Goal: Transaction & Acquisition: Purchase product/service

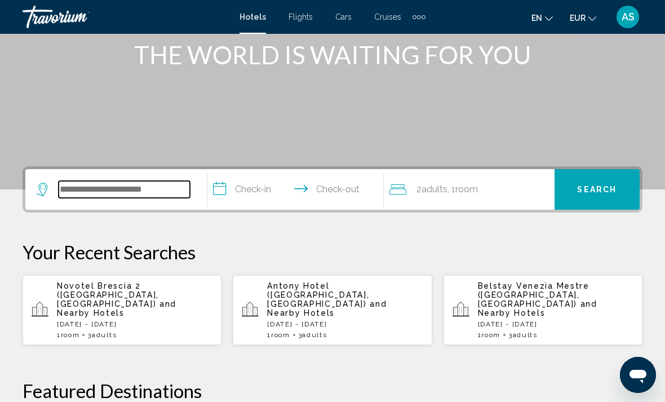
click at [124, 185] on input "Search widget" at bounding box center [124, 189] width 131 height 17
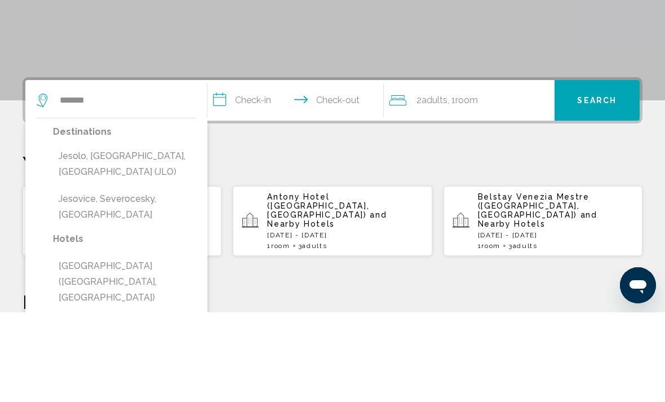
click at [126, 235] on button "Jesolo, Venetian Riviera, Italy (JLO)" at bounding box center [124, 253] width 143 height 37
type input "**********"
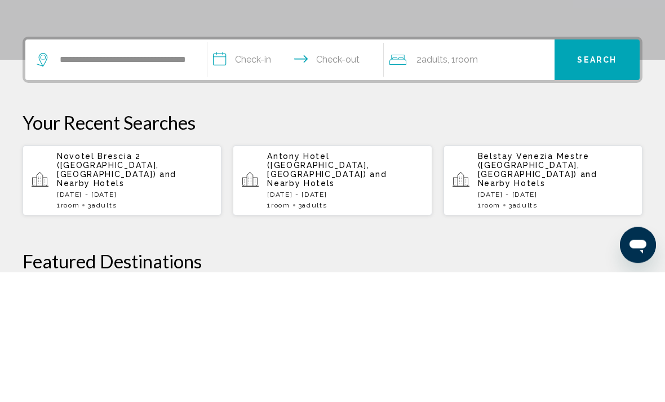
click at [247, 170] on input "**********" at bounding box center [297, 192] width 181 height 44
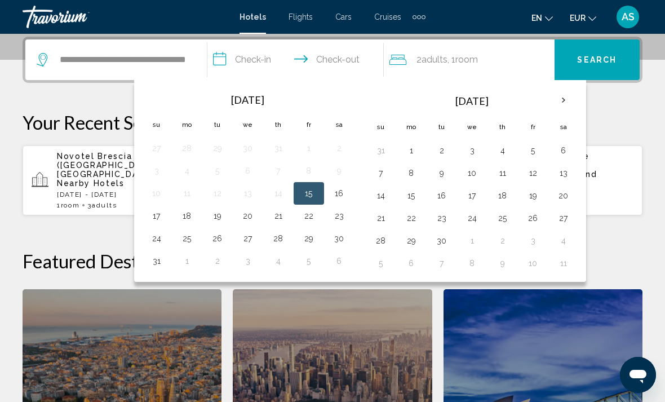
click at [313, 193] on button "15" at bounding box center [309, 193] width 18 height 16
click at [190, 218] on button "18" at bounding box center [187, 216] width 18 height 16
type input "**********"
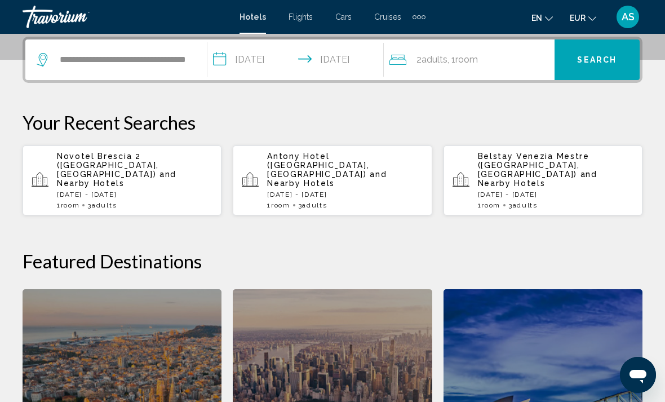
click at [475, 66] on span ", 1 Room rooms" at bounding box center [462, 60] width 30 height 16
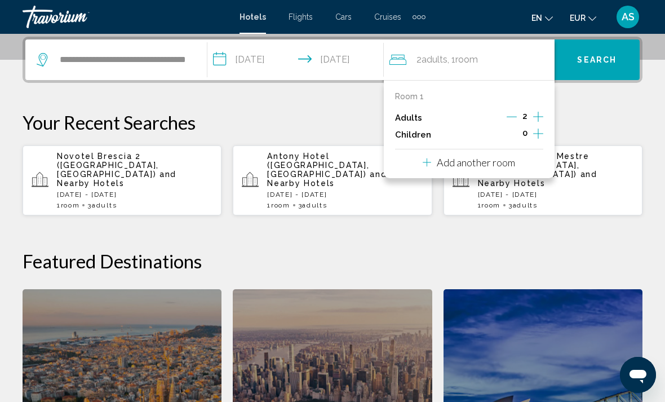
click at [547, 113] on div "Room 1 Adults 2 Children 0 Add another room" at bounding box center [469, 129] width 171 height 98
click at [539, 116] on icon "Increment adults" at bounding box center [538, 117] width 10 height 10
click at [591, 52] on button "Search" at bounding box center [596, 59] width 85 height 41
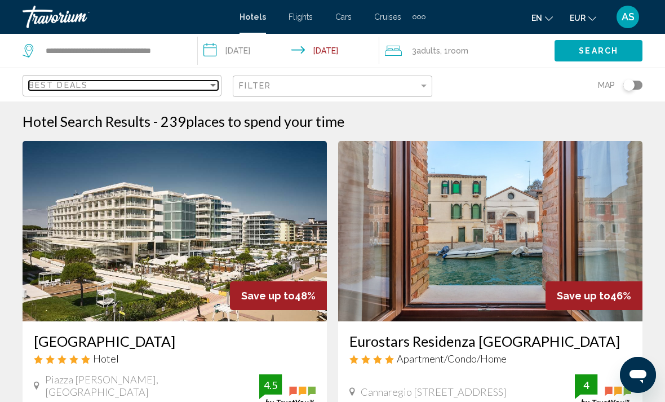
click at [213, 86] on div "Sort by" at bounding box center [213, 85] width 6 height 3
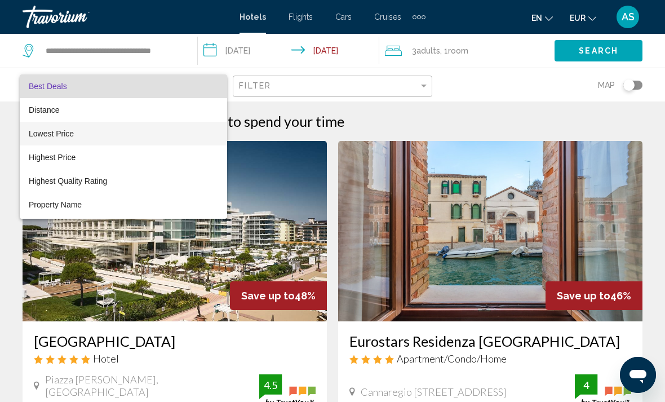
click at [166, 132] on span "Lowest Price" at bounding box center [123, 134] width 189 height 24
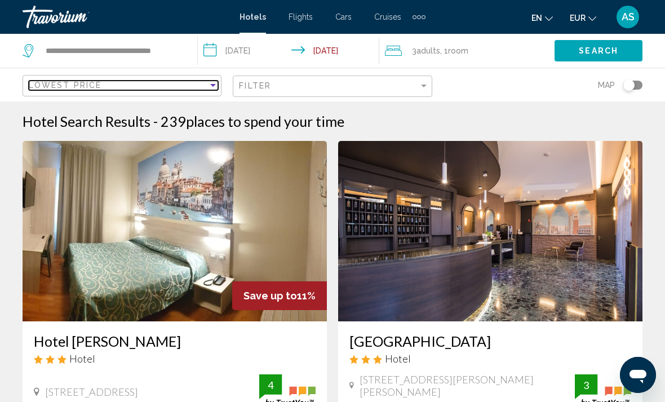
scroll to position [6, 0]
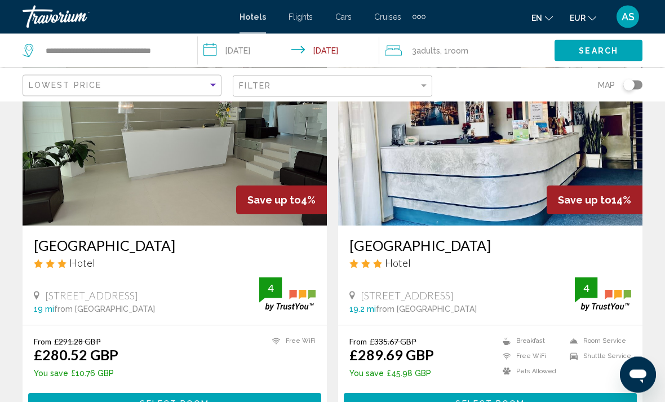
click at [594, 13] on mat-icon "Change currency" at bounding box center [592, 17] width 8 height 8
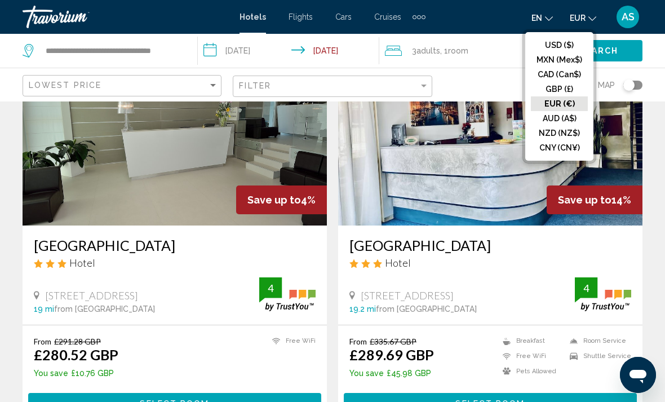
click at [572, 106] on button "EUR (€)" at bounding box center [559, 103] width 57 height 15
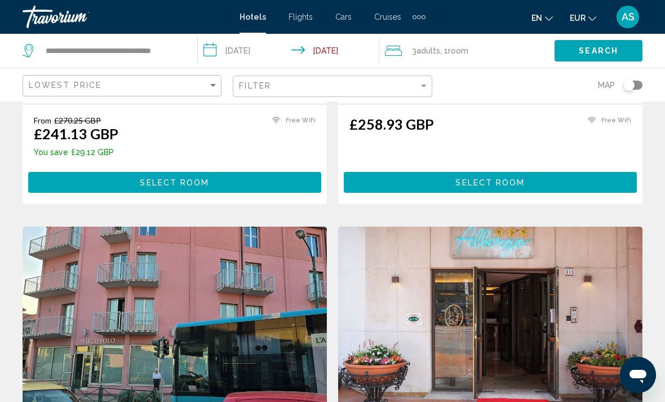
scroll to position [0, 0]
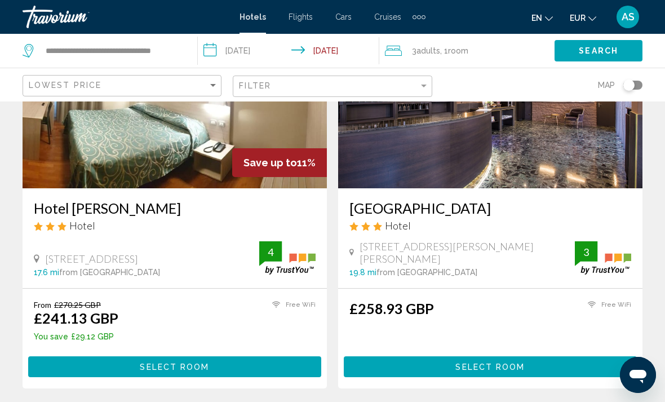
scroll to position [133, 0]
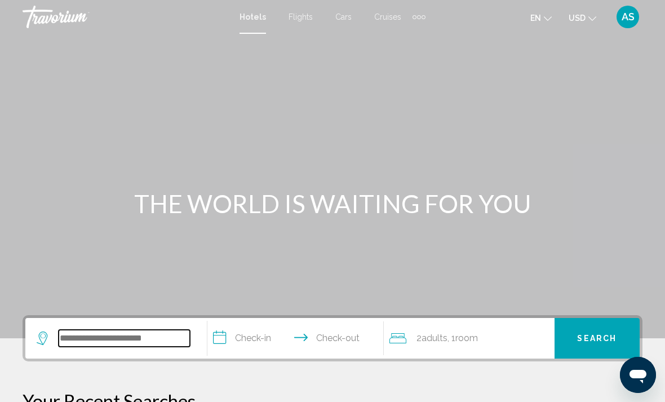
click at [101, 336] on input "Search widget" at bounding box center [124, 337] width 131 height 17
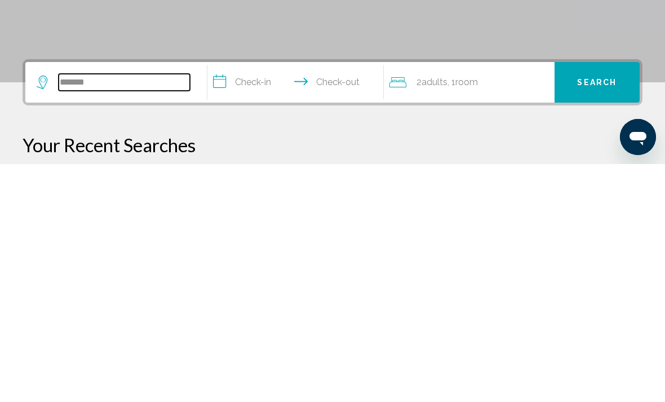
type input "******"
click at [246, 300] on input "**********" at bounding box center [297, 322] width 181 height 44
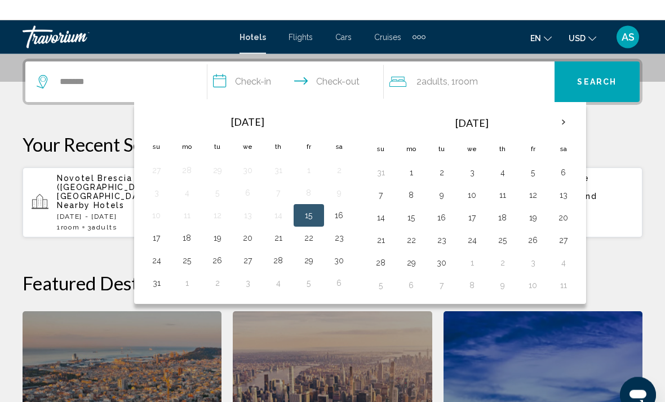
scroll to position [278, 0]
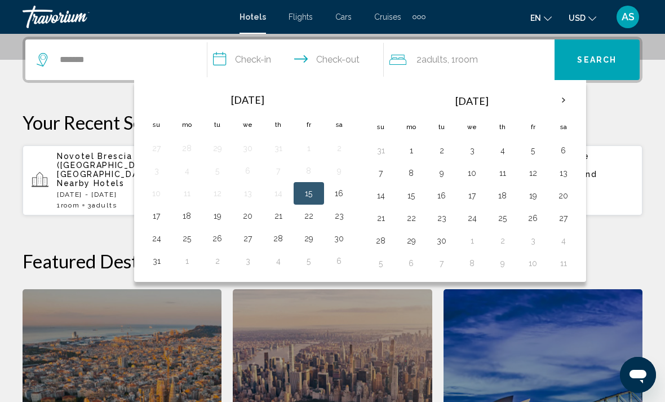
click at [315, 190] on button "15" at bounding box center [309, 193] width 18 height 16
click at [190, 217] on button "18" at bounding box center [187, 216] width 18 height 16
type input "**********"
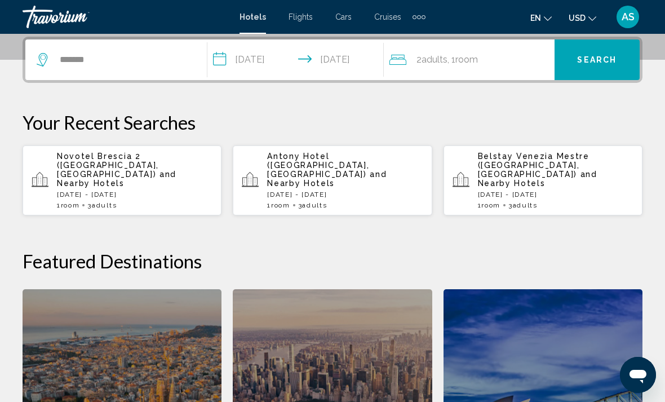
click at [453, 55] on span ", 1 Room rooms" at bounding box center [462, 60] width 30 height 16
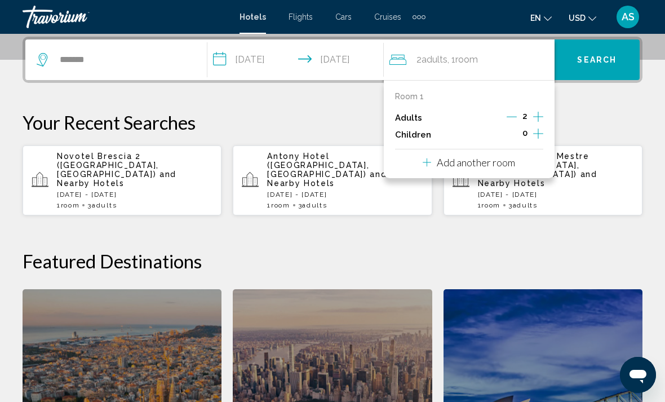
click at [542, 110] on icon "Increment adults" at bounding box center [538, 117] width 10 height 14
click at [602, 121] on p "Your Recent Searches" at bounding box center [333, 122] width 620 height 23
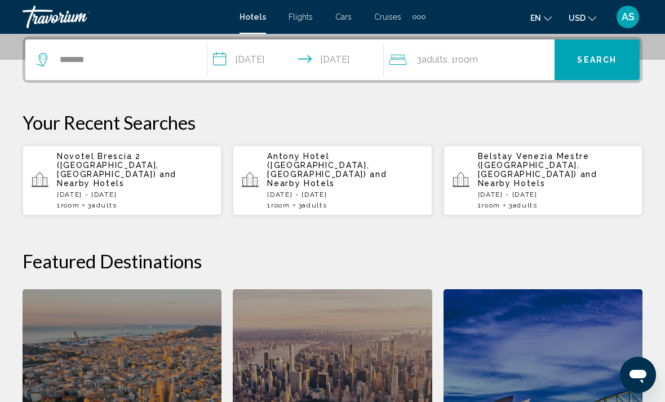
click at [592, 19] on icon "Change currency" at bounding box center [592, 19] width 8 height 8
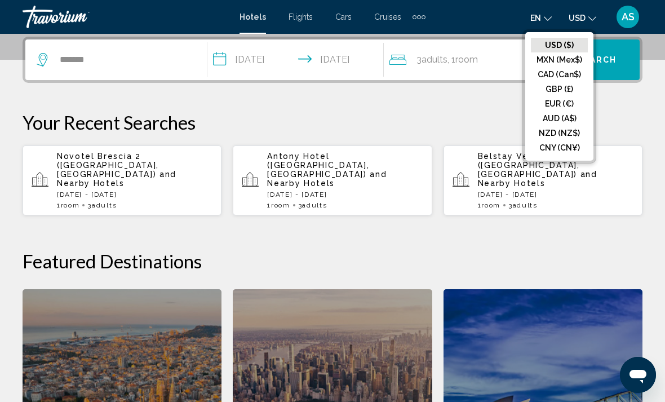
click at [569, 103] on button "EUR (€)" at bounding box center [559, 103] width 57 height 15
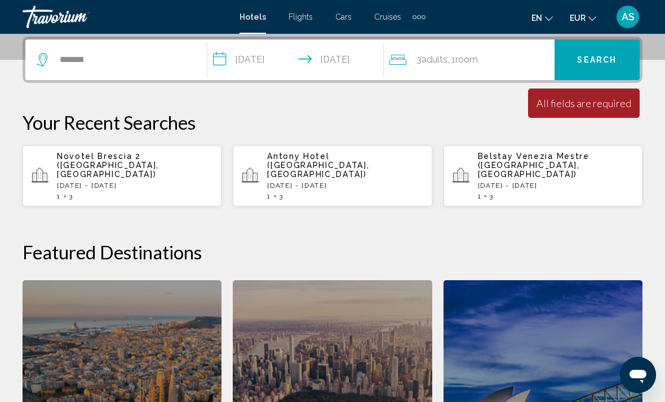
click at [612, 59] on span "Search" at bounding box center [596, 60] width 39 height 9
click at [596, 57] on span "Search" at bounding box center [596, 60] width 39 height 9
click at [596, 53] on button "Search" at bounding box center [596, 59] width 85 height 41
click at [618, 62] on button "Search" at bounding box center [596, 59] width 85 height 41
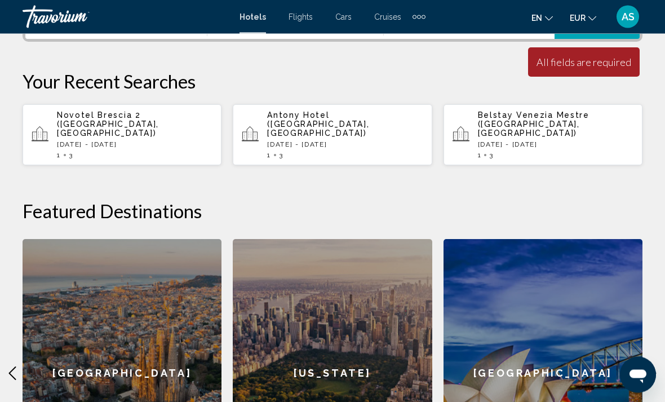
scroll to position [332, 0]
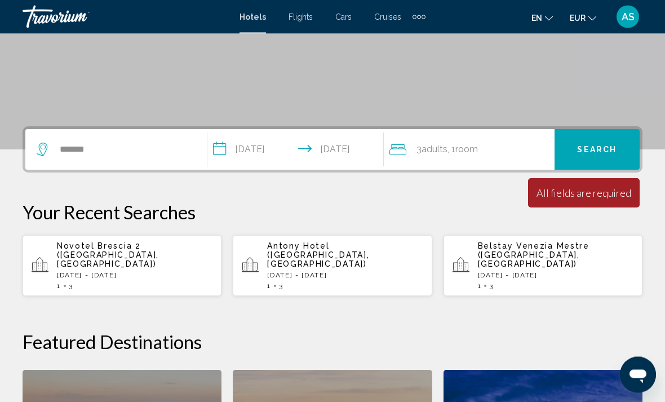
click at [612, 149] on span "Search" at bounding box center [596, 150] width 39 height 9
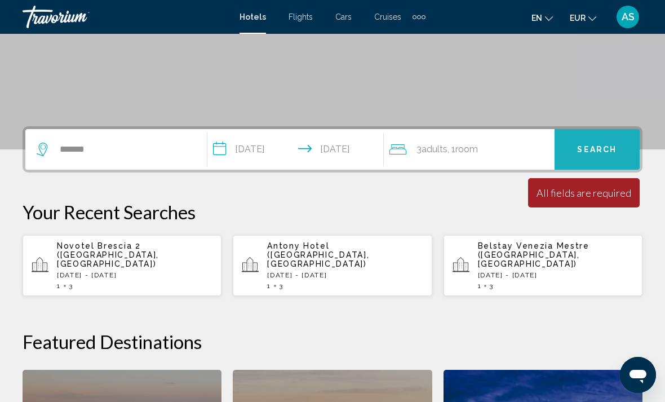
click at [610, 154] on span "Search" at bounding box center [596, 149] width 39 height 9
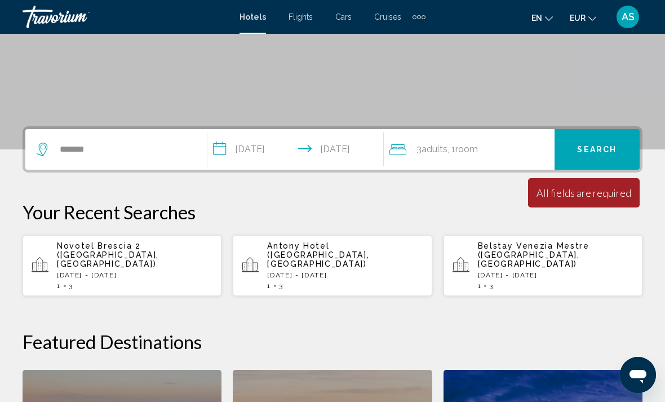
click at [603, 154] on span "Search" at bounding box center [596, 149] width 39 height 9
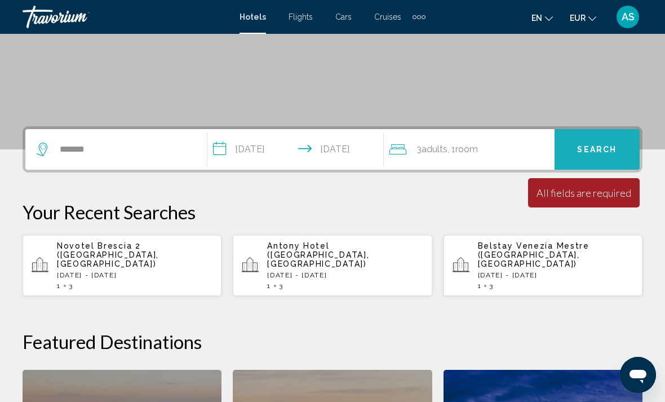
click at [604, 157] on button "Search" at bounding box center [596, 149] width 85 height 41
click at [599, 154] on span "Search" at bounding box center [596, 149] width 39 height 9
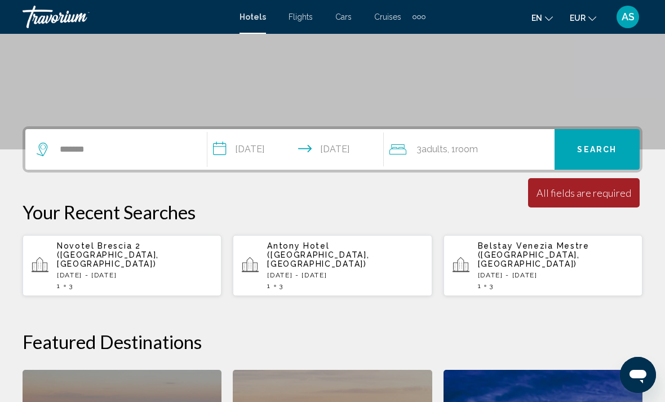
click at [586, 152] on span "Search" at bounding box center [596, 149] width 39 height 9
click at [558, 194] on div "All fields are required" at bounding box center [583, 192] width 95 height 12
click at [442, 150] on span "Adults" at bounding box center [434, 149] width 26 height 11
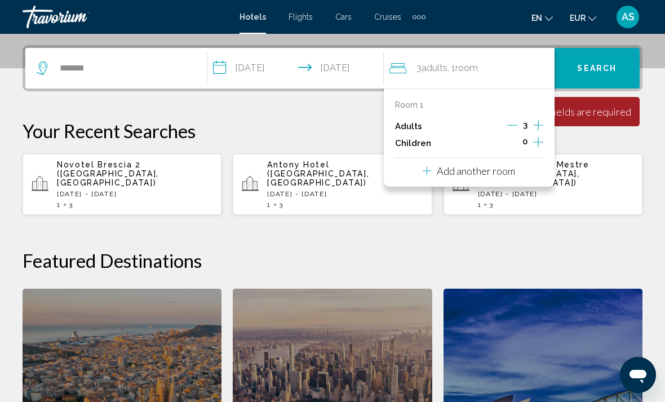
scroll to position [278, 0]
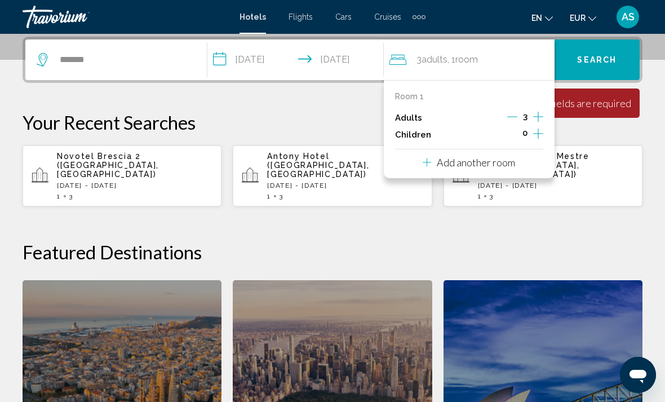
click at [602, 67] on button "Search" at bounding box center [596, 59] width 85 height 41
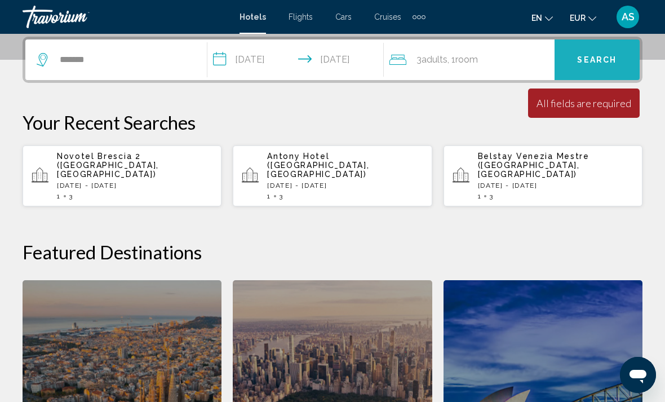
click at [590, 63] on span "Search" at bounding box center [596, 60] width 39 height 9
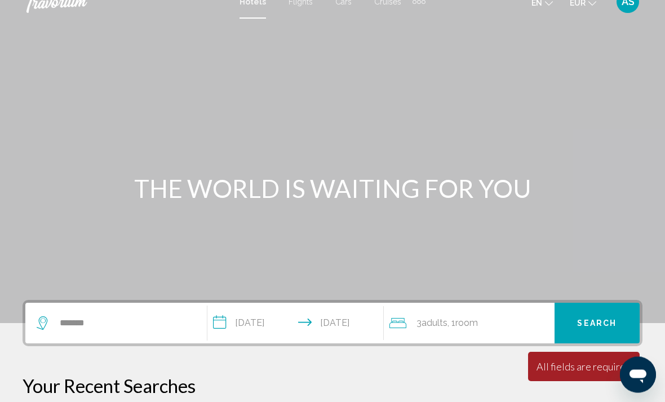
scroll to position [0, 0]
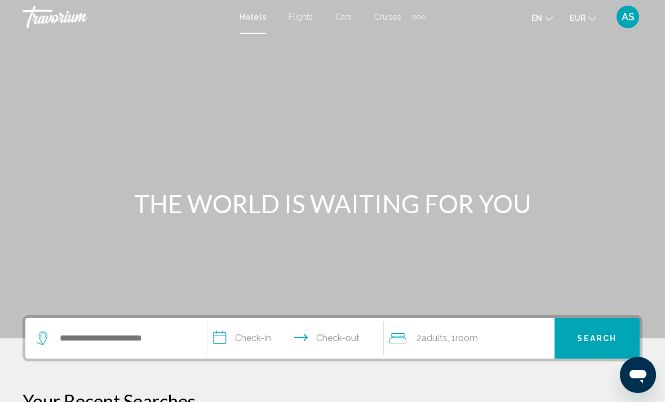
click at [134, 323] on div "Search widget" at bounding box center [116, 338] width 159 height 41
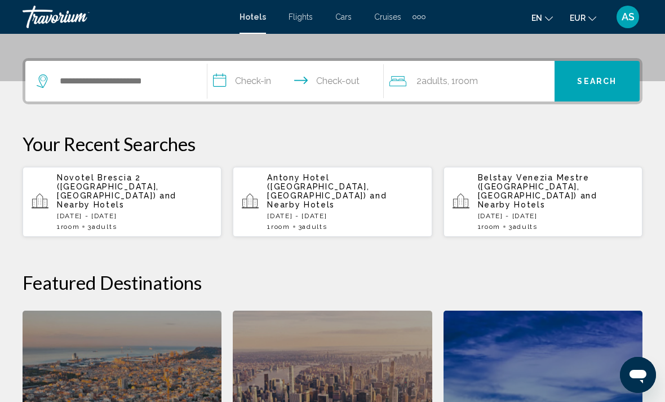
scroll to position [278, 0]
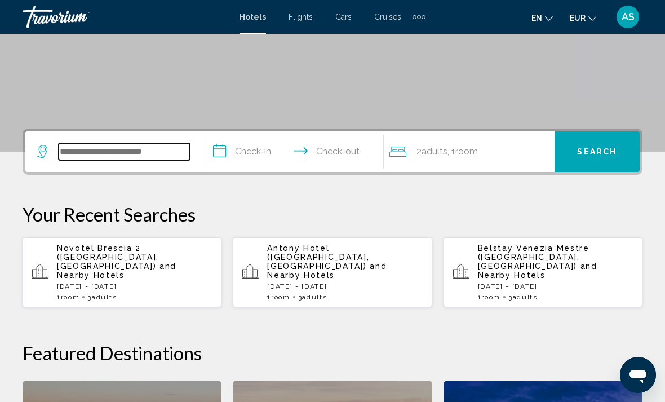
click at [78, 152] on input "Search widget" at bounding box center [124, 151] width 131 height 17
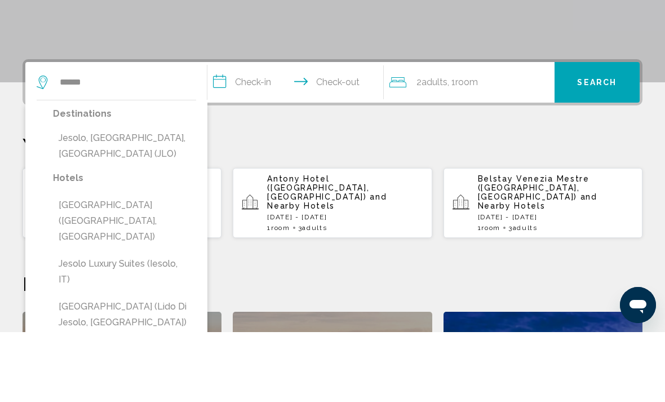
click at [134, 197] on button "Jesolo, Venetian Riviera, Italy (JLO)" at bounding box center [124, 215] width 143 height 37
type input "**********"
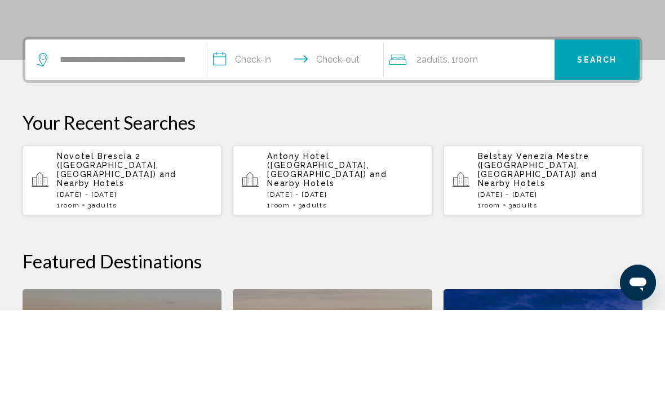
click at [259, 132] on input "**********" at bounding box center [297, 154] width 181 height 44
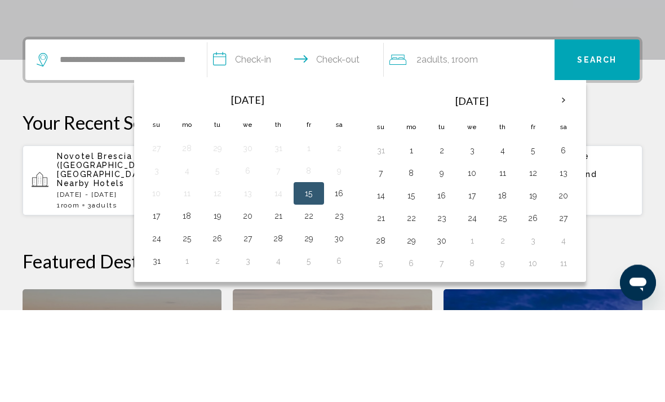
scroll to position [278, 0]
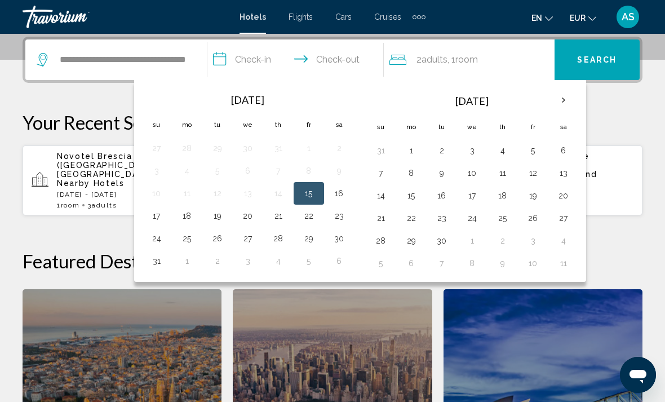
click at [317, 192] on button "15" at bounding box center [309, 193] width 18 height 16
click at [188, 216] on button "18" at bounding box center [187, 216] width 18 height 16
type input "**********"
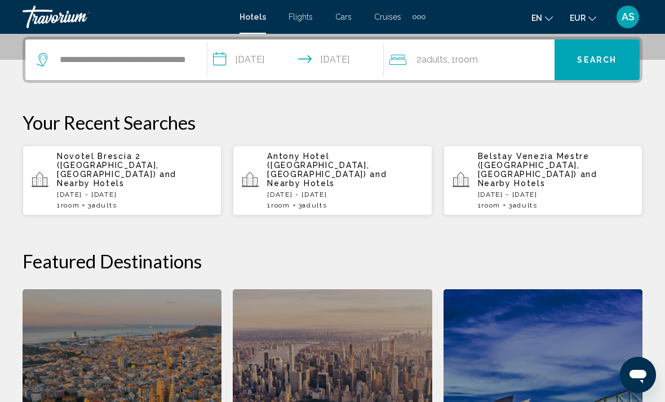
click at [469, 62] on span "Room" at bounding box center [466, 59] width 23 height 11
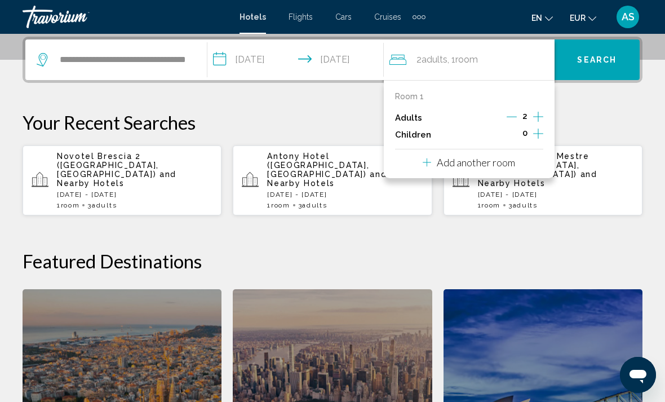
click at [541, 115] on icon "Increment adults" at bounding box center [538, 117] width 10 height 14
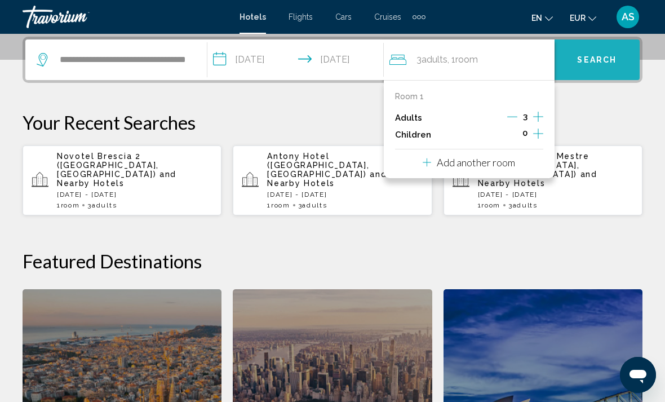
click at [610, 62] on span "Search" at bounding box center [596, 60] width 39 height 9
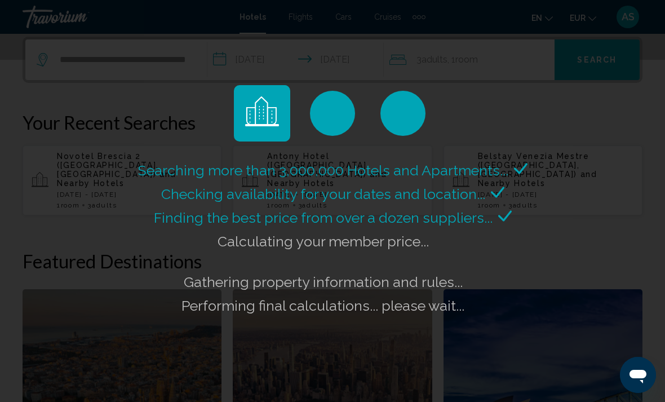
click at [373, 26] on div "Searching more than 3,000,000 Hotels and Apartments... Checking availability fo…" at bounding box center [332, 201] width 665 height 402
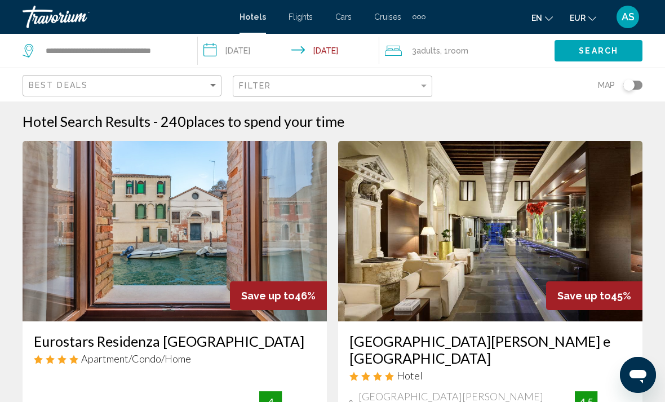
click at [635, 215] on img "Main content" at bounding box center [490, 231] width 304 height 180
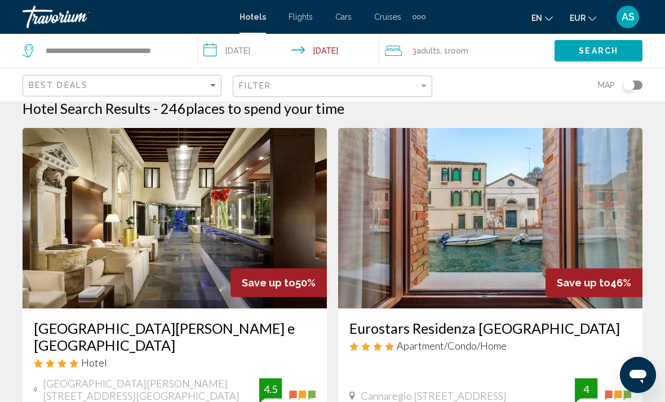
scroll to position [9, 0]
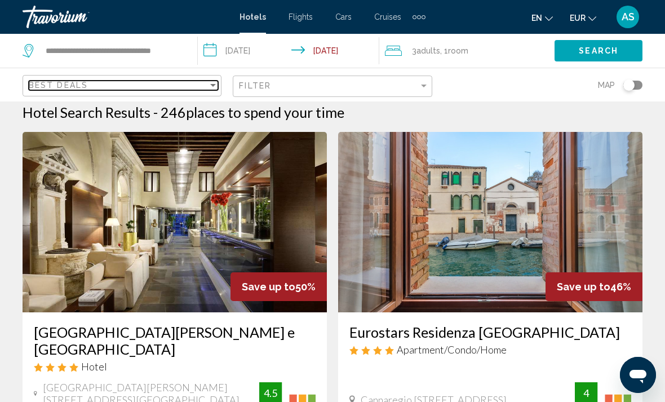
click at [196, 88] on div "Best Deals" at bounding box center [118, 85] width 179 height 9
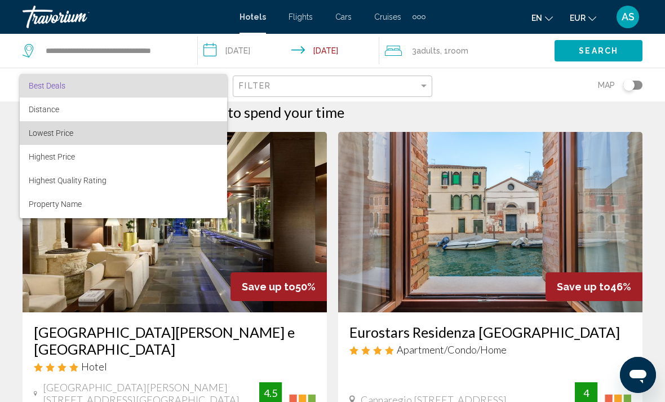
click at [89, 131] on span "Lowest Price" at bounding box center [123, 133] width 189 height 24
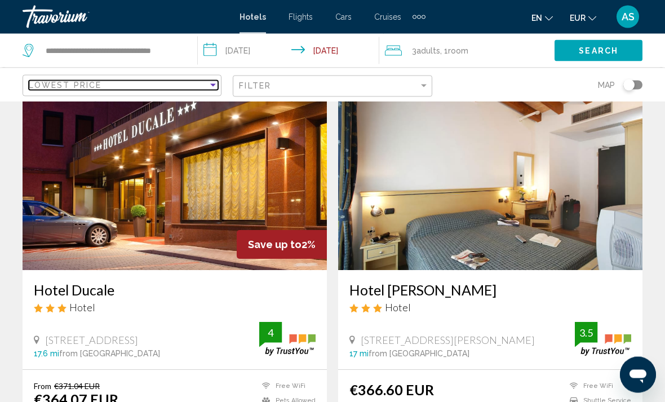
scroll to position [2062, 0]
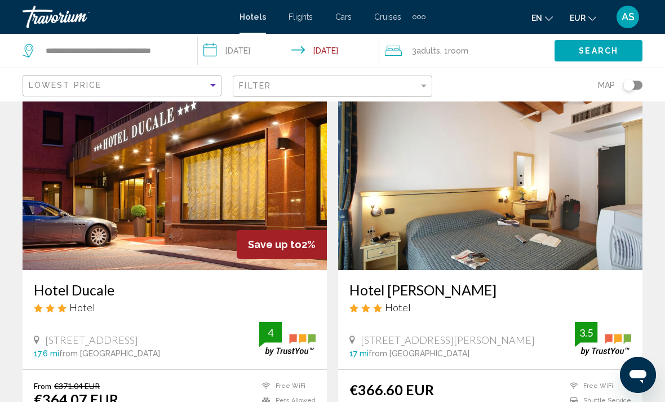
click at [589, 193] on img "Main content" at bounding box center [490, 180] width 304 height 180
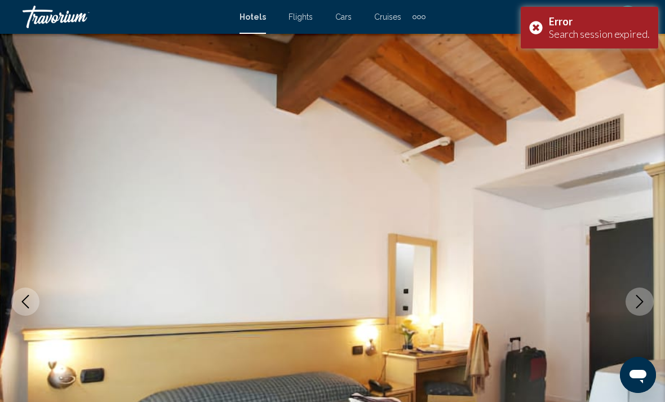
click at [546, 25] on div "Error Search session expired." at bounding box center [588, 28] width 137 height 42
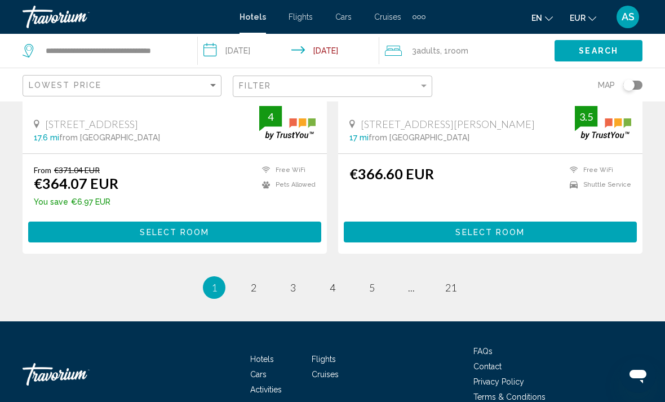
scroll to position [2283, 0]
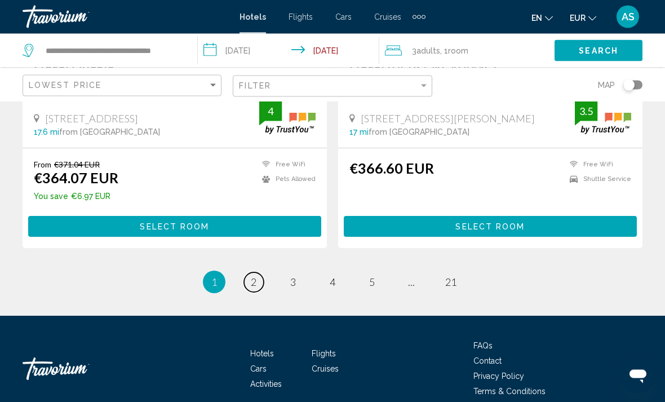
click at [253, 280] on span "2" at bounding box center [254, 282] width 6 height 12
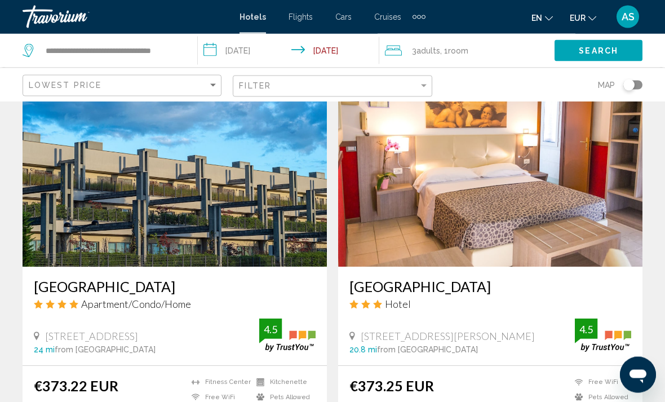
scroll to position [476, 0]
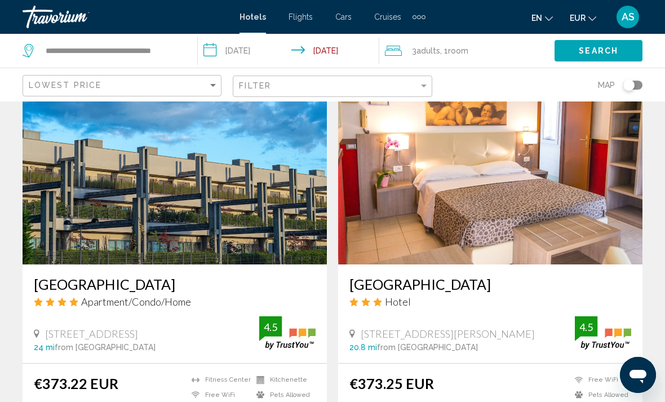
click at [190, 210] on img "Main content" at bounding box center [175, 174] width 304 height 180
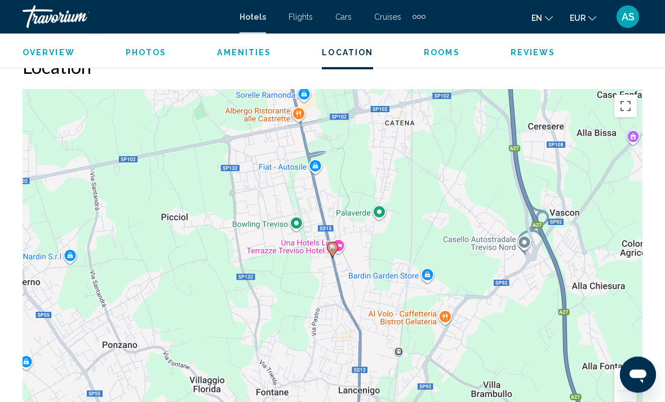
scroll to position [1241, 0]
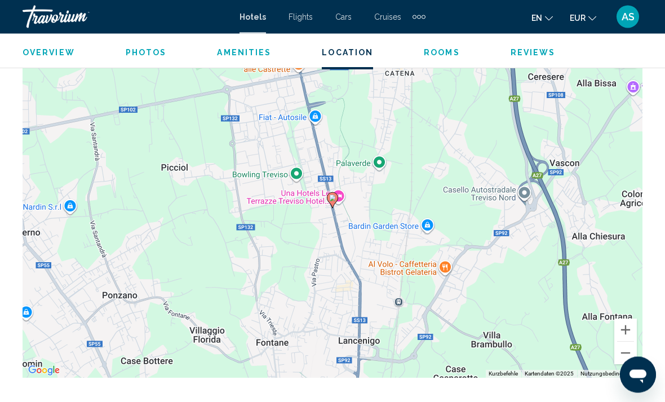
click at [621, 357] on button "Verkleinern" at bounding box center [625, 353] width 23 height 23
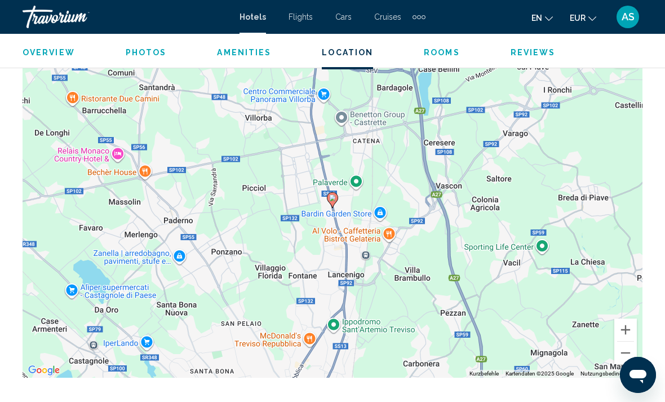
click at [620, 356] on button "Verkleinern" at bounding box center [625, 352] width 23 height 23
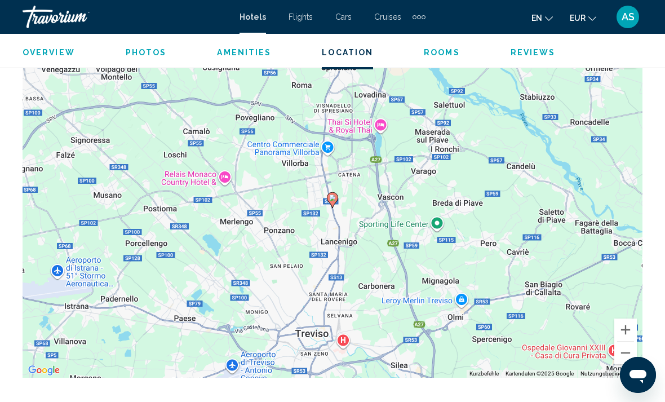
click at [627, 359] on button "Verkleinern" at bounding box center [625, 352] width 23 height 23
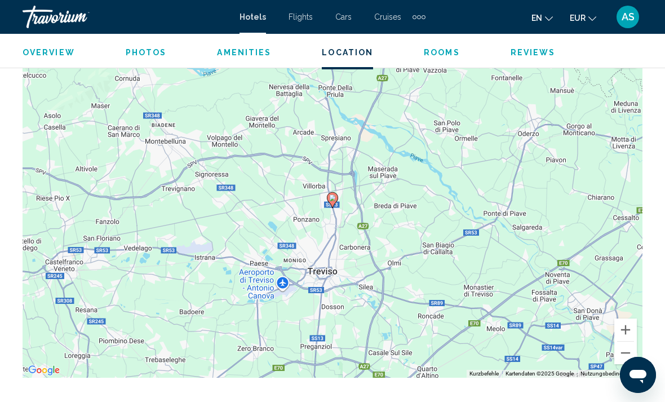
click at [629, 361] on button "Verkleinern" at bounding box center [625, 352] width 23 height 23
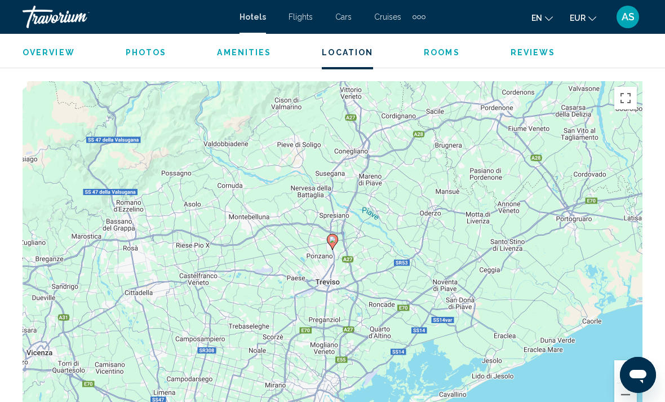
scroll to position [1230, 0]
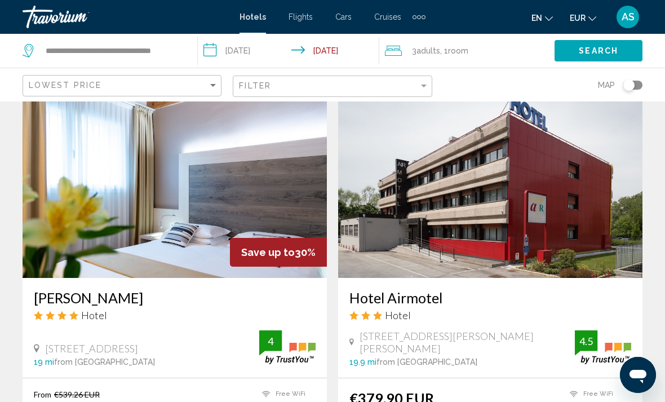
scroll to position [847, 0]
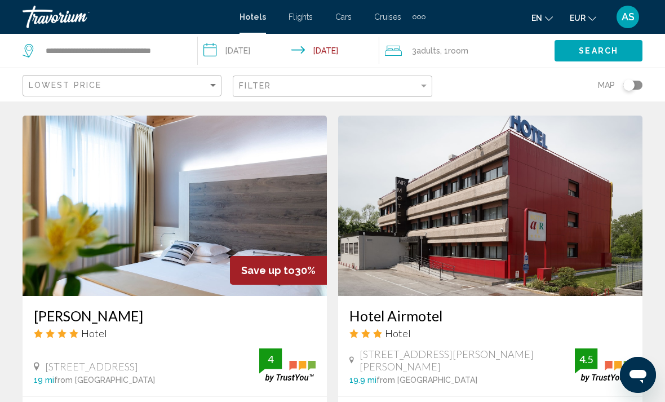
click at [326, 214] on img "Main content" at bounding box center [175, 205] width 304 height 180
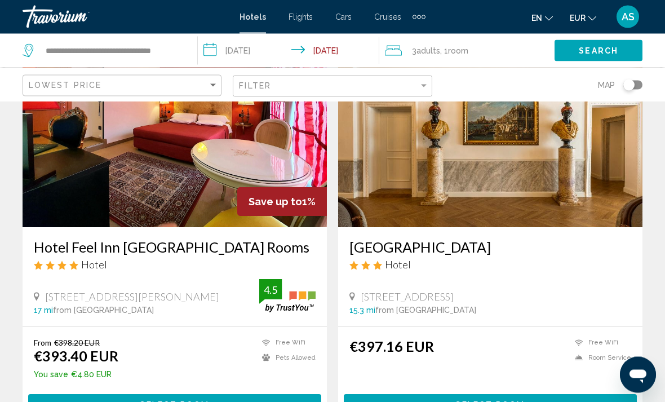
scroll to position [2123, 0]
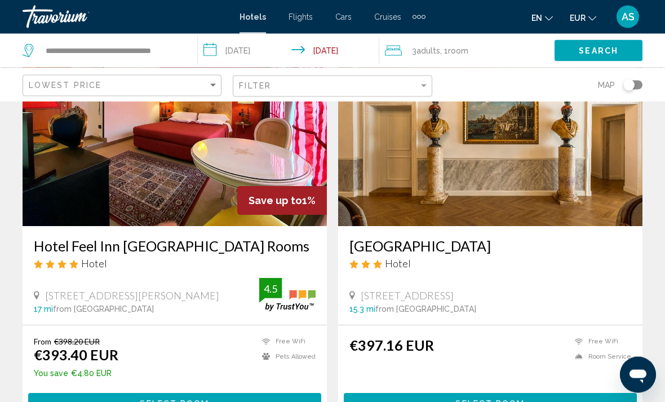
click at [630, 165] on img "Main content" at bounding box center [490, 136] width 304 height 180
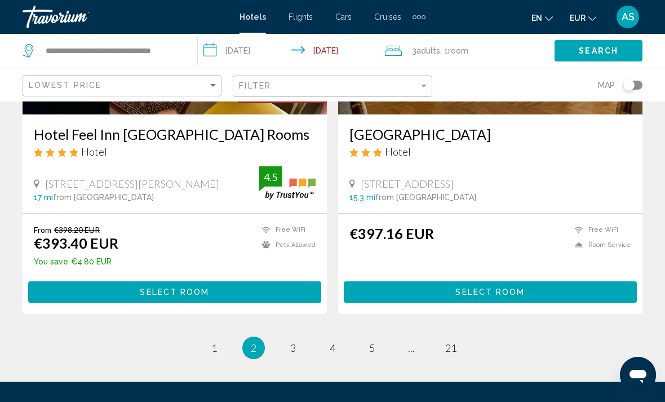
scroll to position [2314, 0]
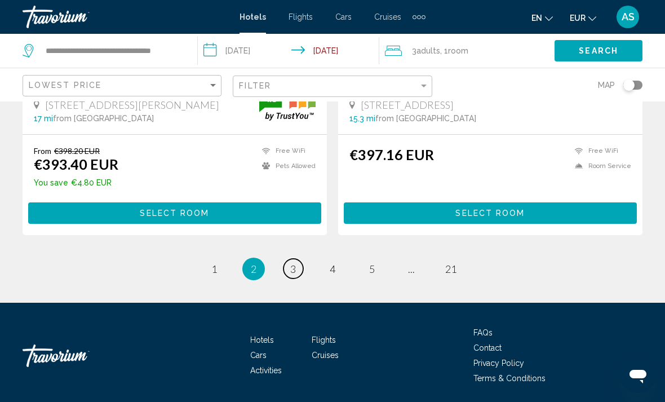
click at [295, 264] on span "3" at bounding box center [293, 268] width 6 height 12
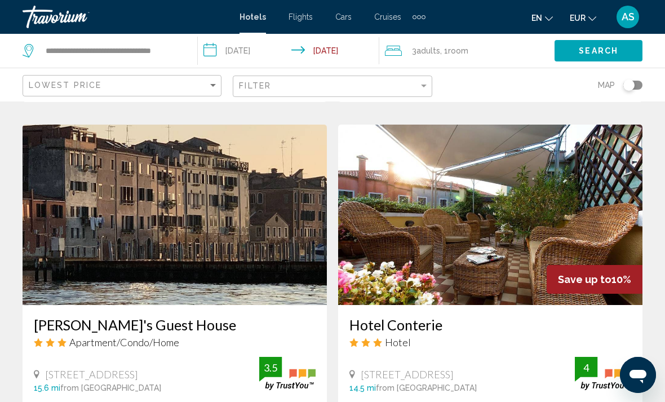
click at [640, 144] on img "Main content" at bounding box center [490, 214] width 304 height 180
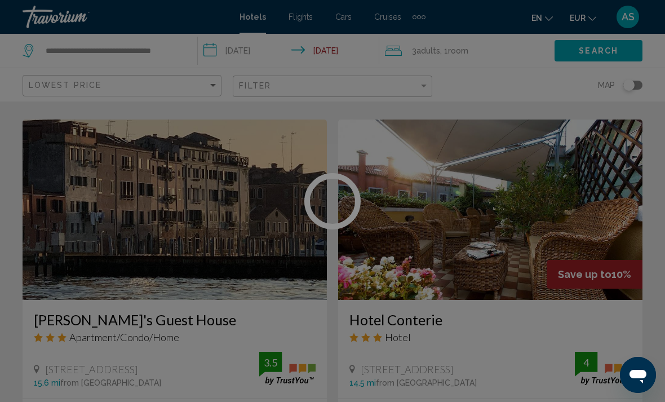
scroll to position [427, 0]
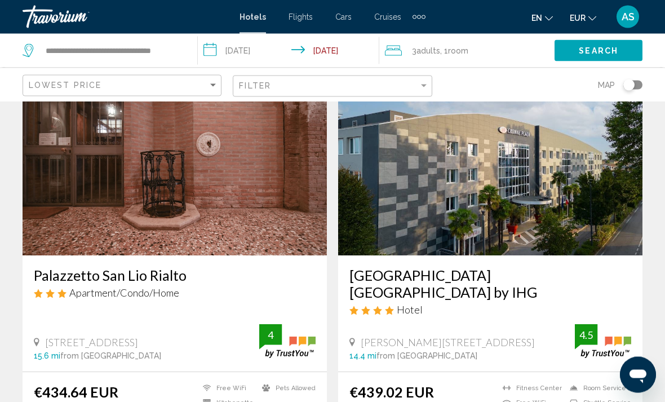
scroll to position [2077, 0]
click at [562, 193] on img "Main content" at bounding box center [490, 165] width 304 height 180
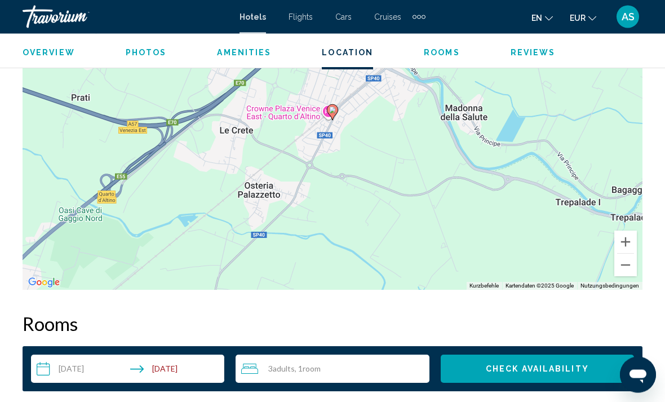
scroll to position [1379, 0]
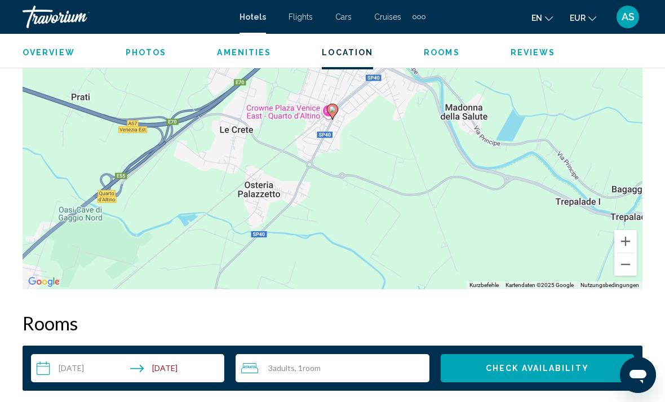
click at [630, 265] on button "Verkleinern" at bounding box center [625, 264] width 23 height 23
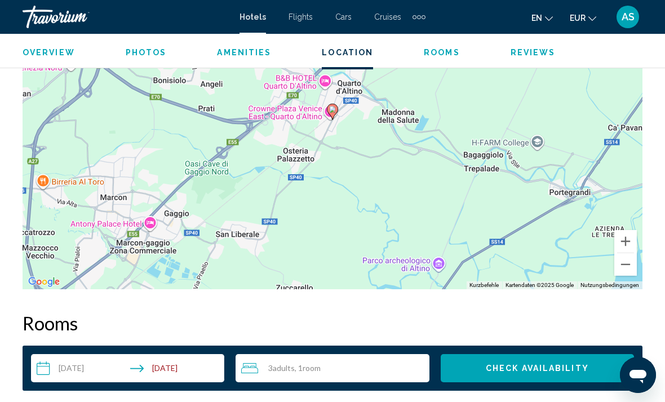
click at [628, 270] on button "Verkleinern" at bounding box center [625, 264] width 23 height 23
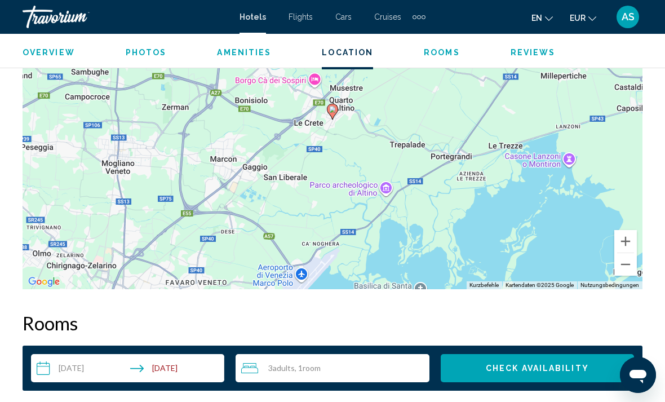
click at [634, 274] on button "Verkleinern" at bounding box center [625, 264] width 23 height 23
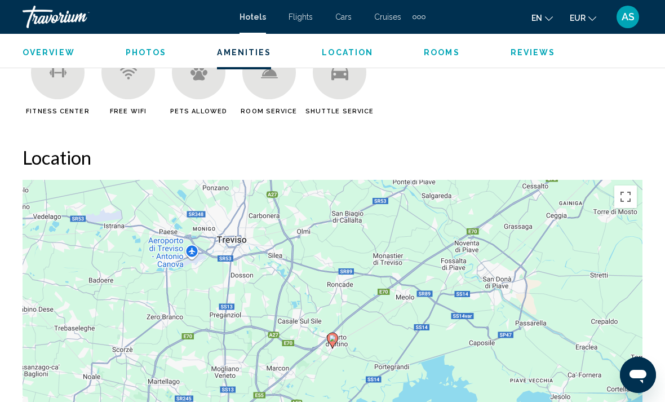
scroll to position [1133, 0]
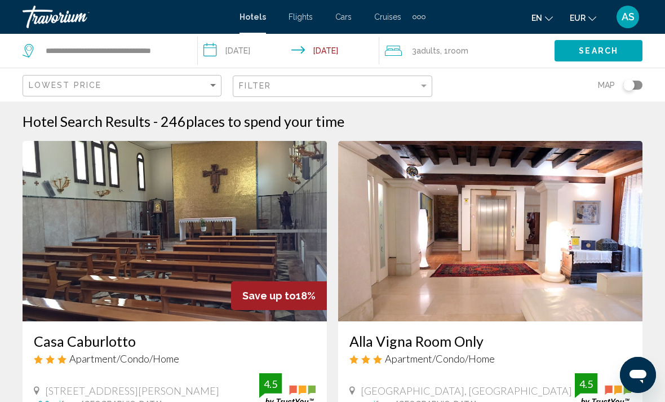
click at [631, 88] on div "Toggle map" at bounding box center [628, 84] width 11 height 11
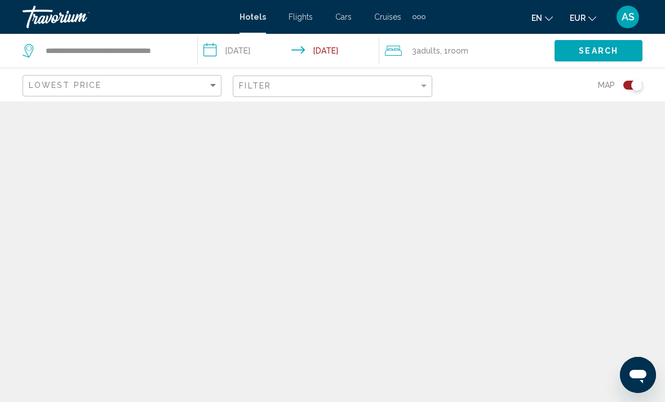
scroll to position [36, 0]
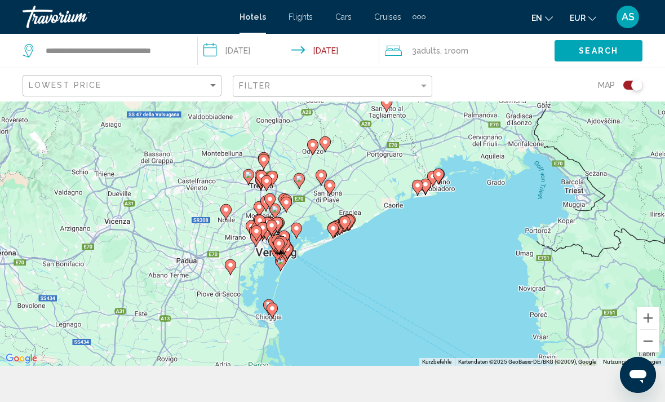
click at [638, 86] on div "Toggle map" at bounding box center [636, 84] width 11 height 11
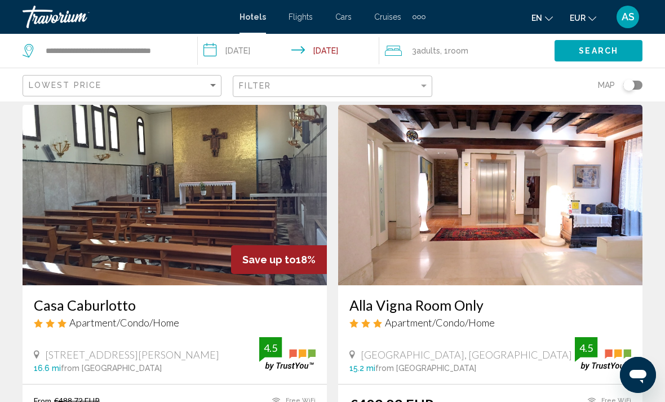
click at [636, 88] on div "Toggle map" at bounding box center [632, 85] width 19 height 9
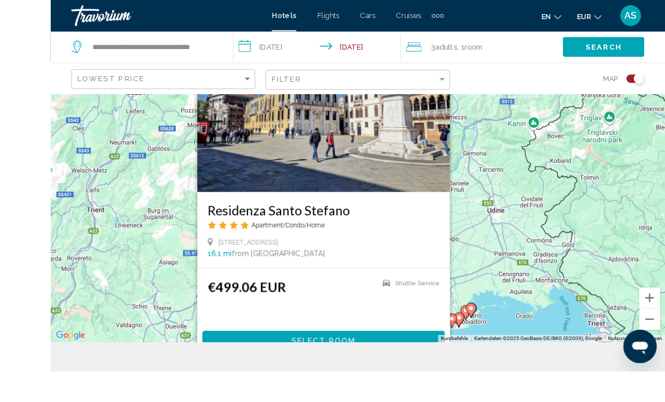
scroll to position [60, 0]
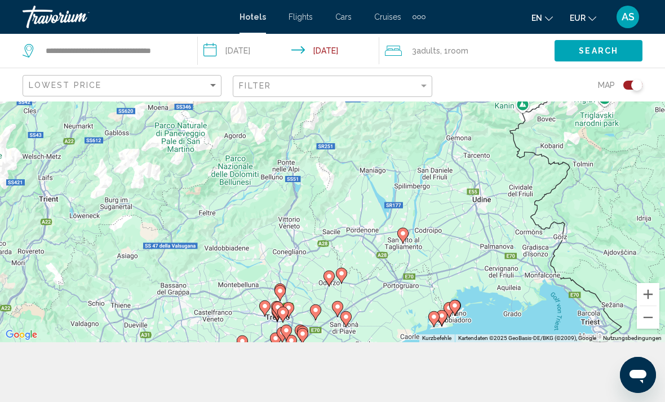
click at [527, 213] on div "Um den Modus zum Ziehen mit der Tastatur zu aktivieren, drückst du Alt + Eingab…" at bounding box center [332, 192] width 665 height 300
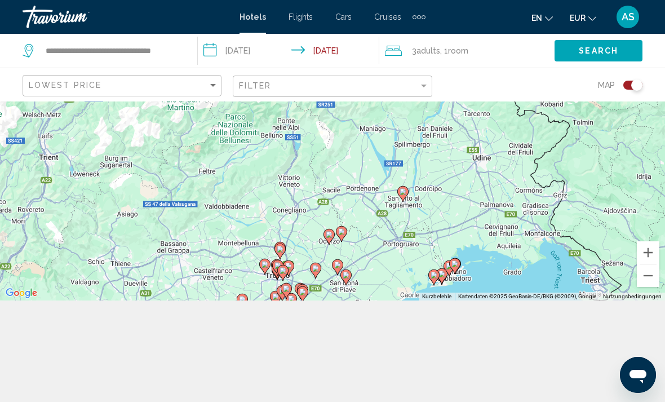
click at [647, 264] on button "Vergrößern" at bounding box center [647, 252] width 23 height 23
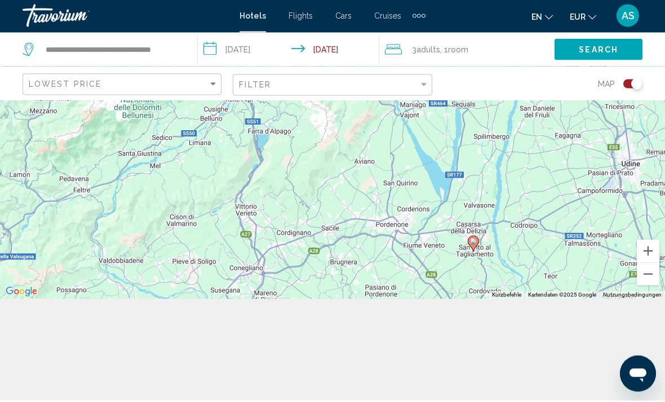
scroll to position [137, 0]
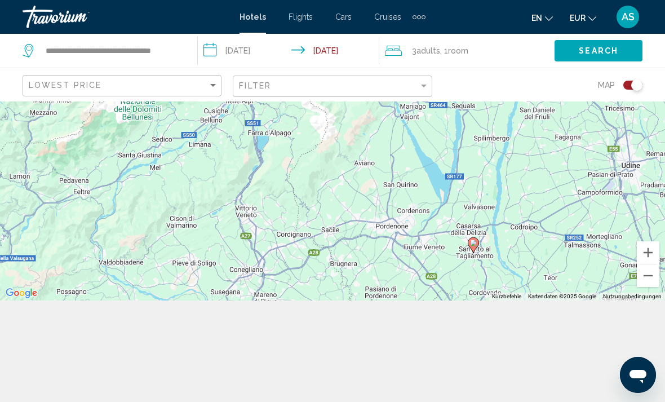
click at [406, 165] on div "Um den Modus zum Ziehen mit der Tastatur zu aktivieren, drückst du Alt + Eingab…" at bounding box center [332, 150] width 665 height 300
click at [443, 170] on div "Um den Modus zum Ziehen mit der Tastatur zu aktivieren, drückst du Alt + Eingab…" at bounding box center [332, 150] width 665 height 300
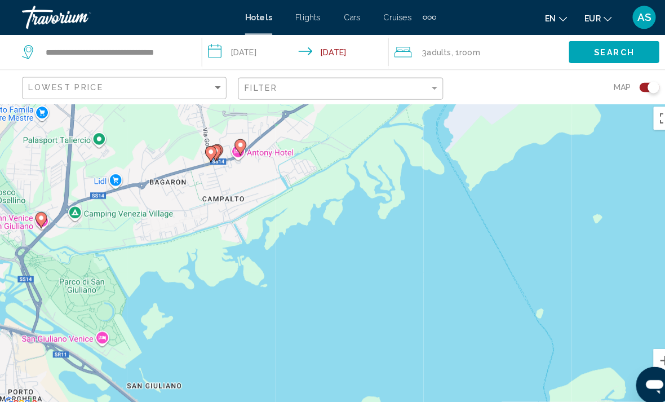
scroll to position [3, 0]
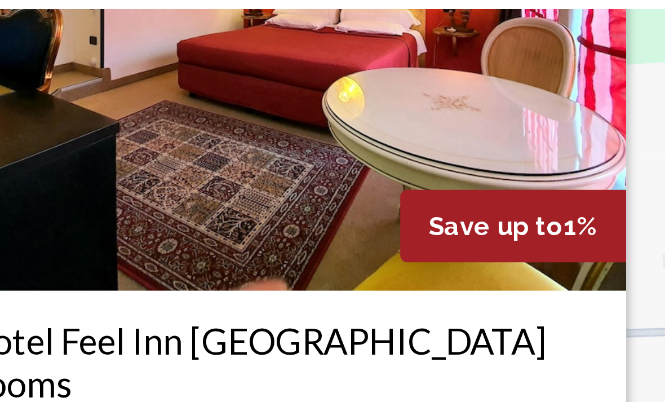
click at [170, 63] on img "Main content" at bounding box center [217, 123] width 273 height 180
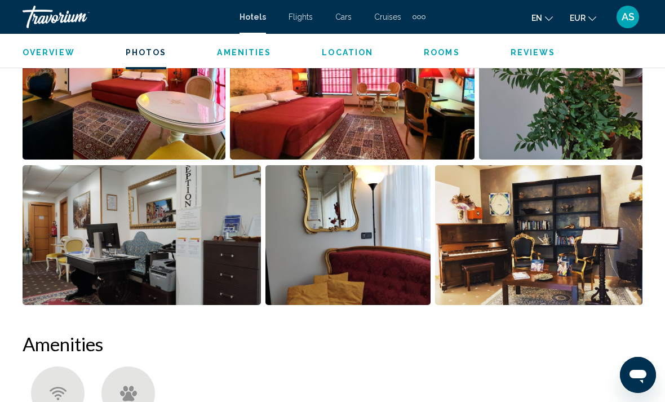
scroll to position [817, 0]
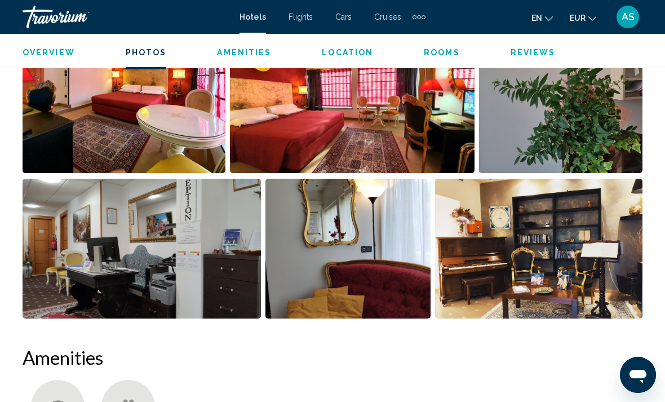
click at [632, 198] on img "Open full-screen image slider" at bounding box center [538, 249] width 207 height 140
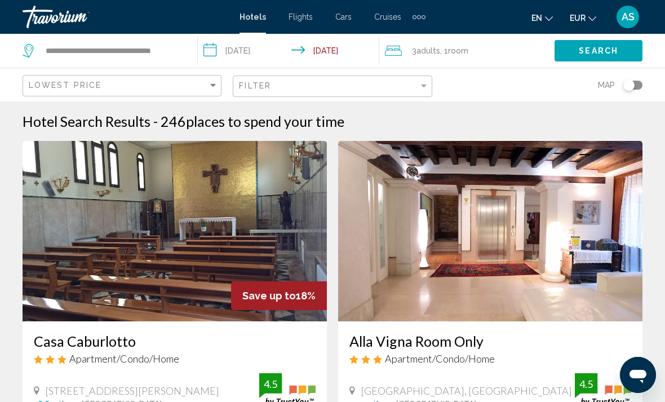
click at [633, 84] on div "Toggle map" at bounding box center [628, 84] width 11 height 11
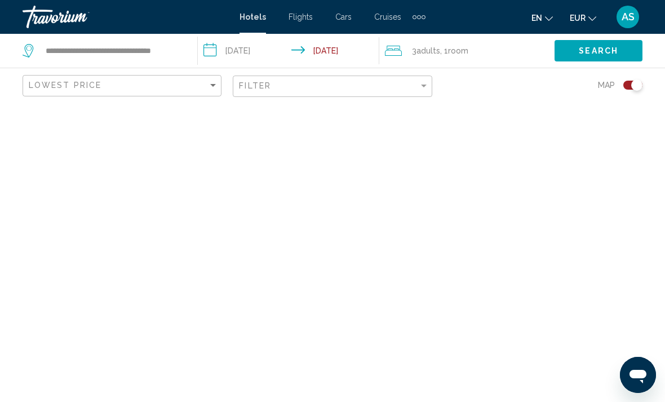
scroll to position [36, 0]
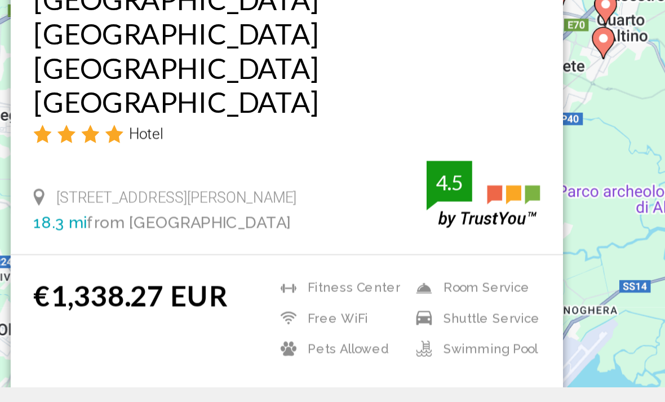
click at [305, 87] on div "Um den Modus zum Ziehen mit der Tastatur zu aktivieren, drückst du Alt + Eingab…" at bounding box center [332, 215] width 665 height 300
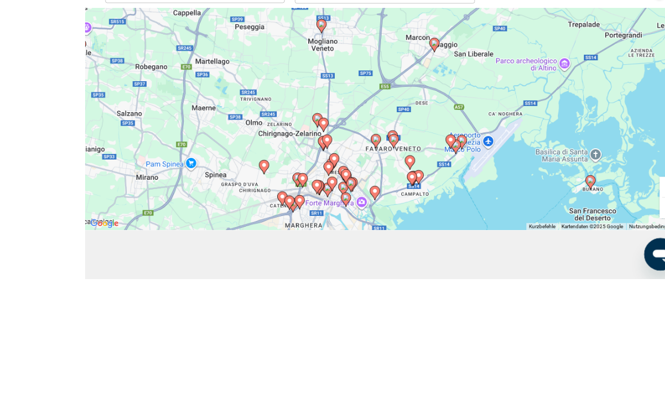
scroll to position [101, 0]
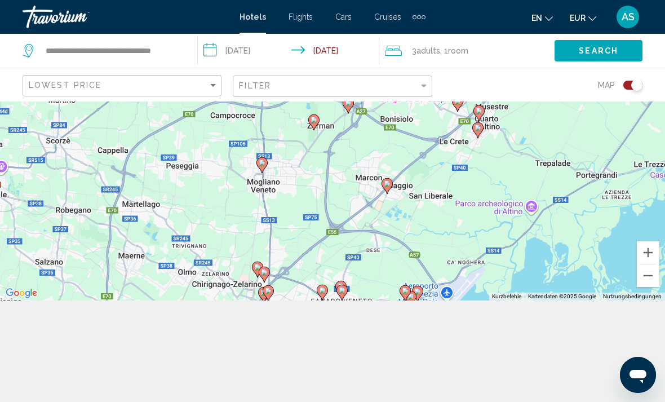
click at [537, 190] on div "Um den Modus zum Ziehen mit der Tastatur zu aktivieren, drückst du Alt + Eingab…" at bounding box center [332, 150] width 665 height 300
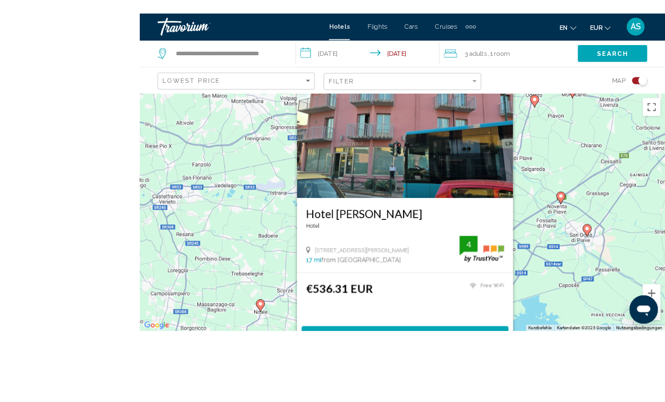
scroll to position [37, 0]
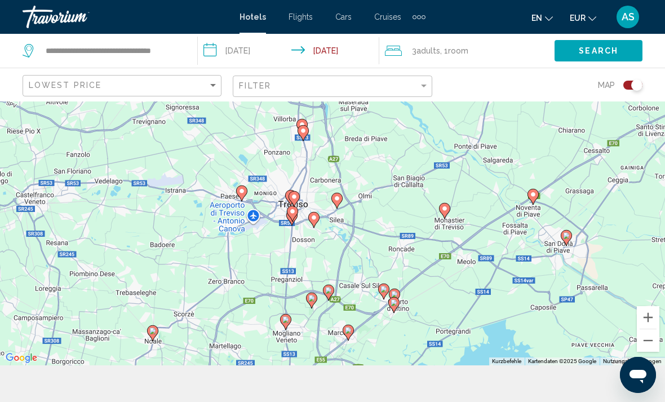
click at [554, 324] on div "Um den Modus zum Ziehen mit der Tastatur zu aktivieren, drückst du Alt + Eingab…" at bounding box center [332, 215] width 665 height 300
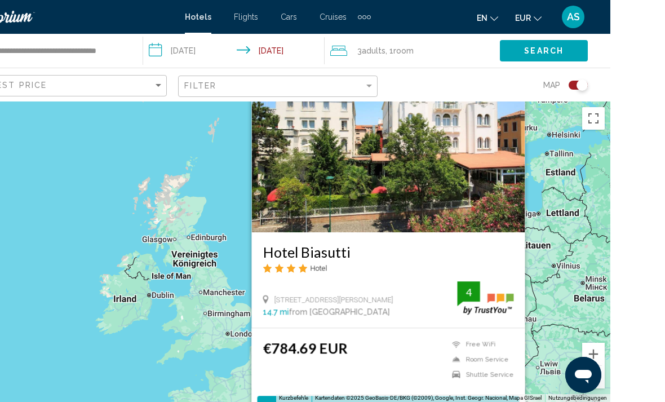
scroll to position [95, 0]
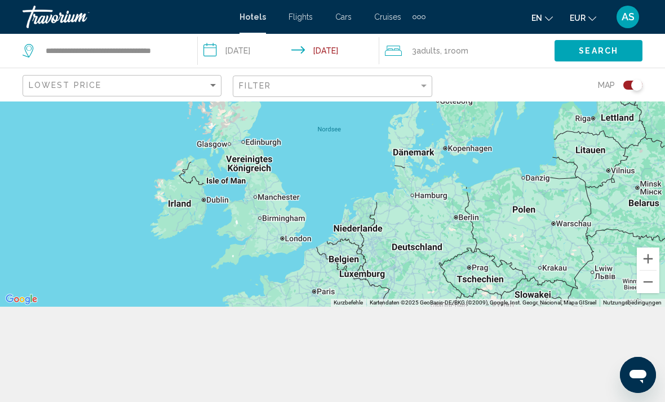
click at [57, 197] on div "Um den Modus zum Ziehen mit der Tastatur zu aktivieren, drückst du Alt + Eingab…" at bounding box center [332, 156] width 665 height 300
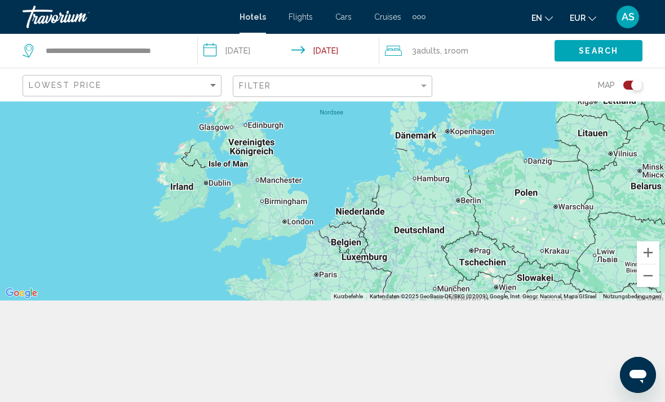
click at [379, 47] on input "**********" at bounding box center [290, 52] width 185 height 37
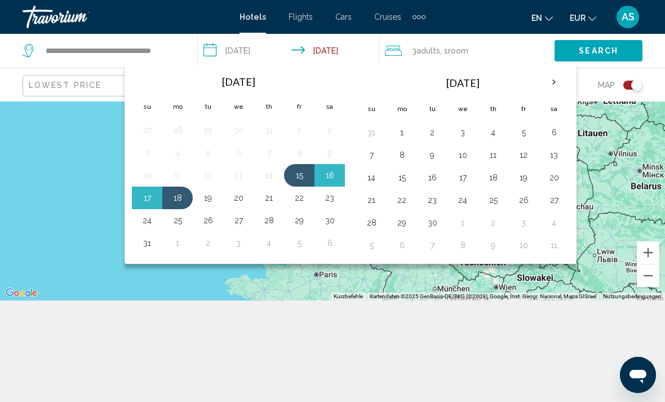
click at [599, 54] on span "Search" at bounding box center [597, 51] width 39 height 9
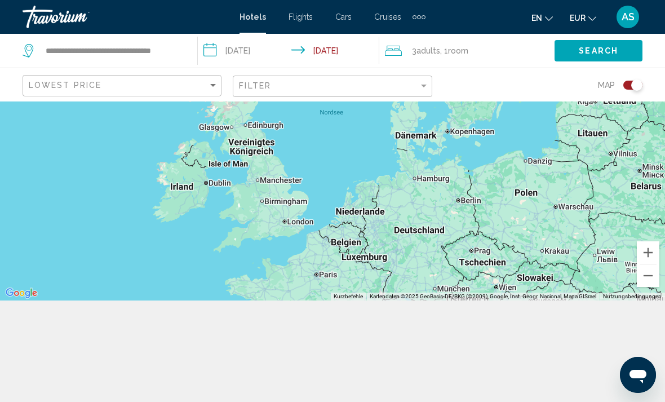
click at [642, 264] on button "Vergrößern" at bounding box center [647, 252] width 23 height 23
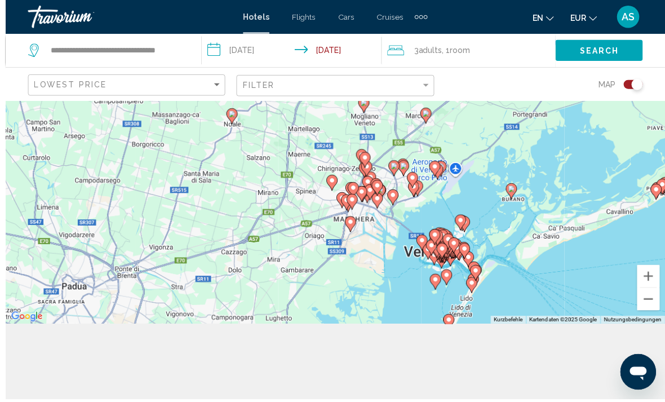
scroll to position [87, 0]
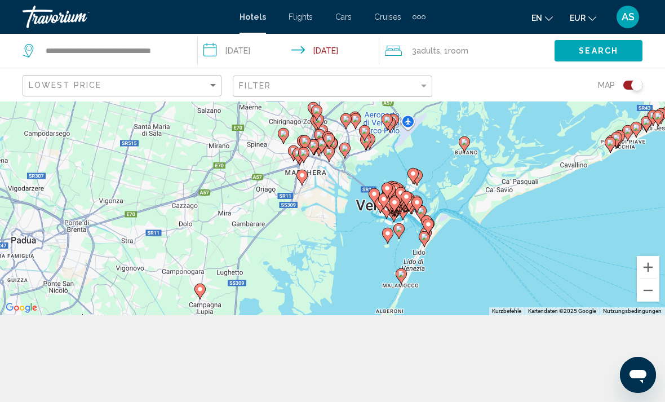
click at [603, 291] on div "Um den Modus zum Ziehen mit der Tastatur zu aktivieren, drückst du Alt + Eingab…" at bounding box center [332, 165] width 665 height 300
click at [603, 301] on div "Um den Modus zum Ziehen mit der Tastatur zu aktivieren, drückst du Alt + Eingab…" at bounding box center [332, 165] width 665 height 300
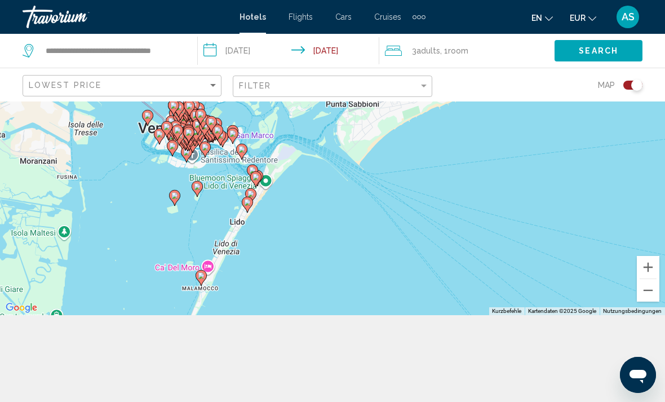
click at [416, 283] on div "Um den Modus zum Ziehen mit der Tastatur zu aktivieren, drückst du Alt + Eingab…" at bounding box center [332, 165] width 665 height 300
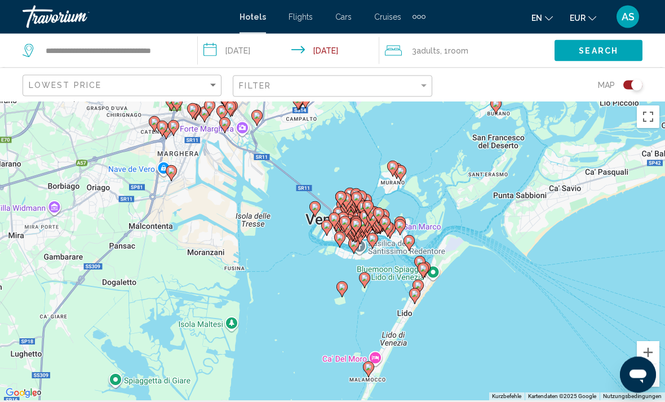
scroll to position [0, 0]
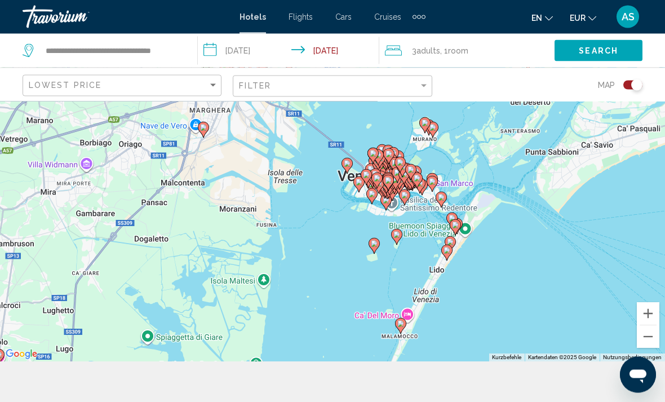
click at [654, 325] on button "Vergrößern" at bounding box center [647, 313] width 23 height 23
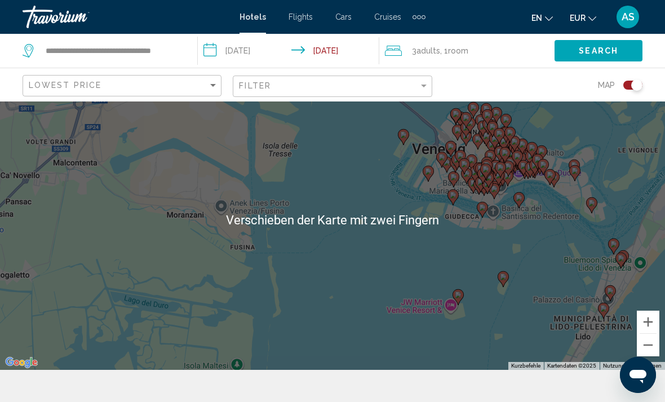
scroll to position [33, 0]
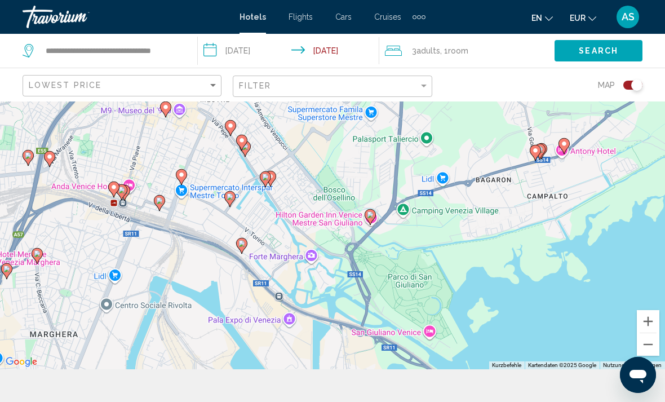
click at [642, 332] on button "Vergrößern" at bounding box center [647, 321] width 23 height 23
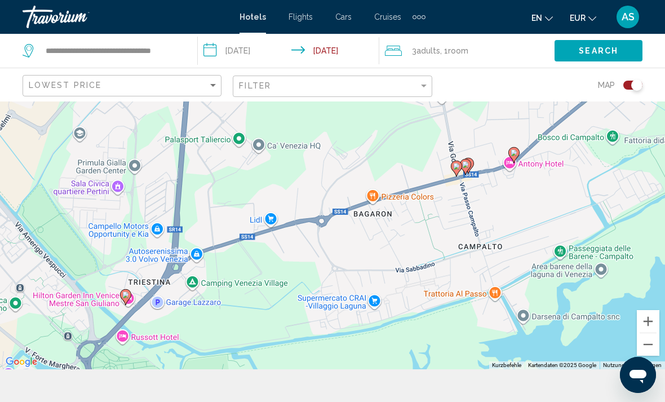
click at [647, 332] on button "Vergrößern" at bounding box center [647, 321] width 23 height 23
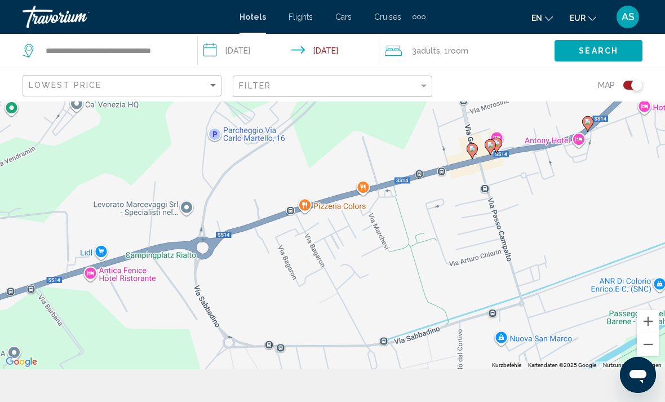
click at [645, 332] on button "Vergrößern" at bounding box center [647, 321] width 23 height 23
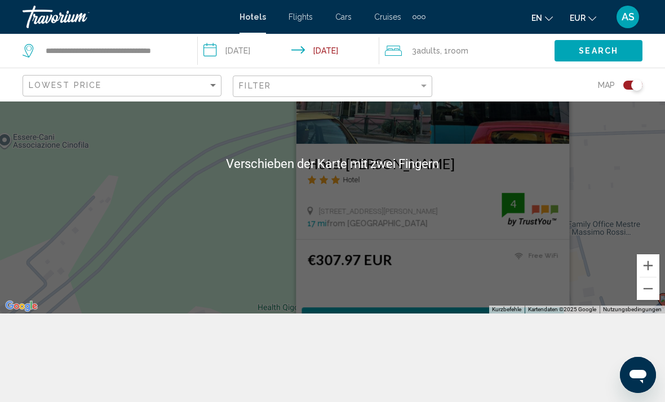
scroll to position [101, 0]
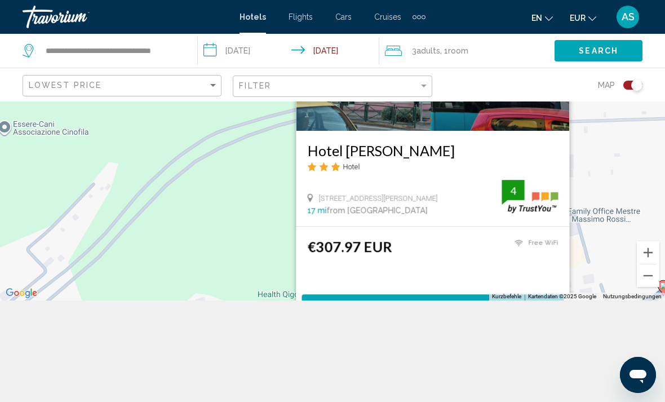
click at [630, 193] on div "Um den Modus zum Ziehen mit der Tastatur zu aktivieren, drückst du Alt + Eingab…" at bounding box center [332, 150] width 665 height 300
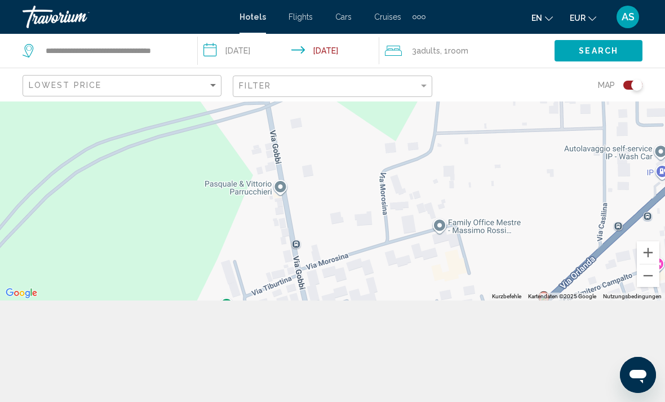
click at [621, 199] on div "Um den Modus zum Ziehen mit der Tastatur zu aktivieren, drückst du Alt + Eingab…" at bounding box center [332, 150] width 665 height 300
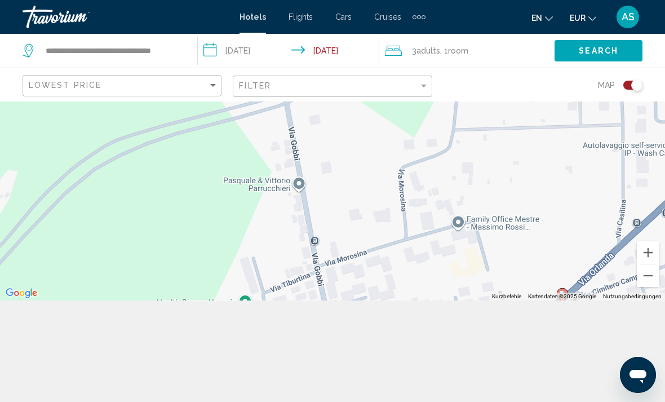
click at [652, 287] on button "Verkleinern" at bounding box center [647, 275] width 23 height 23
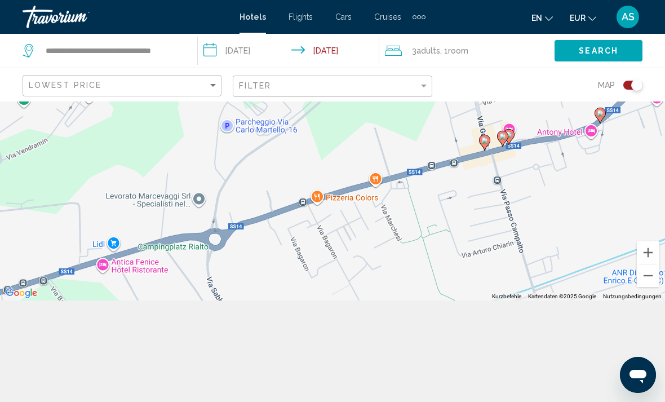
click at [644, 287] on button "Verkleinern" at bounding box center [647, 275] width 23 height 23
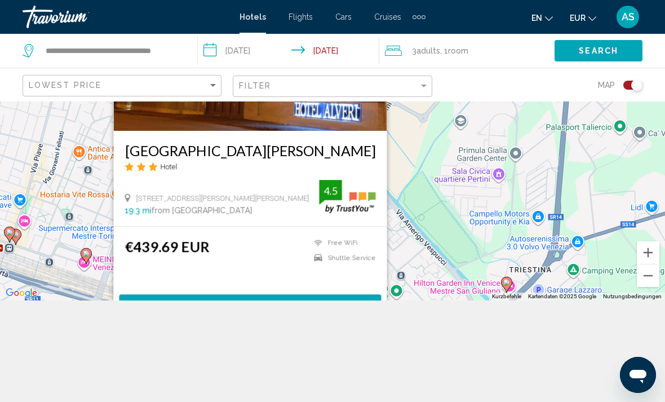
click at [652, 287] on button "Verkleinern" at bounding box center [647, 275] width 23 height 23
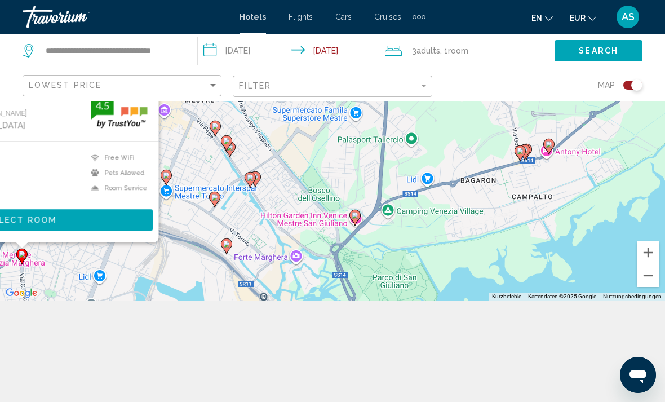
click at [645, 287] on button "Verkleinern" at bounding box center [647, 275] width 23 height 23
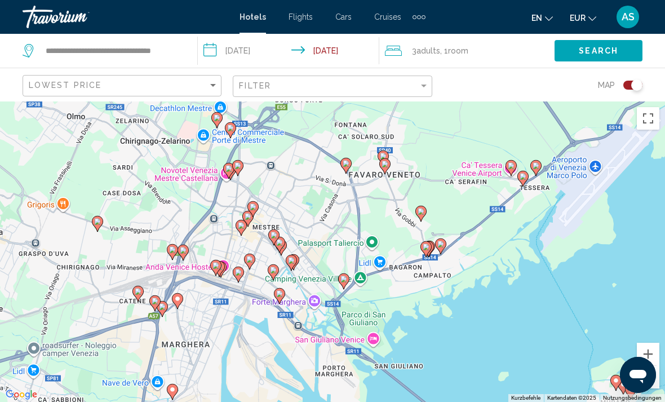
scroll to position [36, 0]
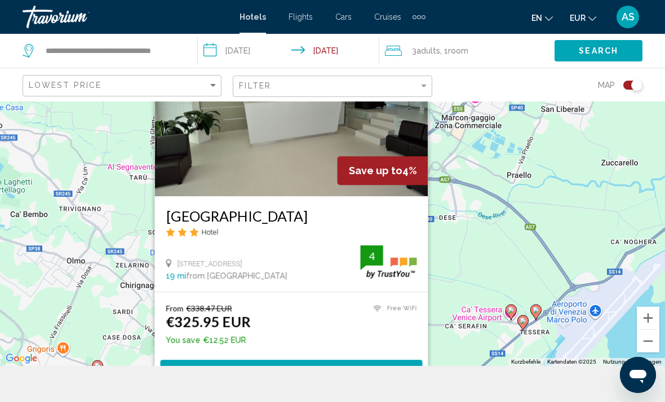
click at [630, 85] on div "Toggle map" at bounding box center [632, 85] width 19 height 9
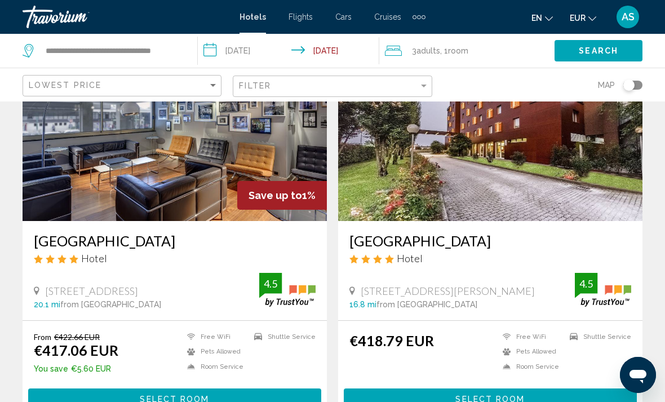
scroll to position [1211, 0]
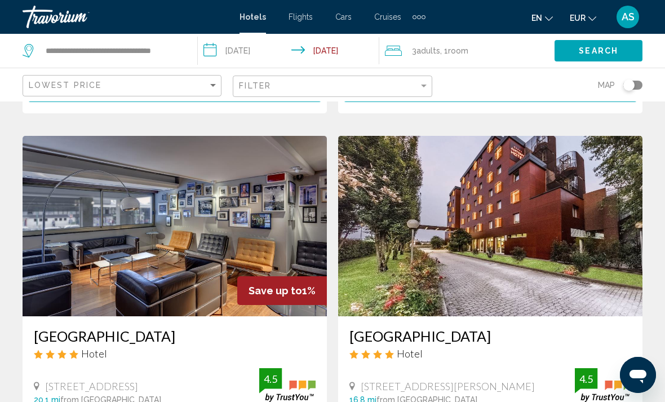
click at [542, 201] on img "Main content" at bounding box center [490, 226] width 304 height 180
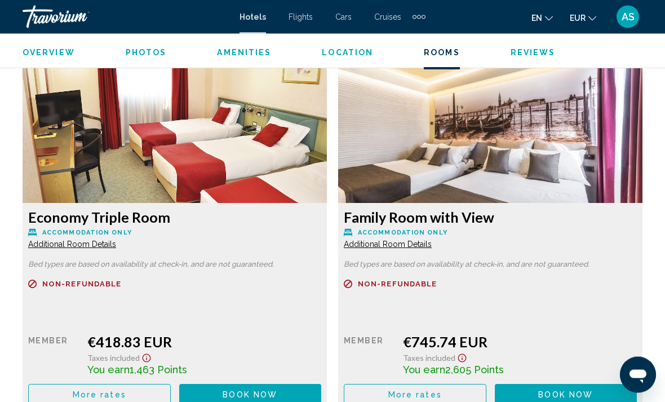
scroll to position [1738, 0]
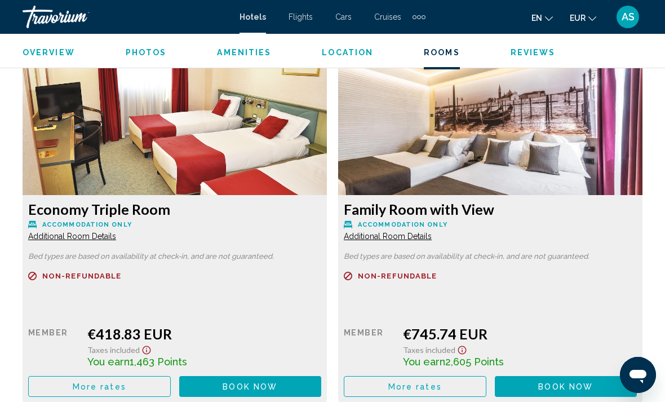
click at [78, 390] on span "More rates" at bounding box center [100, 386] width 54 height 9
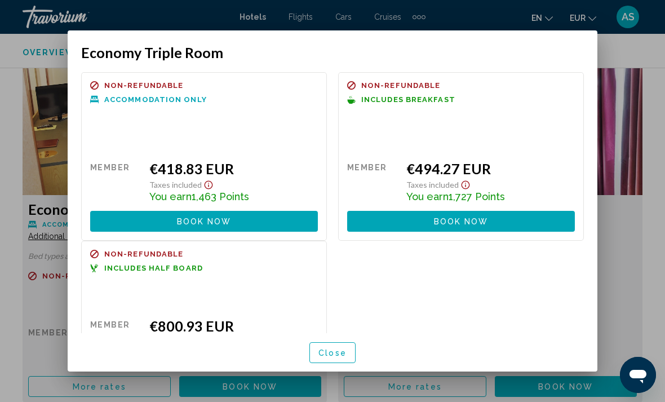
click at [10, 122] on div at bounding box center [332, 201] width 665 height 402
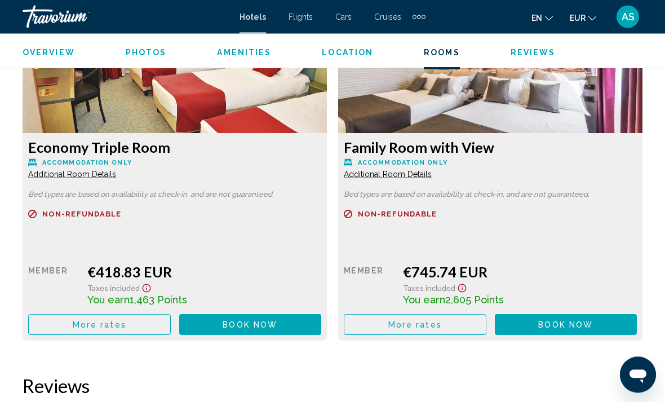
scroll to position [1799, 0]
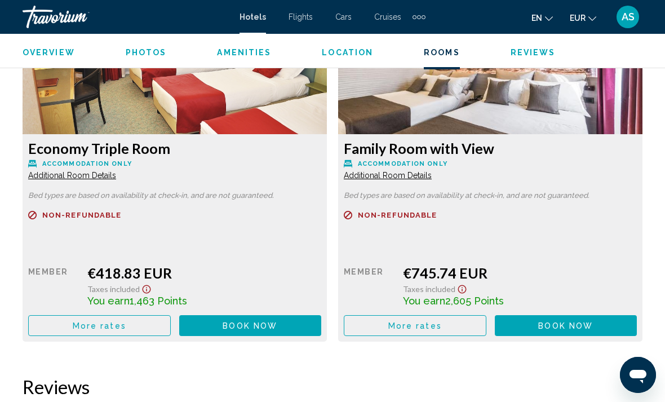
click at [81, 325] on span "More rates" at bounding box center [100, 325] width 54 height 9
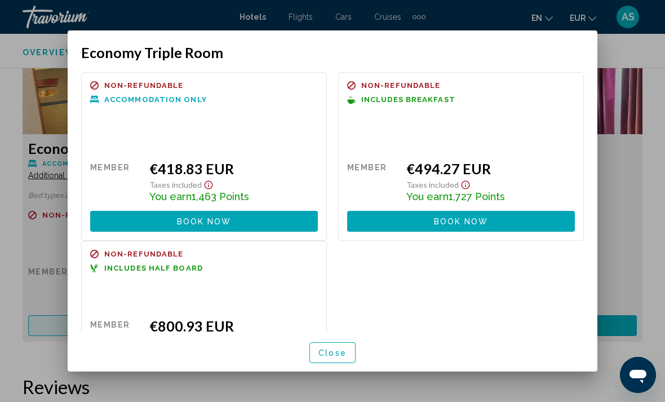
scroll to position [0, 0]
click at [8, 104] on div at bounding box center [332, 201] width 665 height 402
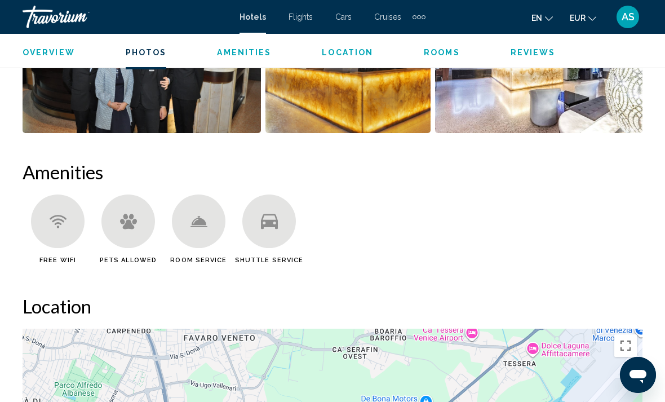
scroll to position [990, 0]
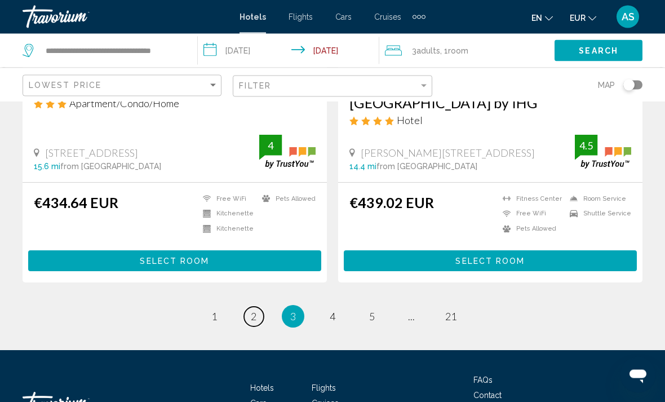
click at [255, 310] on span "2" at bounding box center [254, 316] width 6 height 12
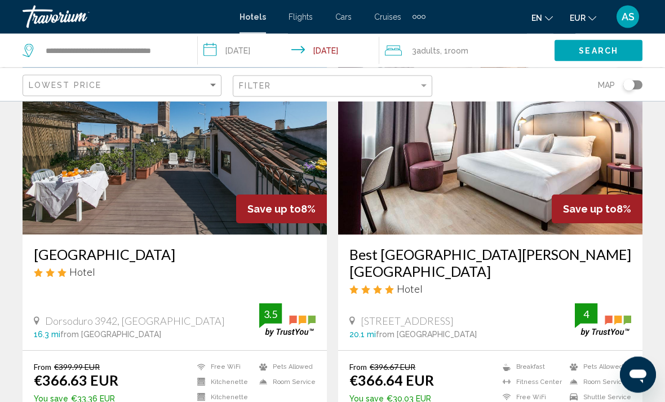
scroll to position [87, 0]
click at [417, 202] on img "Main content" at bounding box center [490, 144] width 304 height 180
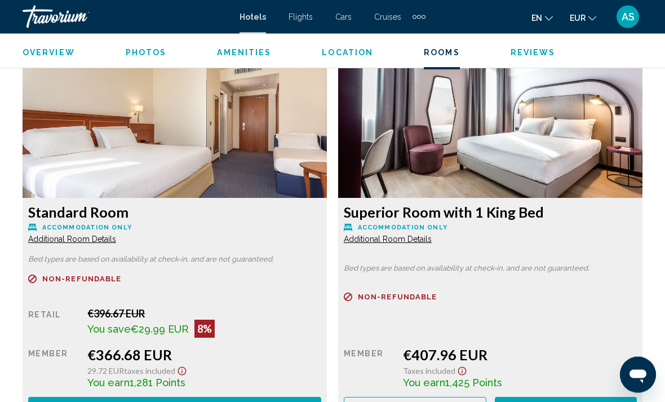
scroll to position [1736, 0]
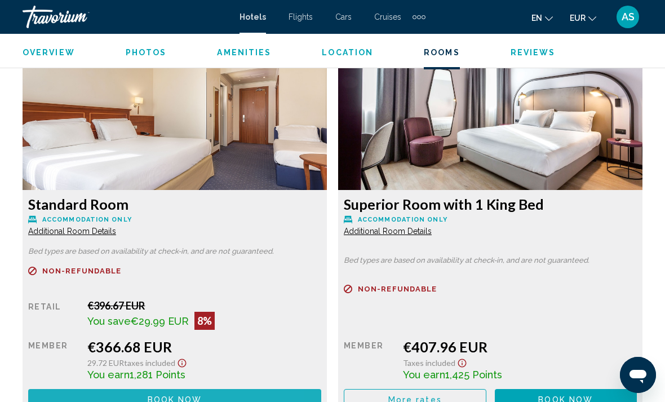
click at [99, 396] on button "Book now No longer available" at bounding box center [174, 399] width 293 height 21
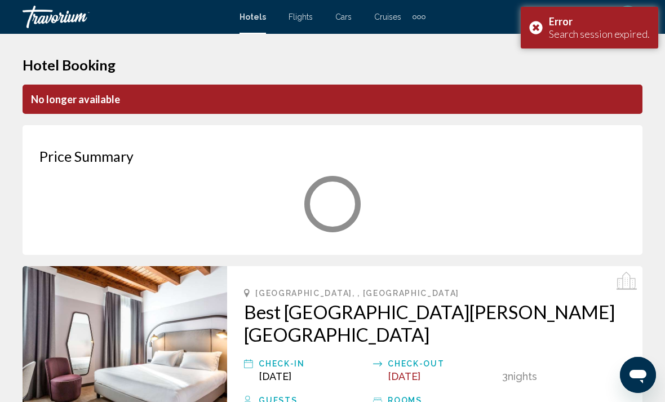
click at [535, 32] on div "Error Search session expired." at bounding box center [588, 28] width 137 height 42
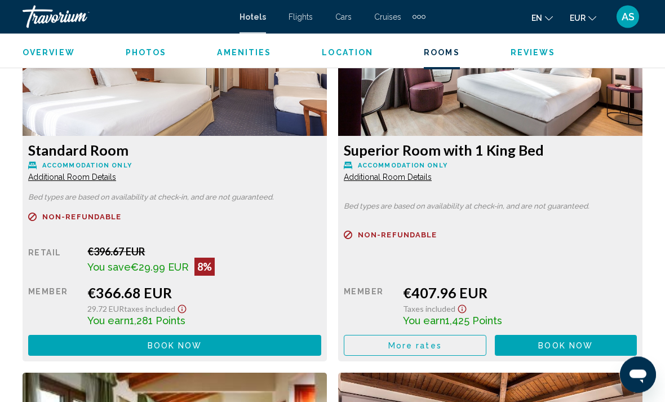
scroll to position [1791, 0]
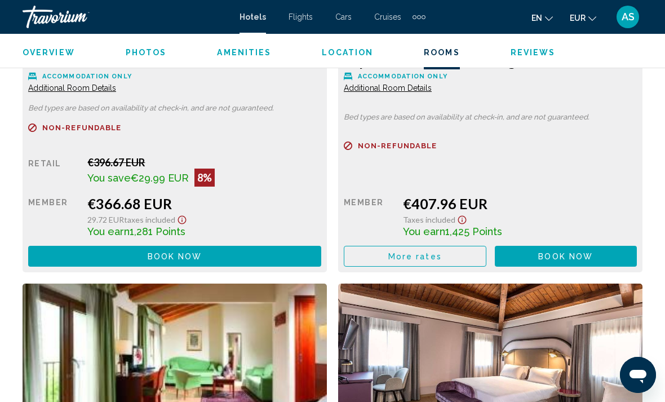
scroll to position [1859, 0]
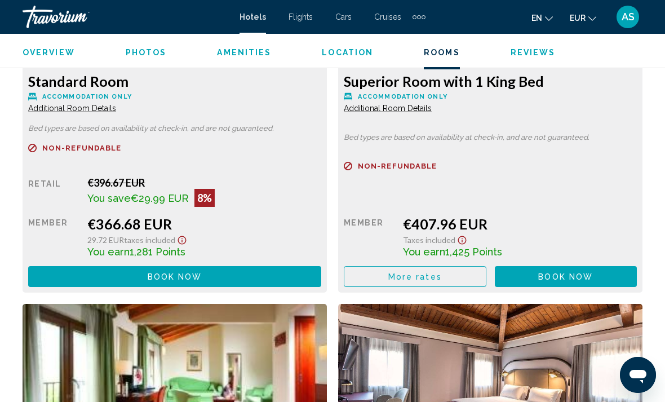
click at [384, 269] on button "More rates" at bounding box center [415, 276] width 142 height 21
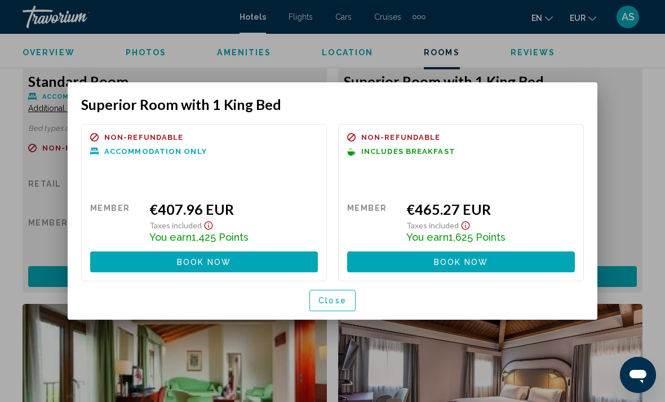
click at [151, 56] on div at bounding box center [332, 201] width 665 height 402
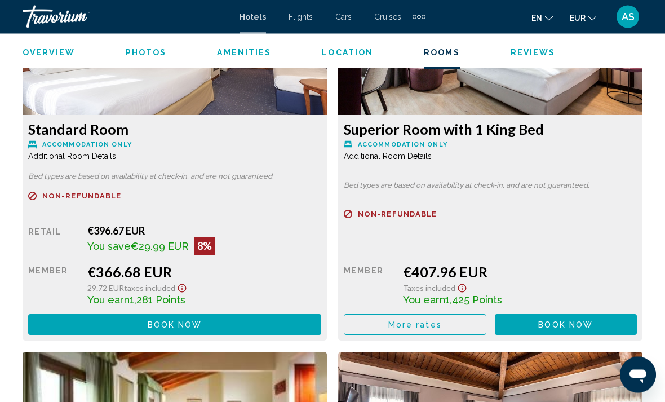
scroll to position [1811, 0]
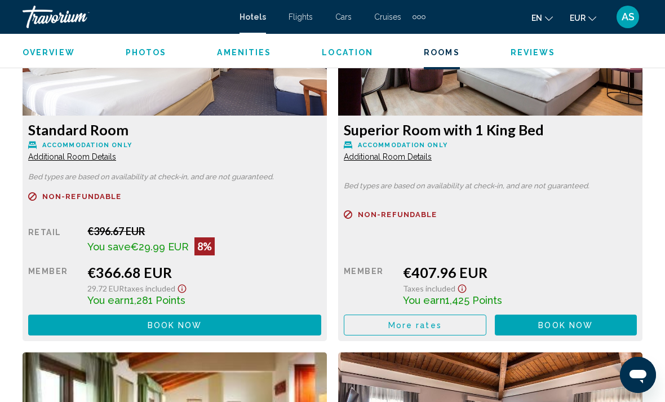
click at [377, 317] on button "More rates" at bounding box center [415, 324] width 142 height 21
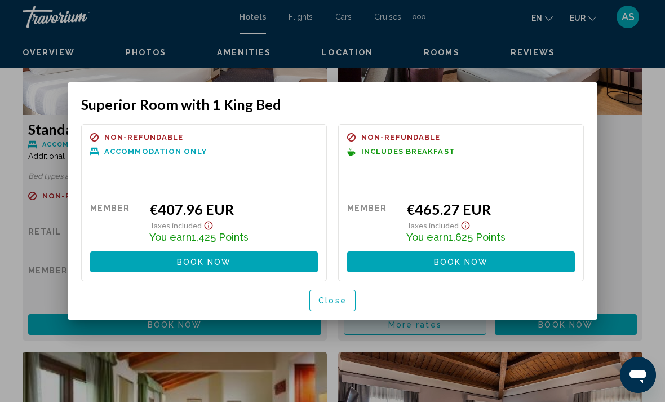
scroll to position [0, 0]
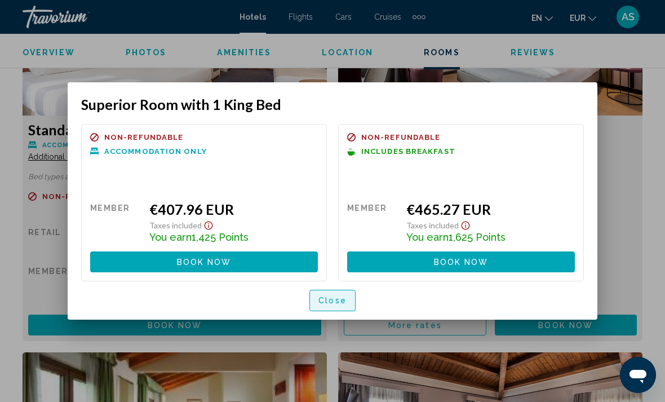
click at [331, 303] on span "Close" at bounding box center [332, 300] width 28 height 9
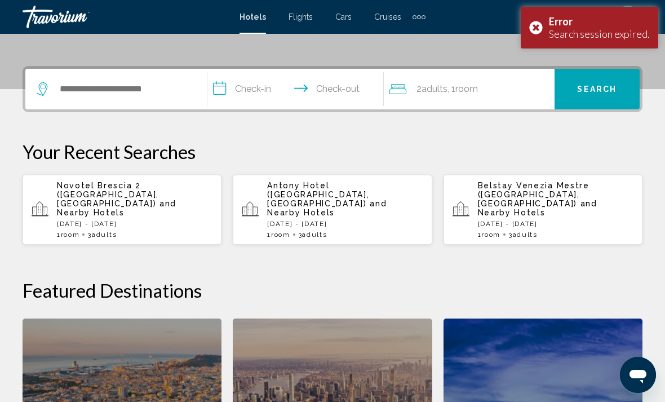
scroll to position [296, 0]
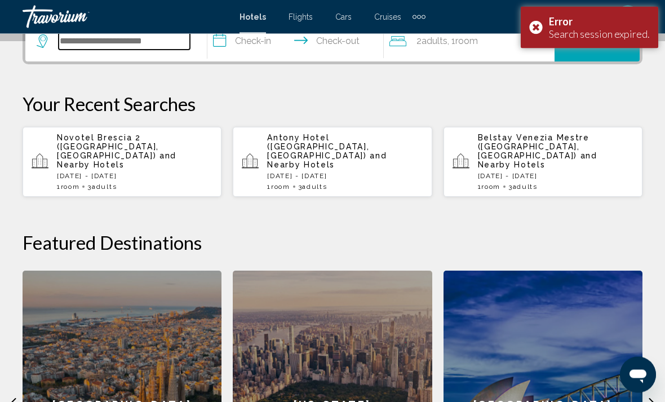
click at [145, 50] on input "Search widget" at bounding box center [124, 41] width 131 height 17
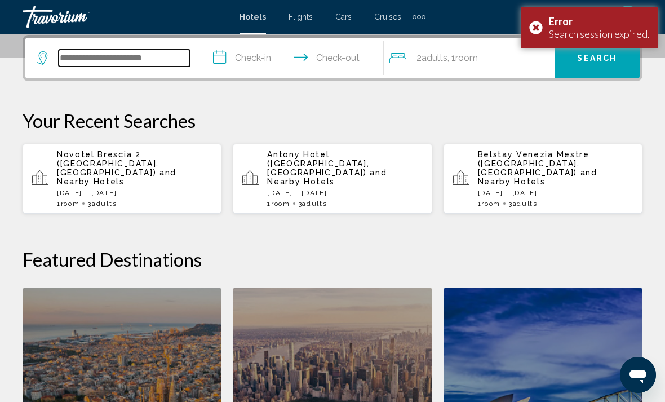
scroll to position [278, 0]
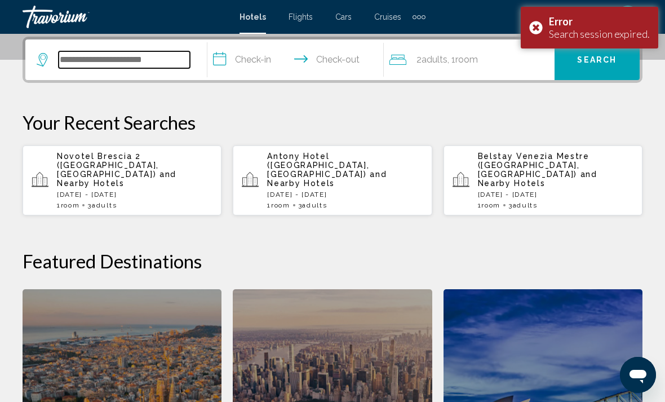
click at [117, 64] on input "Search widget" at bounding box center [124, 59] width 131 height 17
paste input "**********"
type input "**********"
click at [265, 65] on input "**********" at bounding box center [297, 61] width 181 height 44
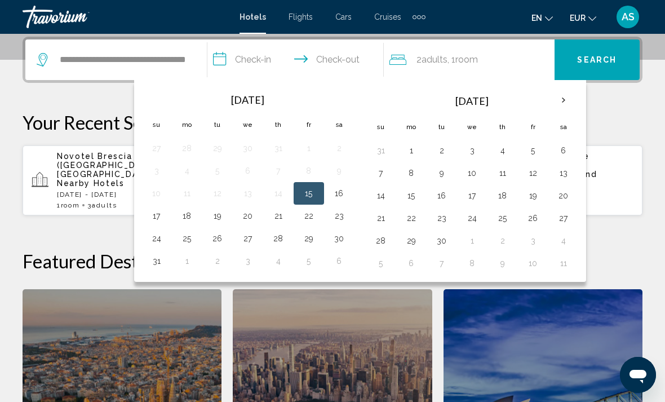
click at [317, 189] on button "15" at bounding box center [309, 193] width 18 height 16
click at [192, 219] on button "18" at bounding box center [187, 216] width 18 height 16
type input "**********"
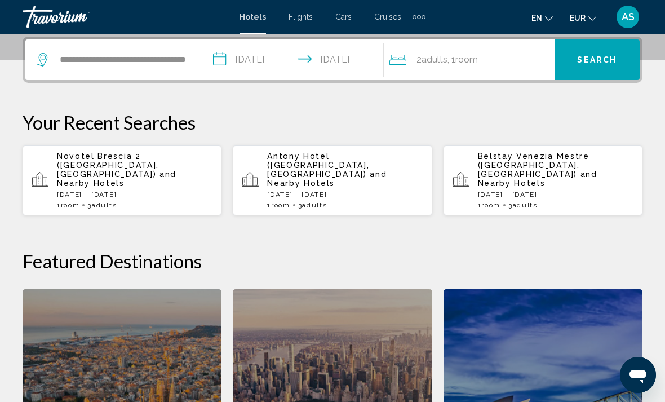
click at [478, 67] on span ", 1 Room rooms" at bounding box center [462, 60] width 30 height 16
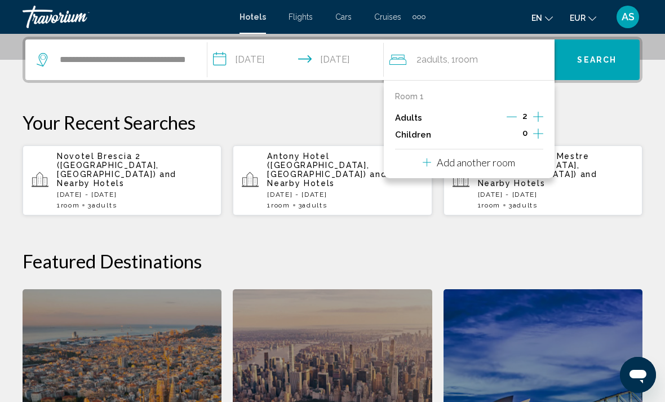
click at [539, 113] on icon "Increment adults" at bounding box center [538, 117] width 10 height 14
click at [602, 60] on span "Search" at bounding box center [596, 60] width 39 height 9
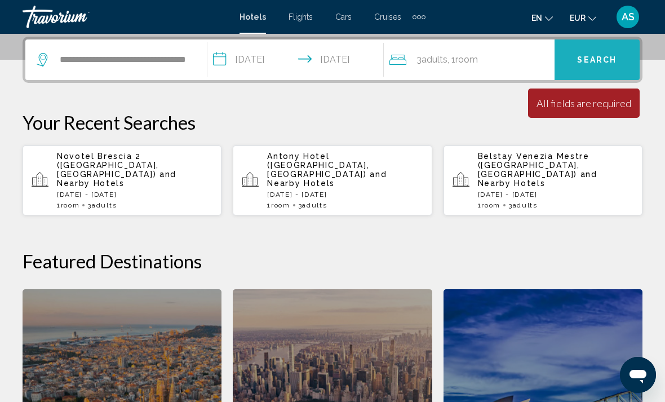
click at [613, 61] on span "Search" at bounding box center [596, 60] width 39 height 9
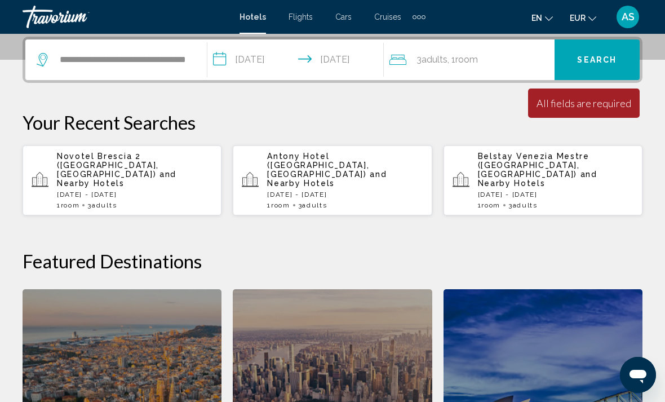
click at [606, 69] on button "Search" at bounding box center [596, 59] width 85 height 41
click at [616, 57] on span "Search" at bounding box center [596, 60] width 39 height 9
click at [638, 64] on button "Search" at bounding box center [596, 59] width 85 height 41
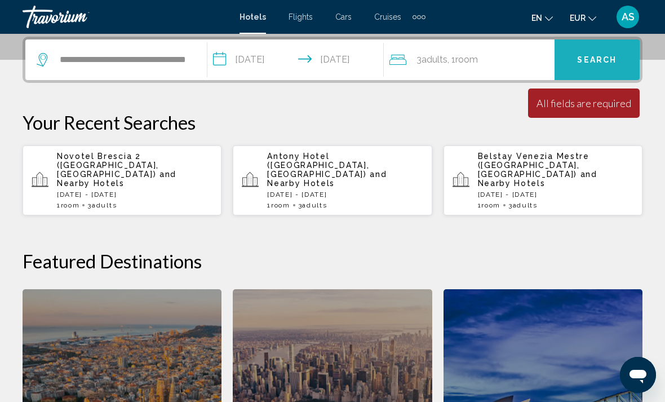
click at [619, 60] on button "Search" at bounding box center [596, 59] width 85 height 41
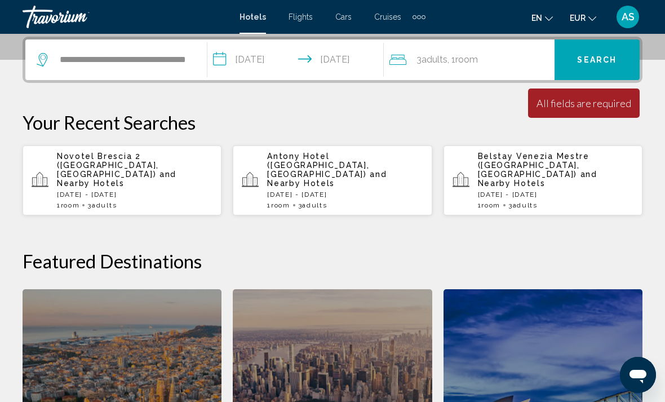
click at [626, 56] on button "Search" at bounding box center [596, 59] width 85 height 41
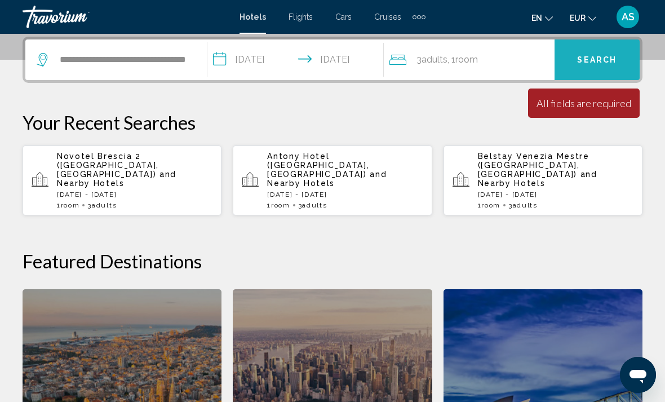
click at [622, 66] on button "Search" at bounding box center [596, 59] width 85 height 41
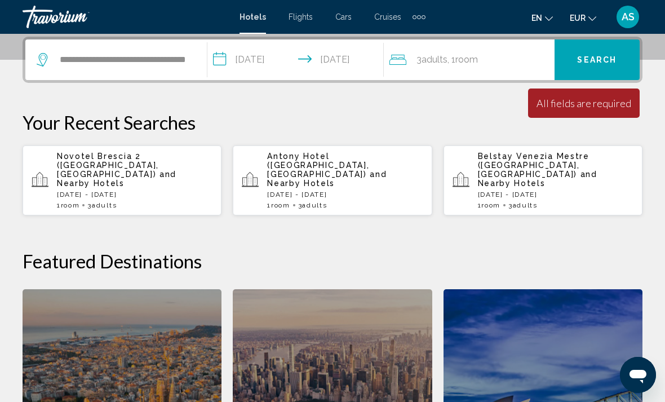
click at [622, 63] on button "Search" at bounding box center [596, 59] width 85 height 41
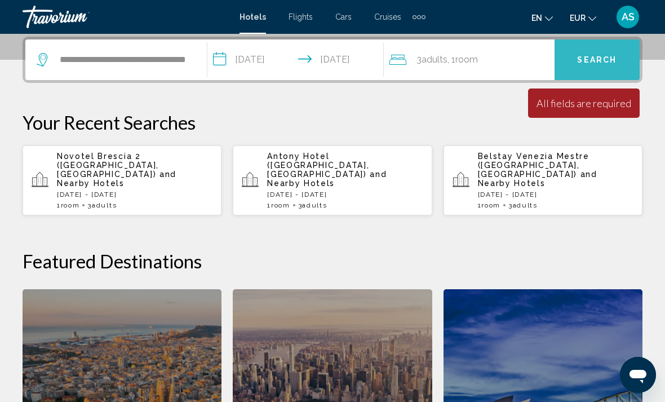
click at [621, 62] on button "Search" at bounding box center [596, 59] width 85 height 41
click at [616, 65] on button "Search" at bounding box center [596, 59] width 85 height 41
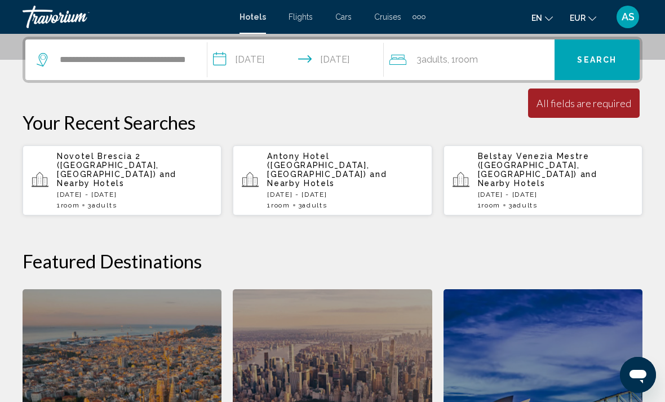
click at [628, 60] on button "Search" at bounding box center [596, 59] width 85 height 41
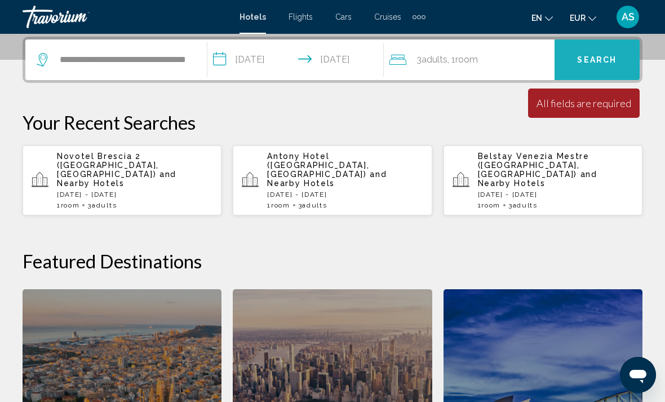
click at [617, 66] on button "Search" at bounding box center [596, 59] width 85 height 41
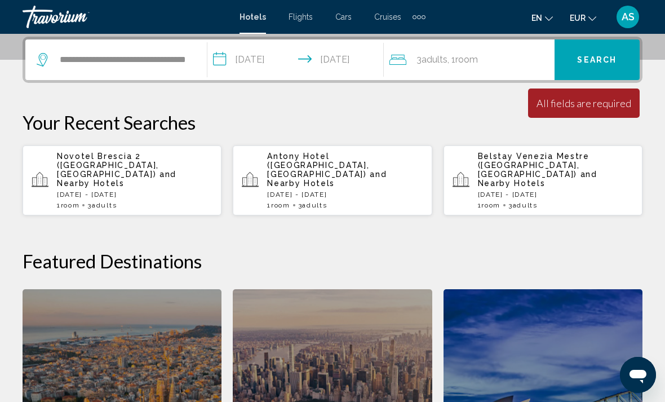
click at [631, 68] on button "Search" at bounding box center [596, 59] width 85 height 41
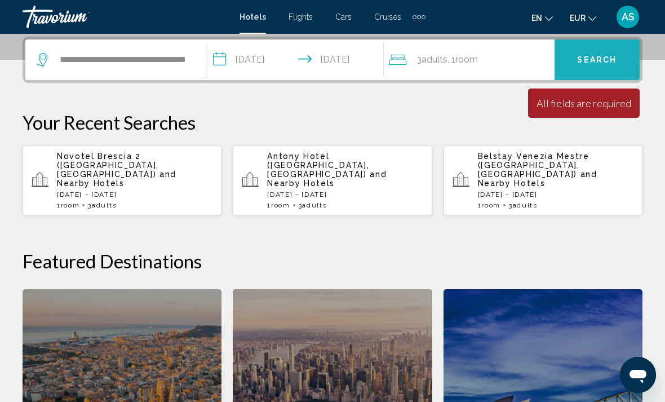
click at [622, 72] on button "Search" at bounding box center [596, 59] width 85 height 41
click at [625, 62] on button "Search" at bounding box center [596, 59] width 85 height 41
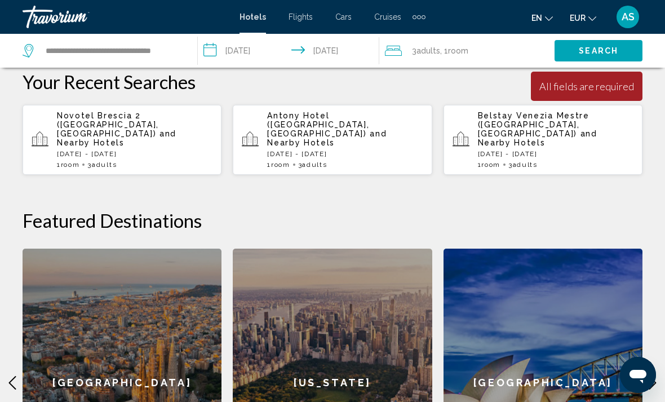
scroll to position [0, 0]
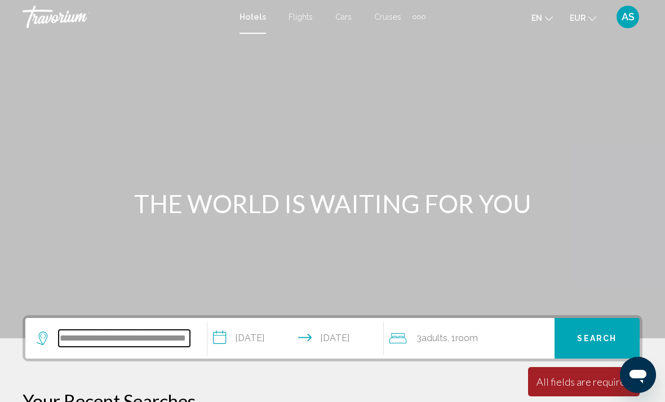
click at [135, 340] on input "**********" at bounding box center [124, 337] width 131 height 17
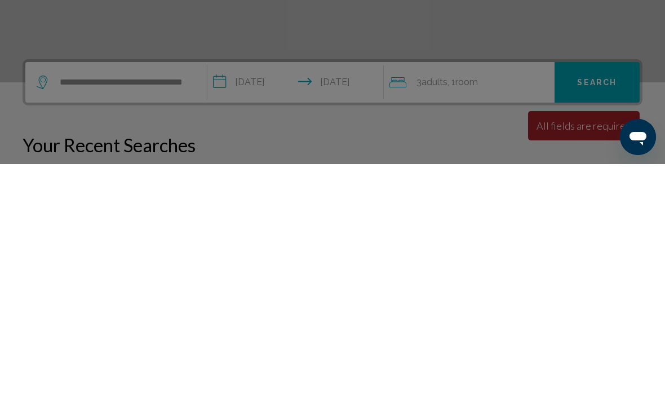
click at [144, 89] on div at bounding box center [332, 201] width 665 height 402
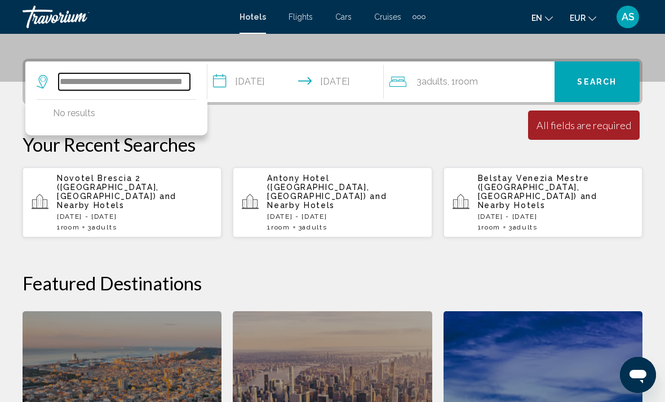
click at [163, 90] on input "**********" at bounding box center [124, 81] width 131 height 17
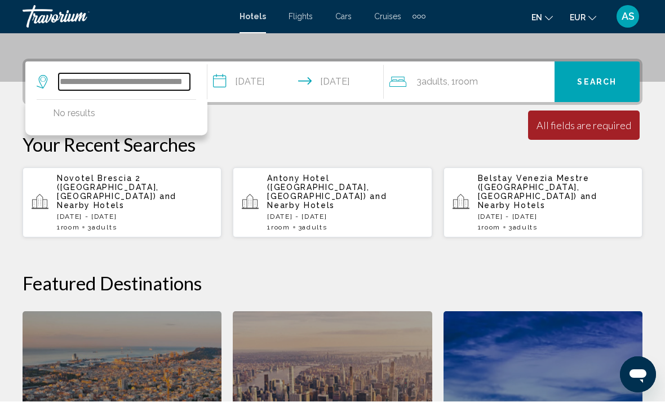
click at [138, 82] on input "**********" at bounding box center [124, 82] width 131 height 17
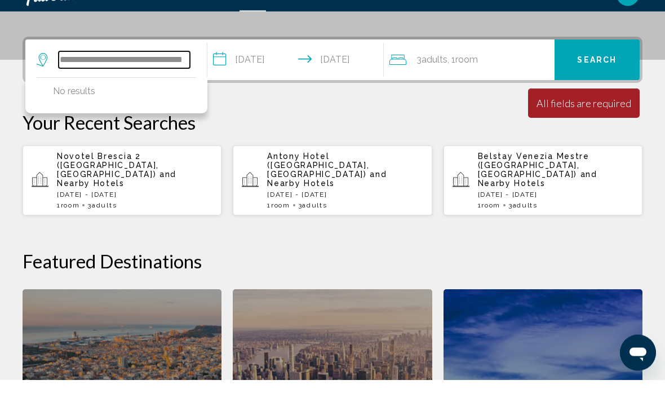
click at [141, 74] on input "**********" at bounding box center [124, 82] width 131 height 17
click at [131, 74] on input "**********" at bounding box center [124, 82] width 131 height 17
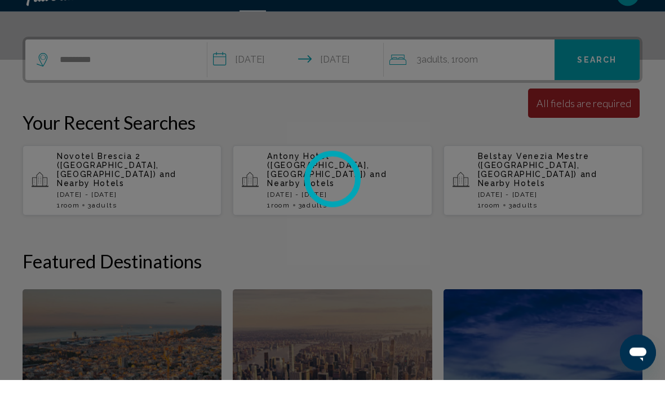
click at [82, 57] on div at bounding box center [332, 201] width 665 height 402
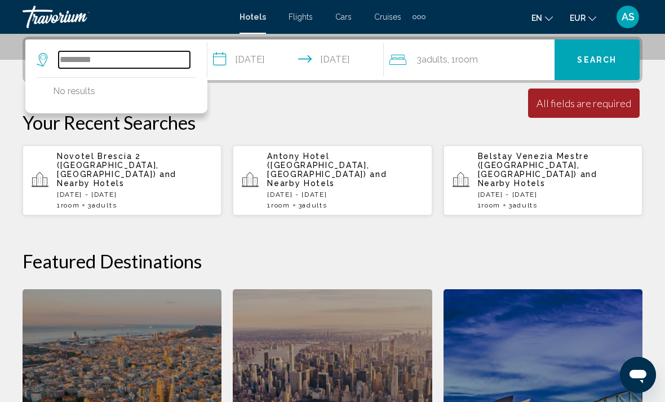
click at [84, 64] on input "*********" at bounding box center [124, 59] width 131 height 17
type input "*"
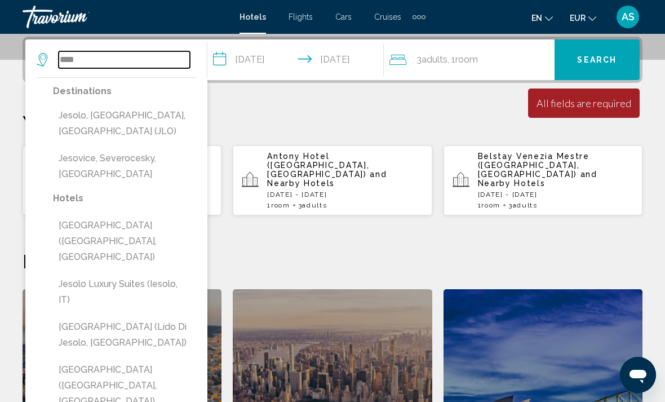
click at [76, 58] on input "****" at bounding box center [124, 59] width 131 height 17
click at [72, 120] on button "Jesolo, [GEOGRAPHIC_DATA], [GEOGRAPHIC_DATA] (JLO)" at bounding box center [124, 123] width 143 height 37
type input "**********"
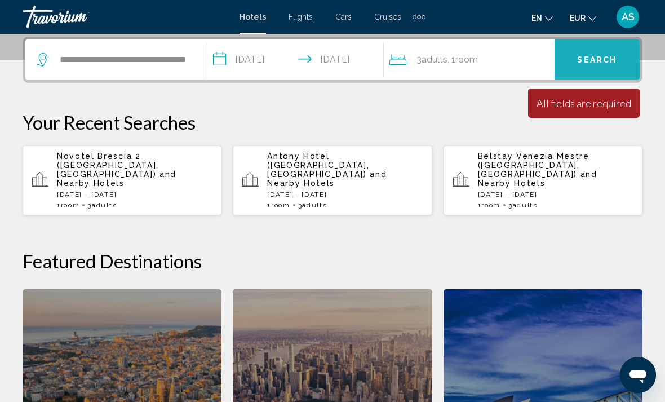
click at [594, 62] on span "Search" at bounding box center [596, 60] width 39 height 9
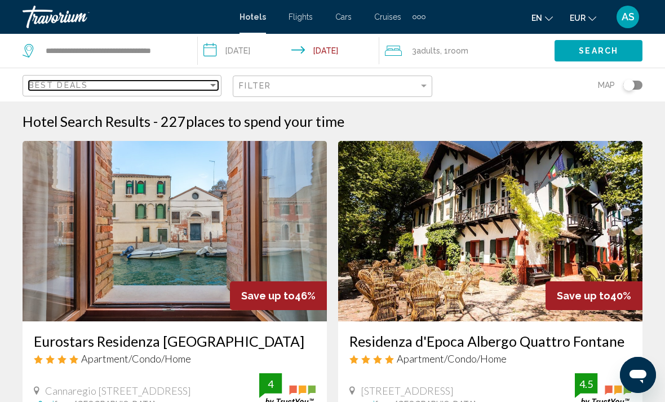
click at [65, 85] on span "Best Deals" at bounding box center [58, 85] width 59 height 9
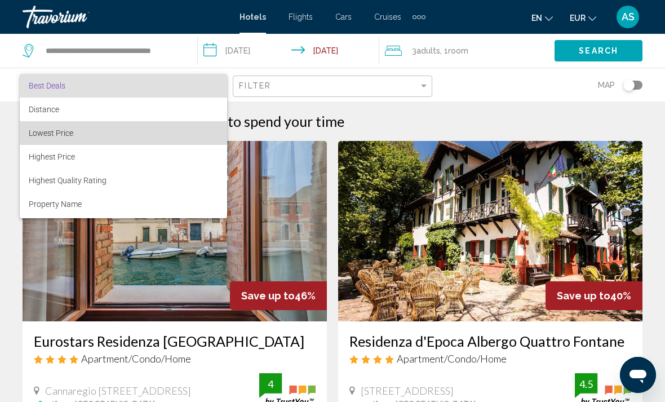
click at [50, 127] on span "Lowest Price" at bounding box center [123, 133] width 189 height 24
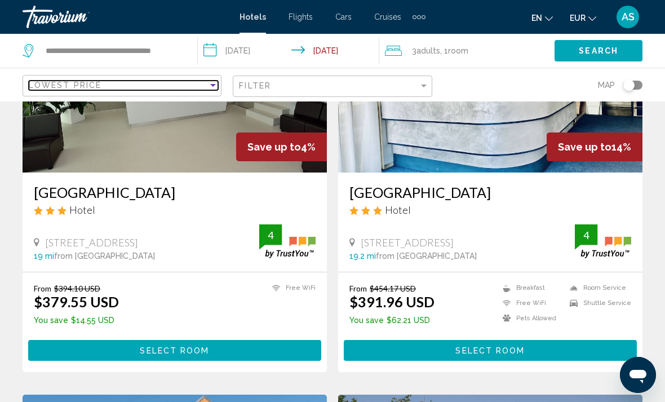
scroll to position [952, 0]
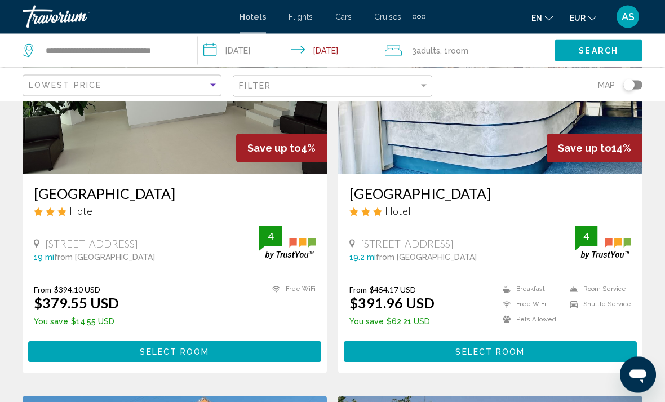
click at [583, 19] on span "EUR" at bounding box center [577, 18] width 16 height 9
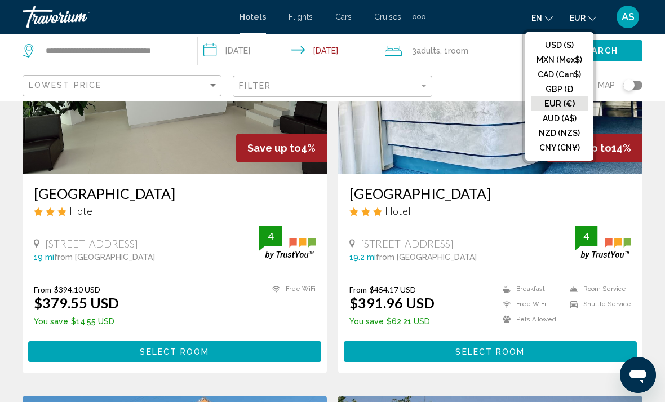
click at [572, 87] on button "GBP (£)" at bounding box center [559, 89] width 57 height 15
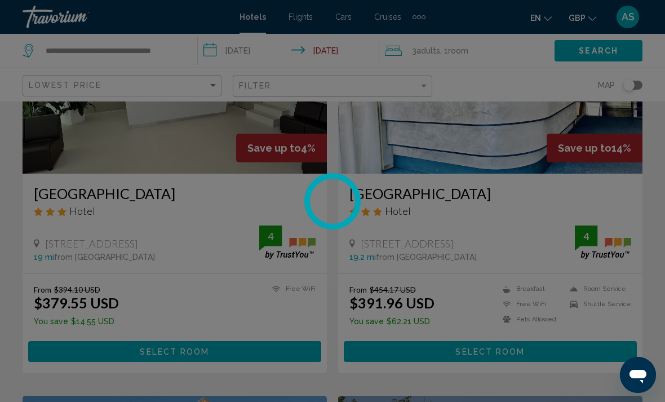
click at [593, 23] on div at bounding box center [332, 201] width 665 height 402
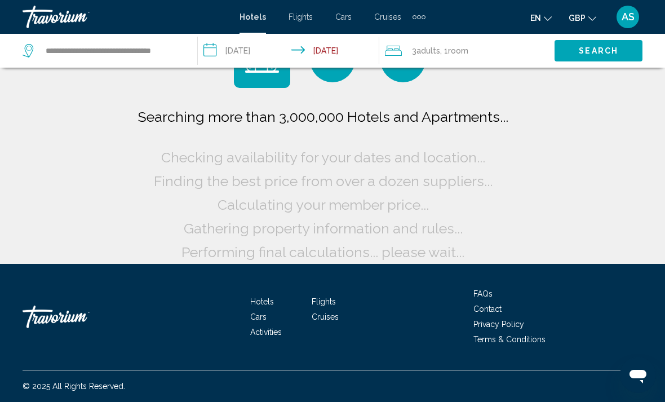
scroll to position [17, 0]
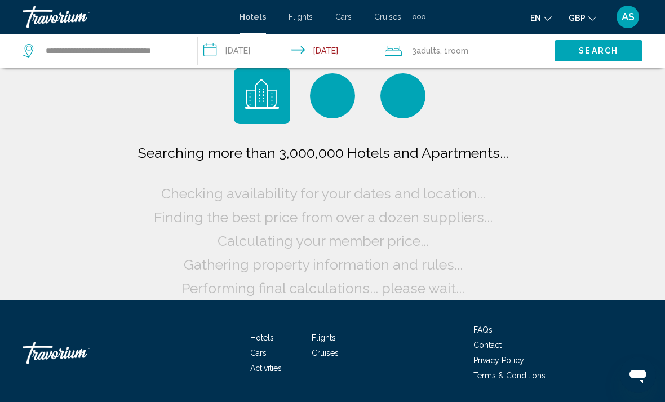
click at [592, 18] on icon "Change currency" at bounding box center [592, 19] width 8 height 8
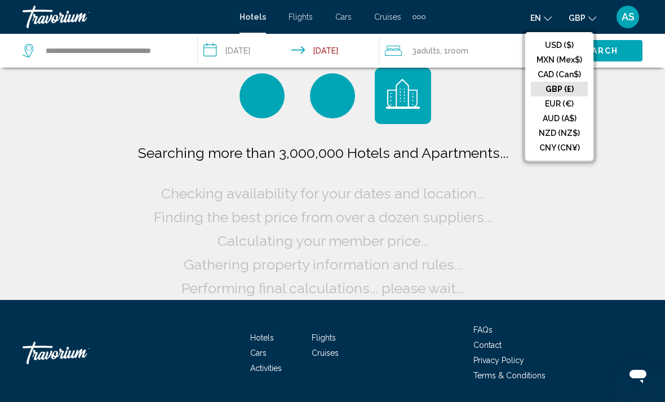
click at [572, 101] on button "EUR (€)" at bounding box center [559, 103] width 57 height 15
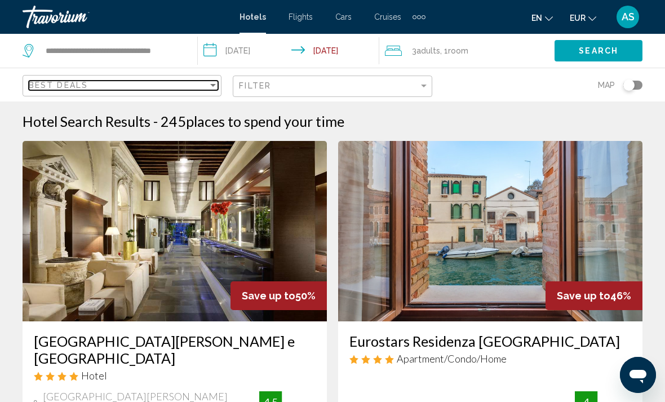
click at [202, 86] on div "Best Deals" at bounding box center [118, 85] width 179 height 9
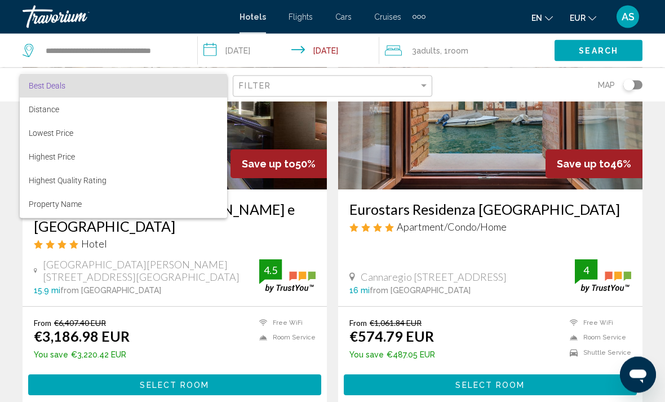
scroll to position [132, 0]
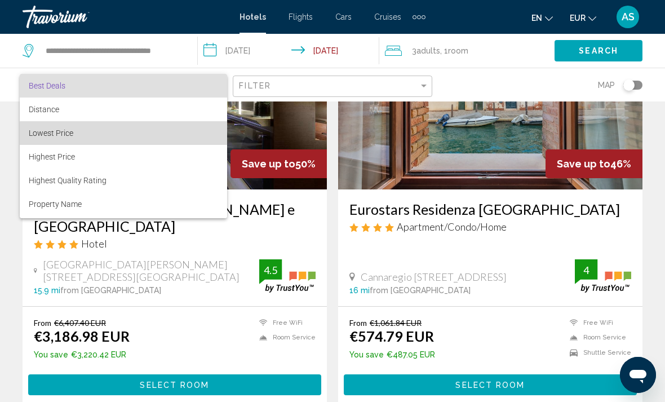
click at [137, 133] on span "Lowest Price" at bounding box center [123, 133] width 189 height 24
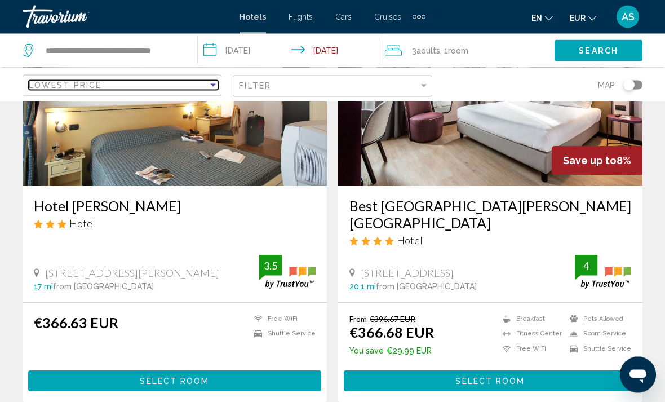
scroll to position [2144, 0]
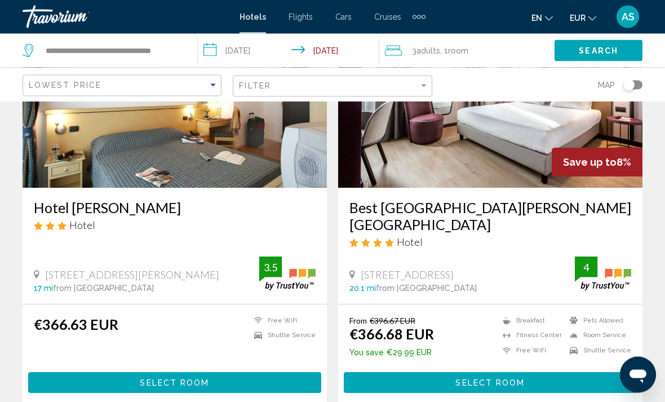
click at [514, 150] on img "Main content" at bounding box center [490, 98] width 304 height 180
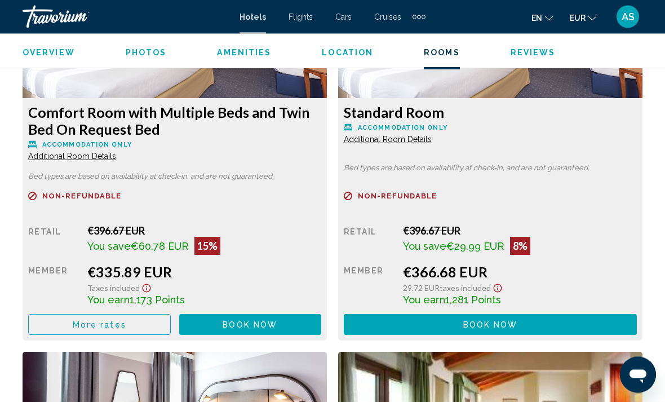
scroll to position [1828, 0]
click at [112, 320] on span "More rates" at bounding box center [100, 324] width 54 height 9
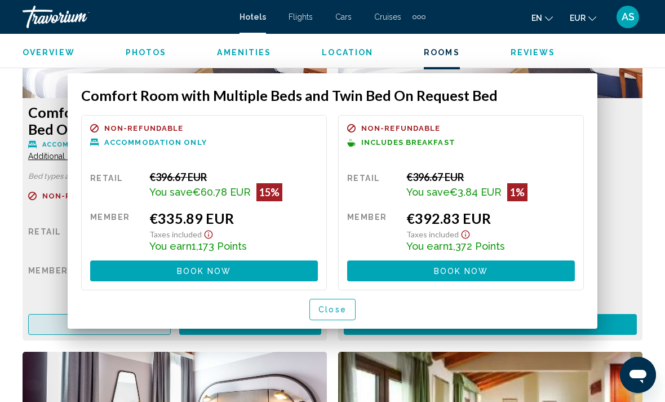
scroll to position [0, 0]
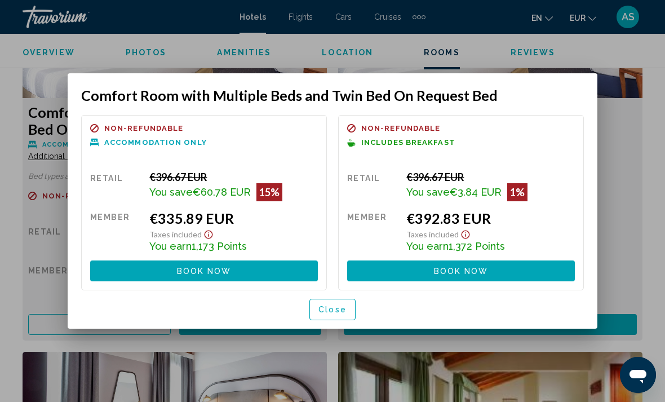
click at [6, 333] on div at bounding box center [332, 201] width 665 height 402
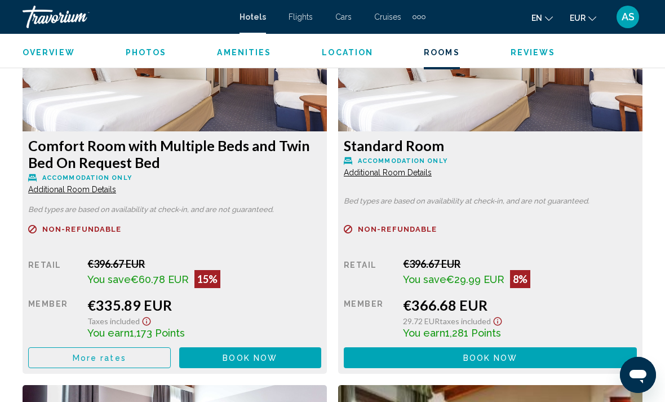
scroll to position [1797, 0]
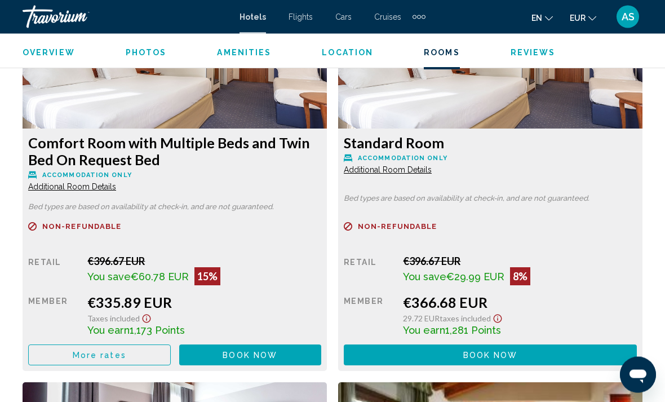
click at [110, 354] on button "More rates" at bounding box center [99, 355] width 142 height 21
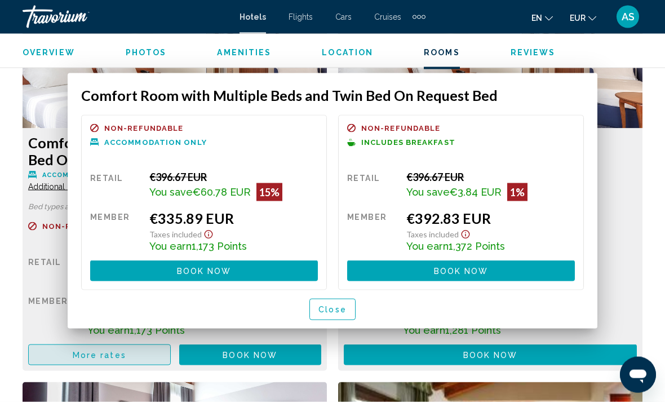
scroll to position [0, 0]
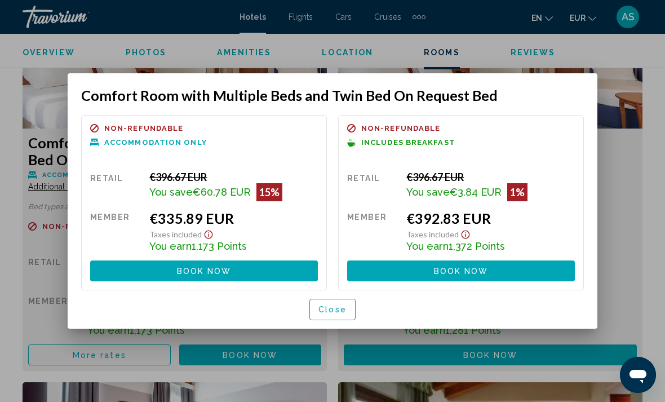
click at [8, 332] on div at bounding box center [332, 201] width 665 height 402
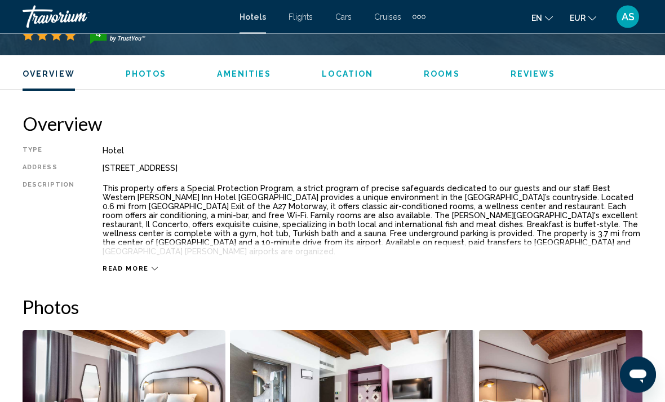
scroll to position [436, 0]
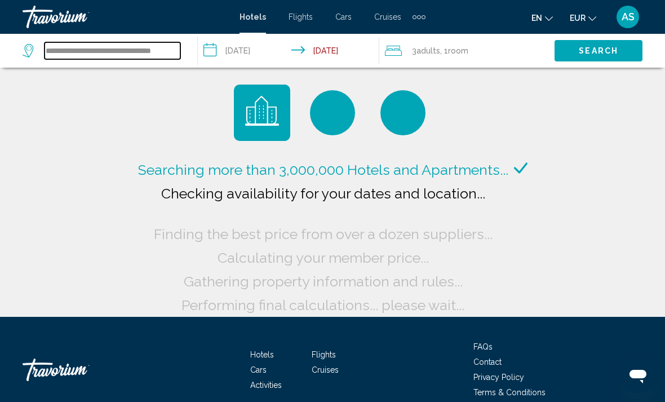
click at [57, 51] on input "**********" at bounding box center [112, 50] width 136 height 17
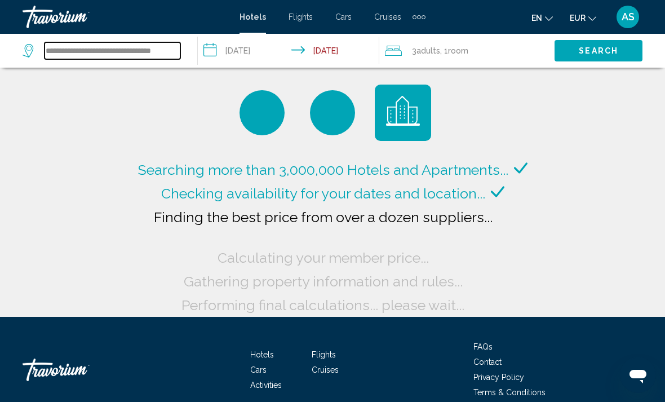
click at [79, 48] on input "**********" at bounding box center [112, 50] width 136 height 17
click at [73, 42] on input "**********" at bounding box center [112, 50] width 136 height 17
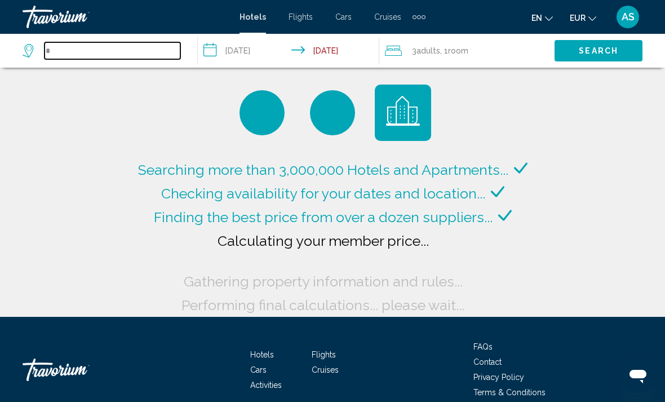
type input "*"
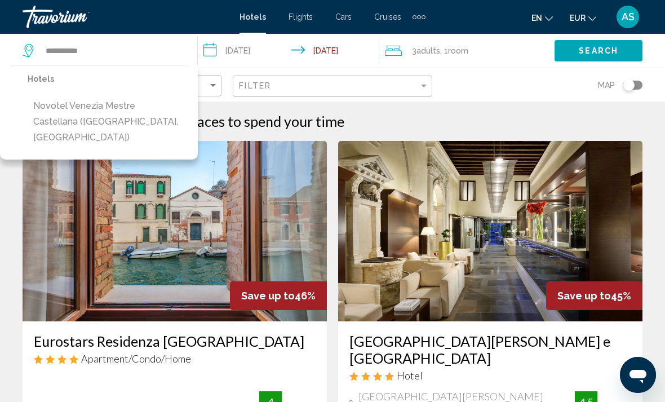
click at [82, 110] on button "Novotel Venezia Mestre Castellana ([GEOGRAPHIC_DATA], [GEOGRAPHIC_DATA])" at bounding box center [107, 121] width 159 height 53
type input "**********"
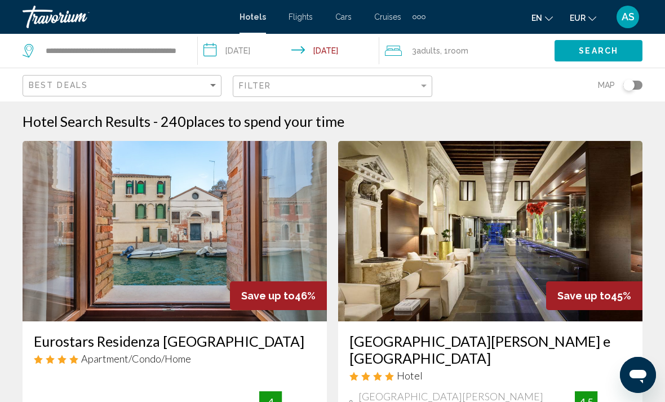
click at [573, 54] on button "Search" at bounding box center [598, 50] width 88 height 21
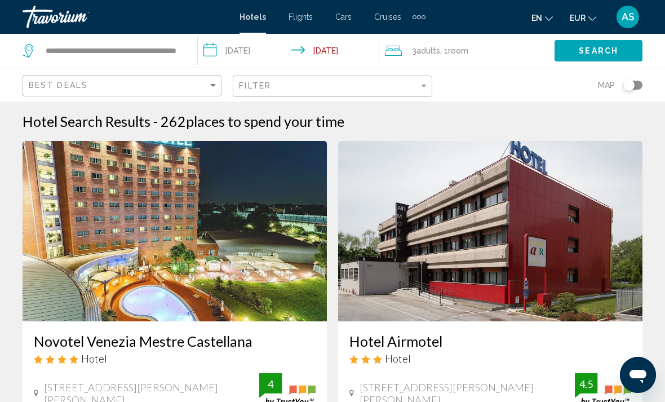
click at [58, 187] on img "Main content" at bounding box center [175, 231] width 304 height 180
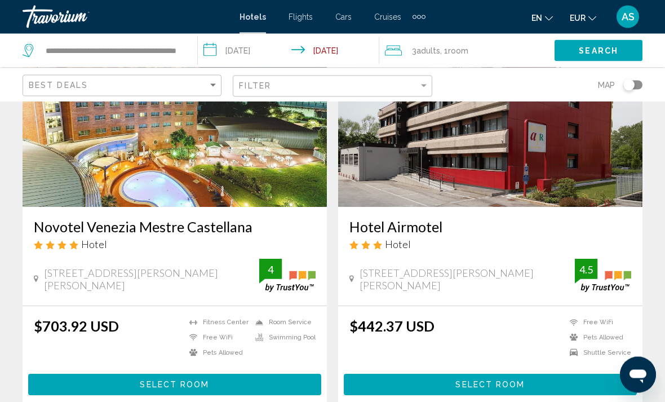
scroll to position [119, 0]
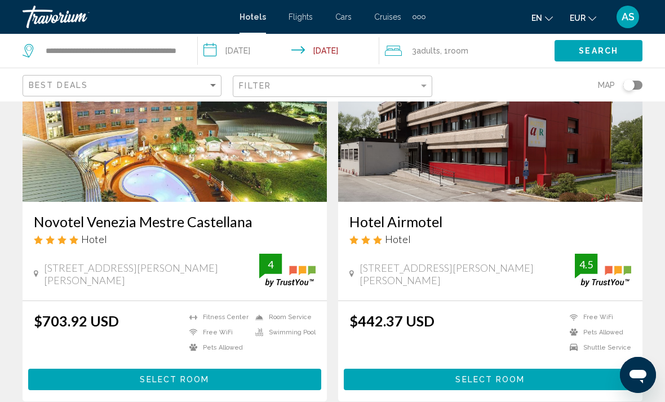
click at [248, 176] on img "Main content" at bounding box center [175, 111] width 304 height 180
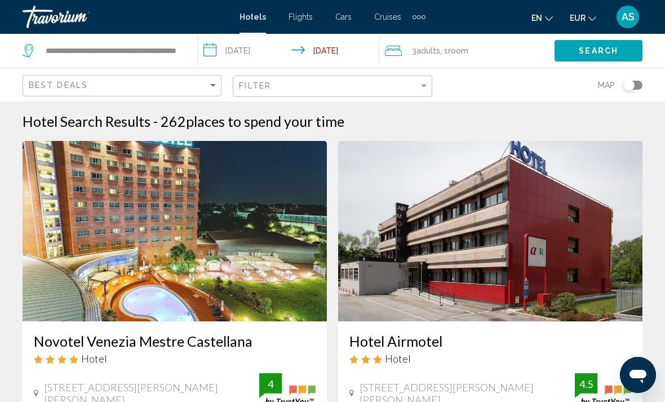
click at [591, 20] on icon "Change currency" at bounding box center [592, 18] width 8 height 5
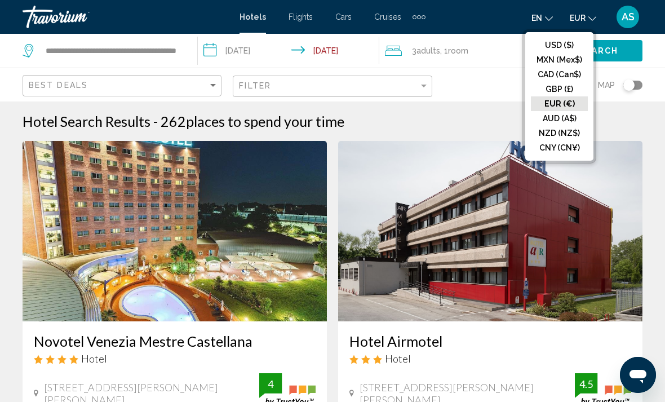
click at [568, 104] on button "EUR (€)" at bounding box center [559, 103] width 57 height 15
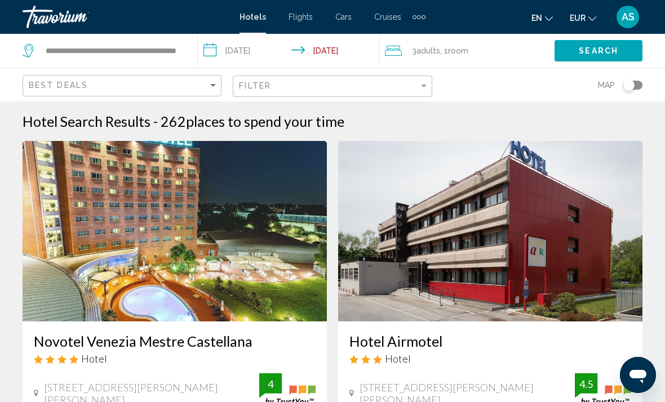
click at [605, 50] on span "Search" at bounding box center [597, 51] width 39 height 9
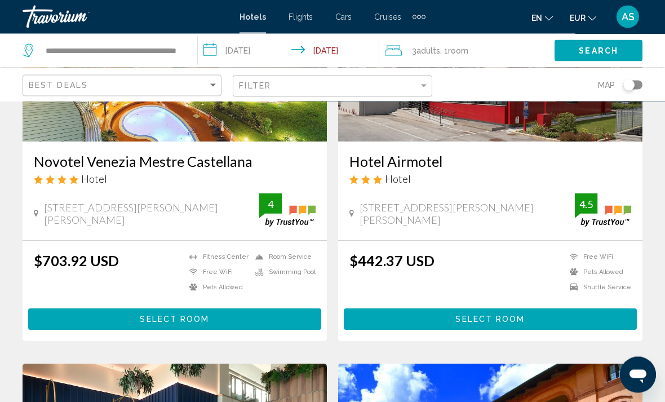
scroll to position [176, 0]
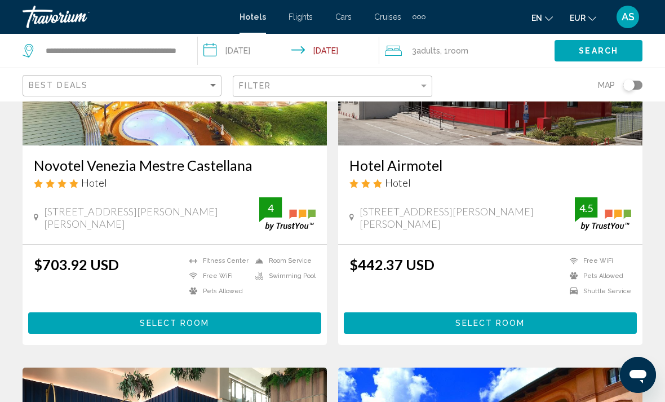
click at [587, 24] on button "EUR USD ($) MXN (Mex$) CAD (Can$) GBP (£) EUR (€) AUD (A$) NZD (NZ$) CNY (CN¥)" at bounding box center [582, 18] width 26 height 16
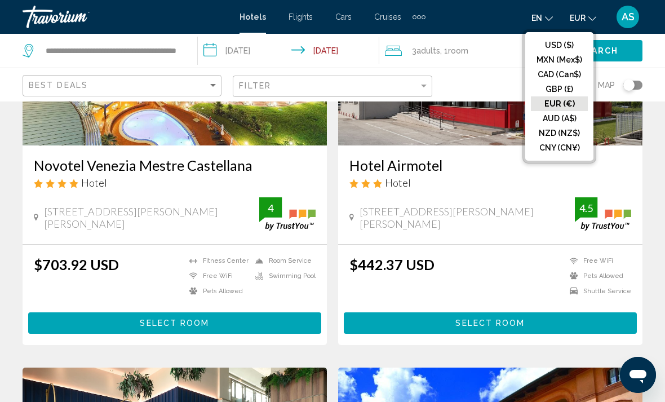
click at [567, 46] on button "USD ($)" at bounding box center [559, 45] width 57 height 15
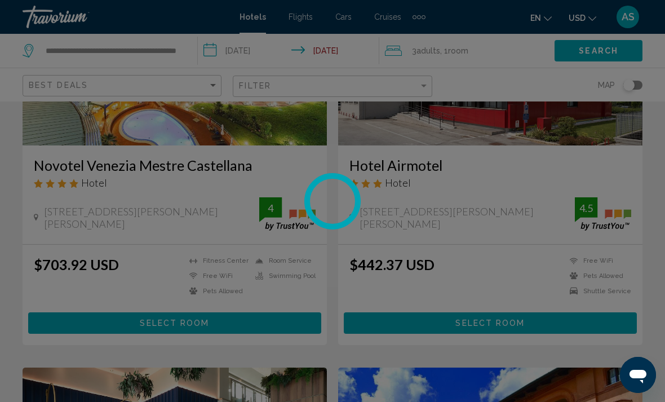
scroll to position [17, 0]
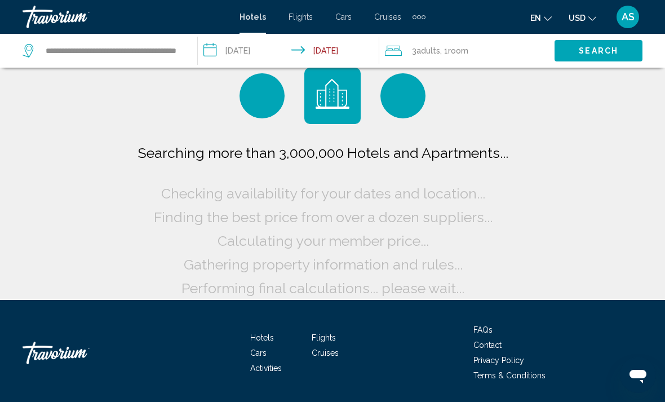
click at [587, 18] on button "USD USD ($) MXN (Mex$) CAD (Can$) GBP (£) EUR (€) AUD (A$) NZD (NZ$) CNY (CN¥)" at bounding box center [582, 18] width 28 height 16
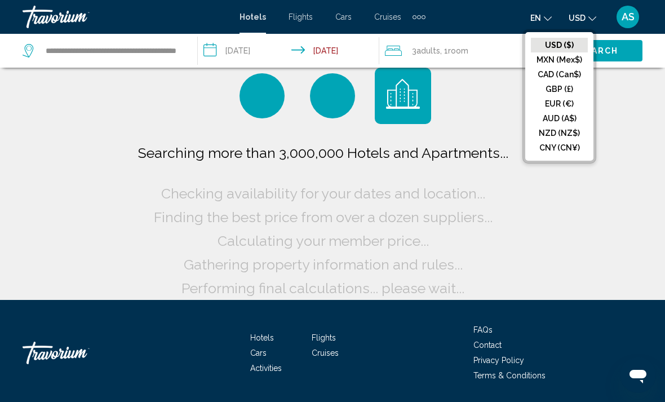
click at [566, 104] on button "EUR (€)" at bounding box center [559, 103] width 57 height 15
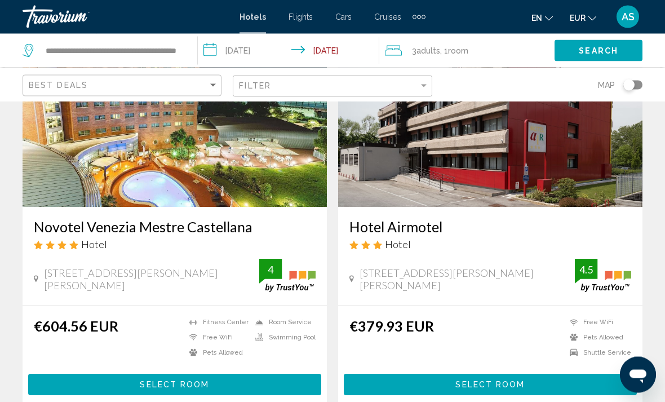
scroll to position [114, 0]
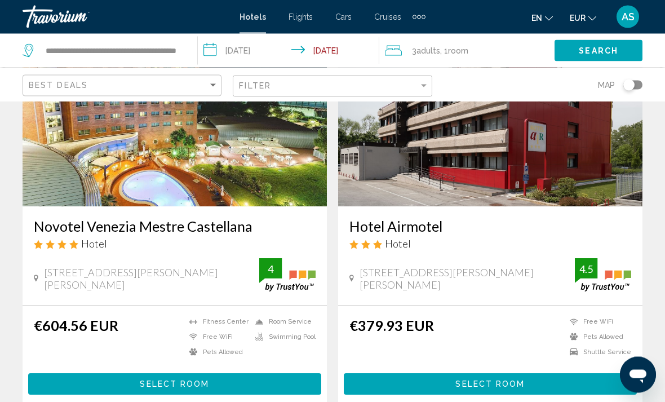
click at [69, 221] on h3 "Novotel Venezia Mestre Castellana" at bounding box center [175, 226] width 282 height 17
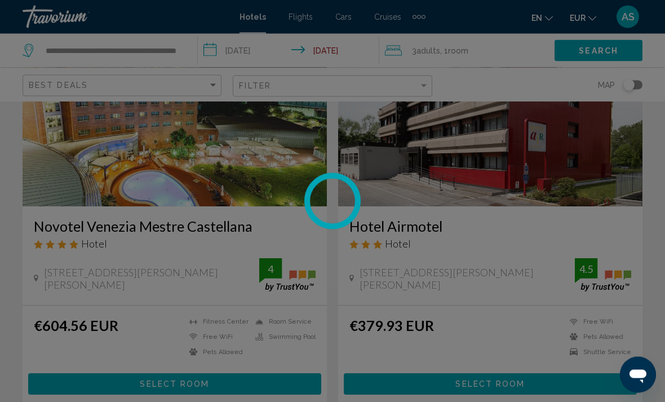
scroll to position [115, 0]
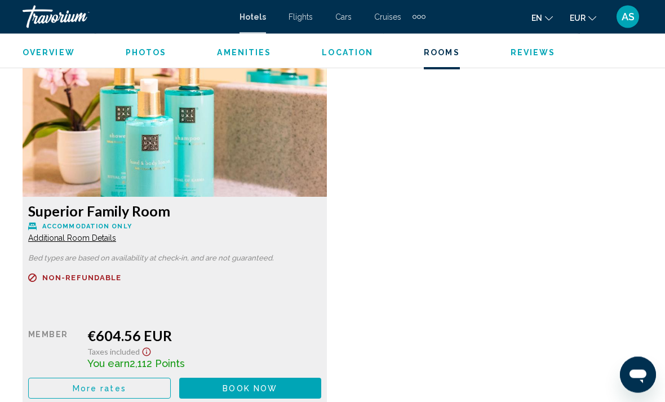
scroll to position [1736, 0]
click at [90, 393] on span "More rates" at bounding box center [100, 388] width 54 height 9
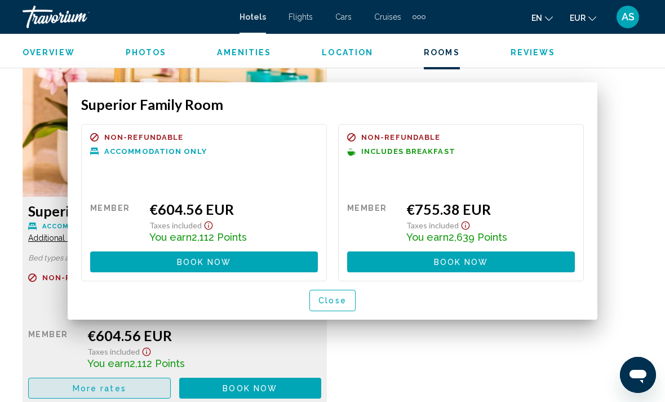
scroll to position [0, 0]
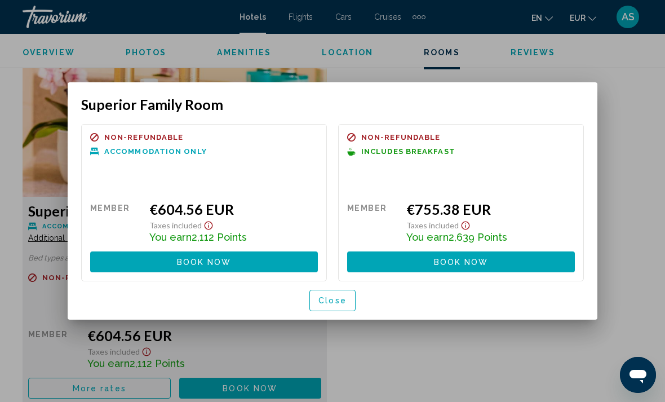
click at [649, 122] on div at bounding box center [332, 201] width 665 height 402
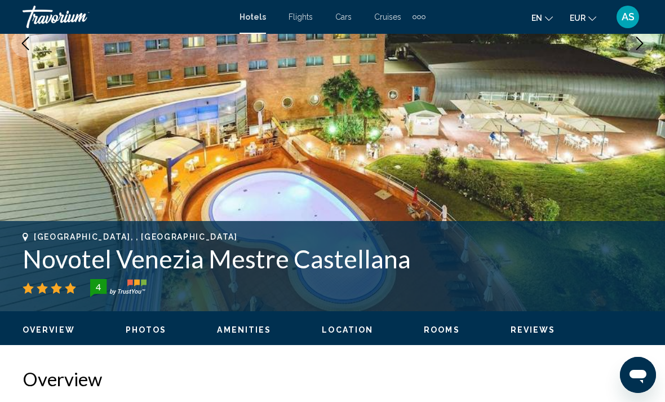
scroll to position [254, 0]
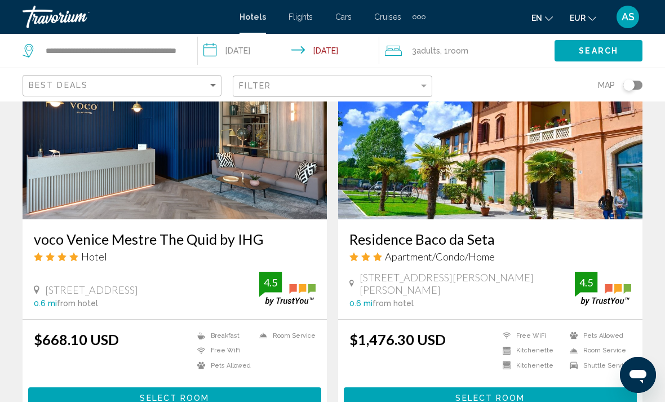
scroll to position [500, 0]
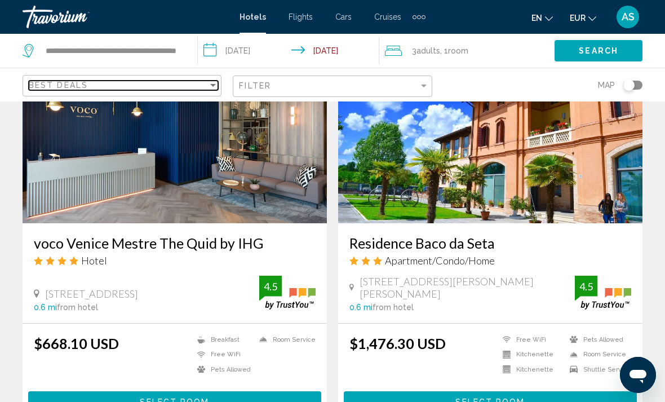
click at [42, 82] on span "Best Deals" at bounding box center [58, 85] width 59 height 9
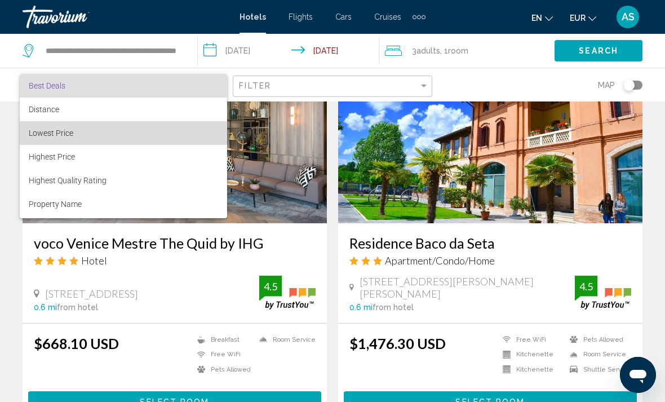
click at [37, 141] on span "Lowest Price" at bounding box center [123, 133] width 189 height 24
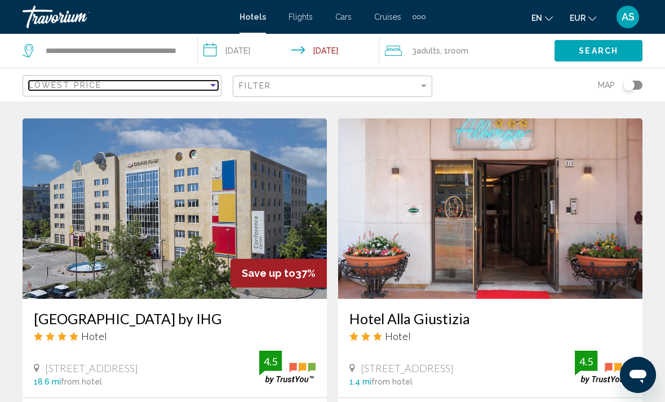
scroll to position [843, 0]
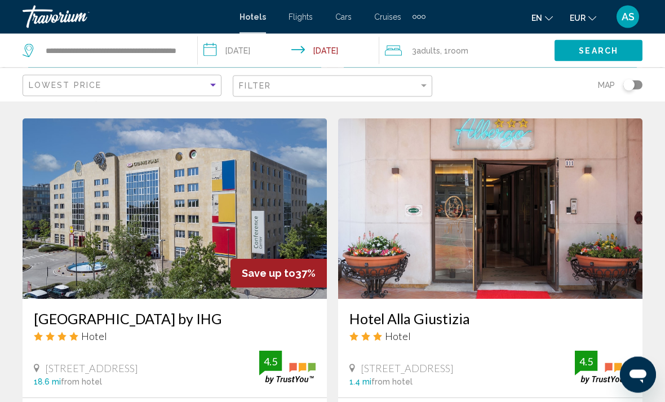
click at [578, 22] on span "EUR" at bounding box center [577, 18] width 16 height 9
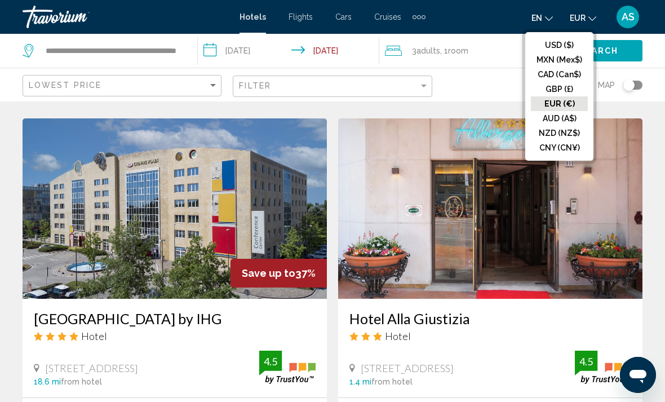
click at [549, 43] on button "USD ($)" at bounding box center [559, 45] width 57 height 15
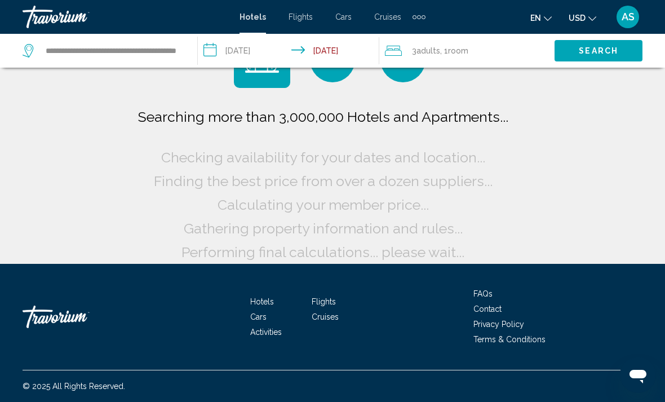
scroll to position [53, 0]
click at [578, 349] on html "**********" at bounding box center [332, 148] width 665 height 402
click at [579, 21] on span "USD" at bounding box center [576, 18] width 17 height 9
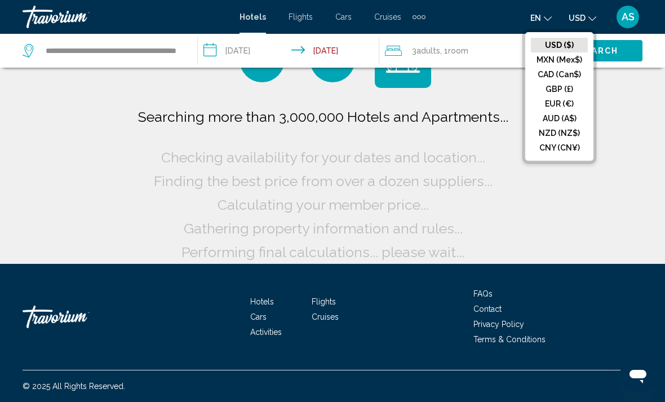
click at [546, 109] on button "EUR (€)" at bounding box center [559, 103] width 57 height 15
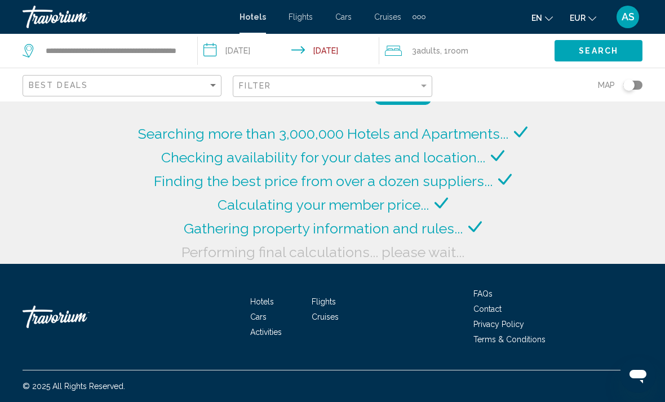
scroll to position [36, 0]
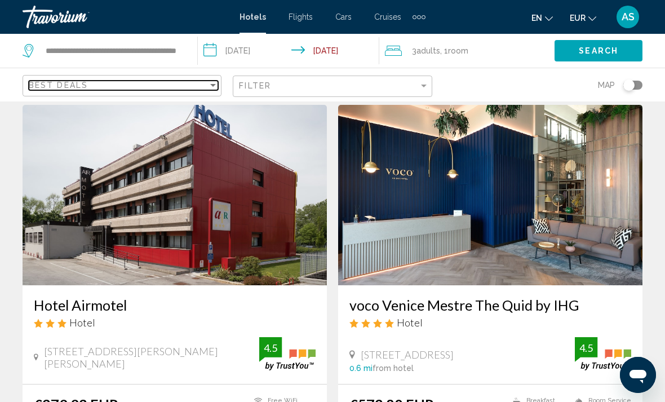
click at [65, 82] on span "Best Deals" at bounding box center [58, 85] width 59 height 9
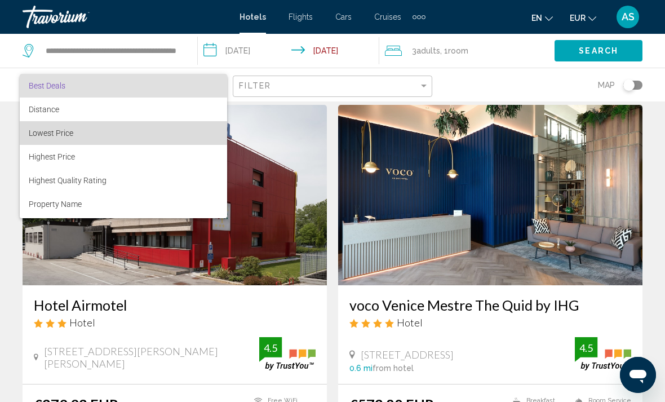
click at [33, 136] on span "Lowest Price" at bounding box center [51, 132] width 44 height 9
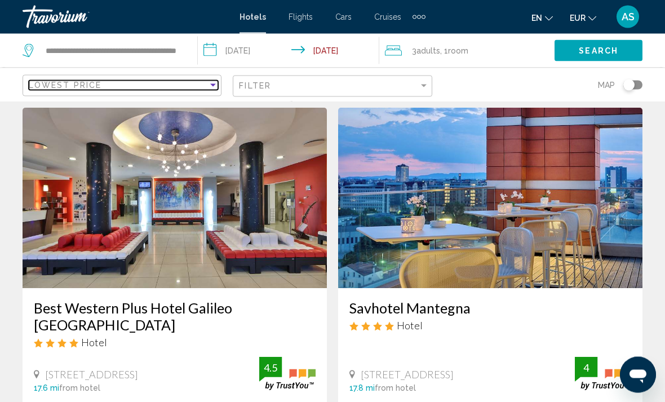
scroll to position [32, 0]
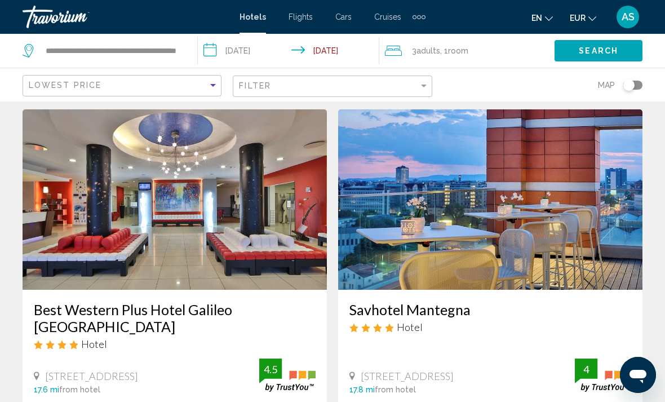
click at [43, 242] on img "Main content" at bounding box center [175, 199] width 304 height 180
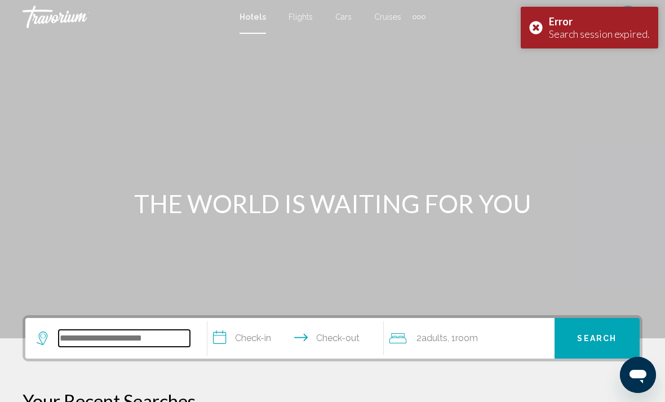
click at [69, 341] on input "Search widget" at bounding box center [124, 337] width 131 height 17
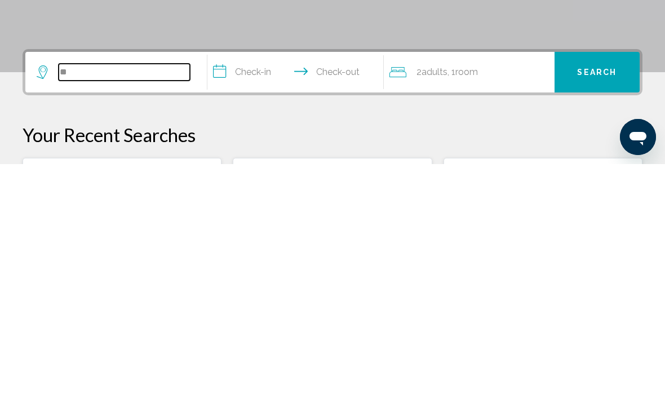
type input "**"
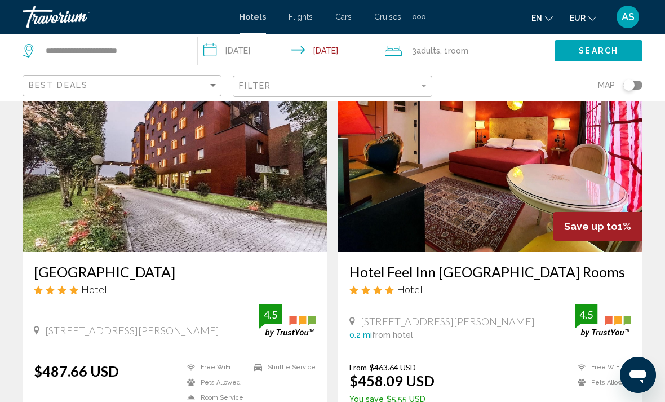
scroll to position [98, 0]
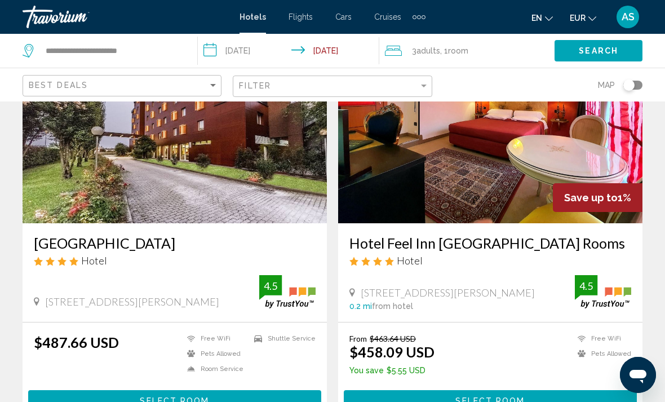
click at [576, 16] on span "EUR" at bounding box center [577, 18] width 16 height 9
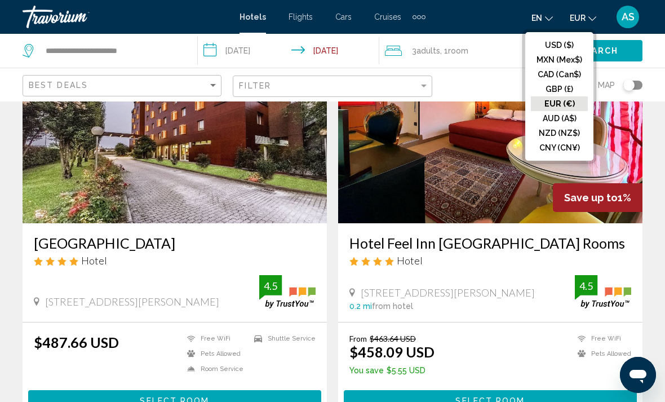
click at [551, 43] on button "USD ($)" at bounding box center [559, 45] width 57 height 15
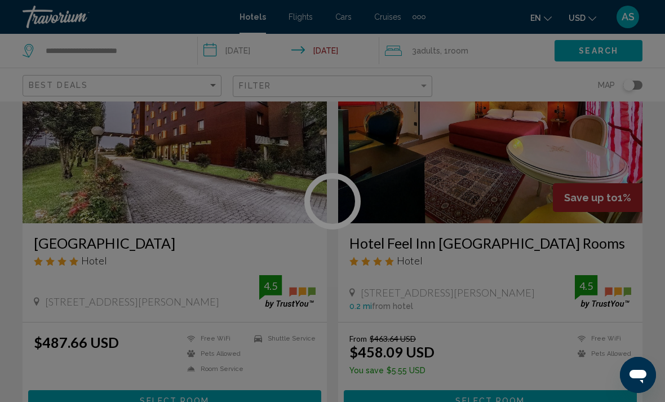
click at [578, 19] on div at bounding box center [332, 201] width 665 height 402
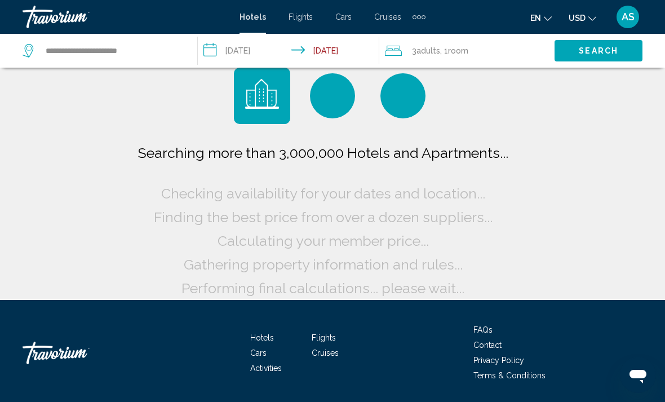
click at [584, 20] on span "USD" at bounding box center [576, 18] width 17 height 9
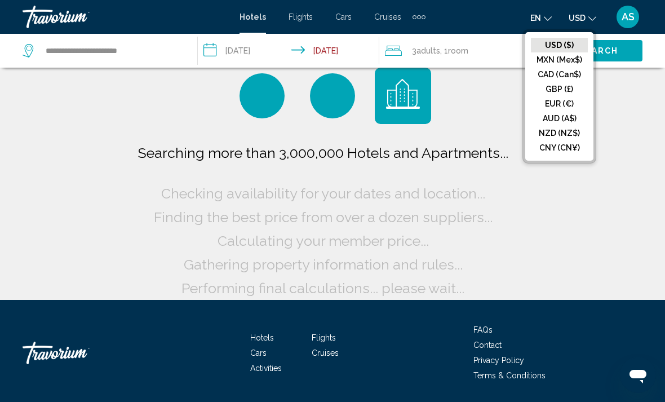
click at [564, 103] on button "EUR (€)" at bounding box center [559, 103] width 57 height 15
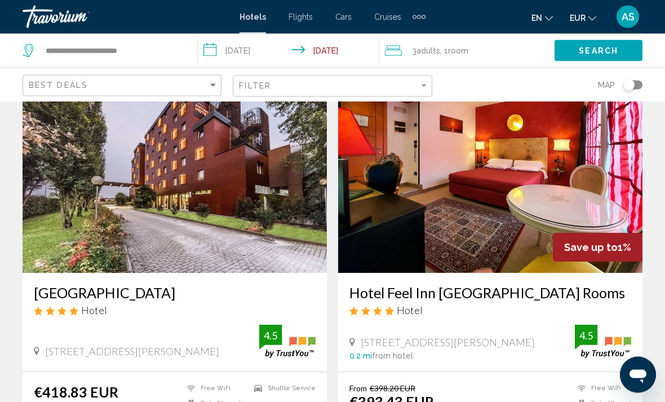
click at [97, 208] on img "Main content" at bounding box center [175, 183] width 304 height 180
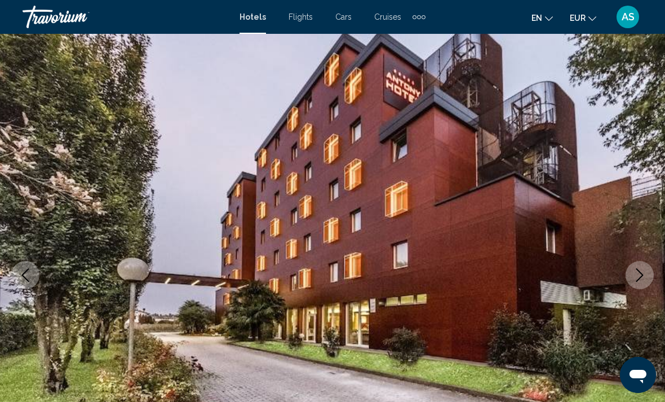
scroll to position [57, 0]
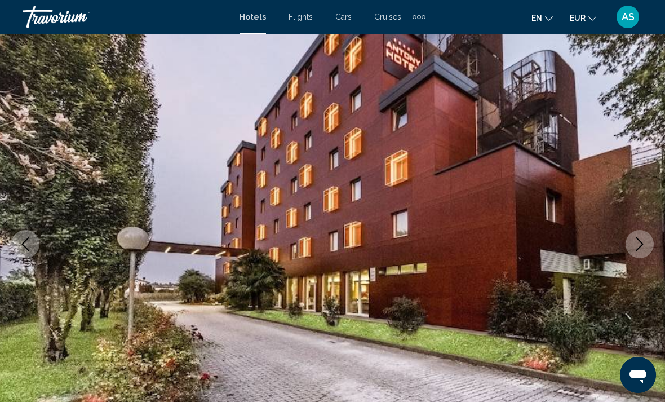
click at [638, 197] on img "Main content" at bounding box center [332, 243] width 665 height 535
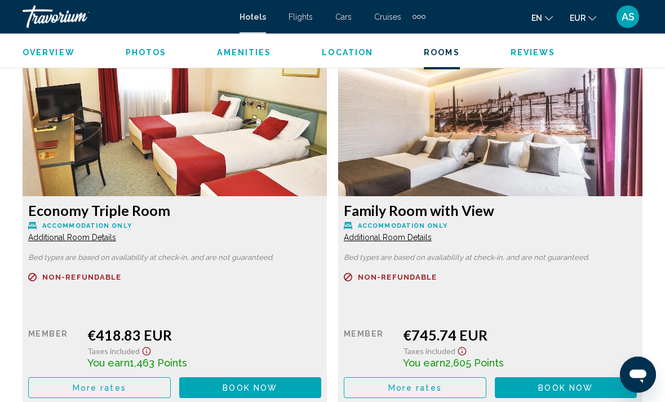
scroll to position [1733, 0]
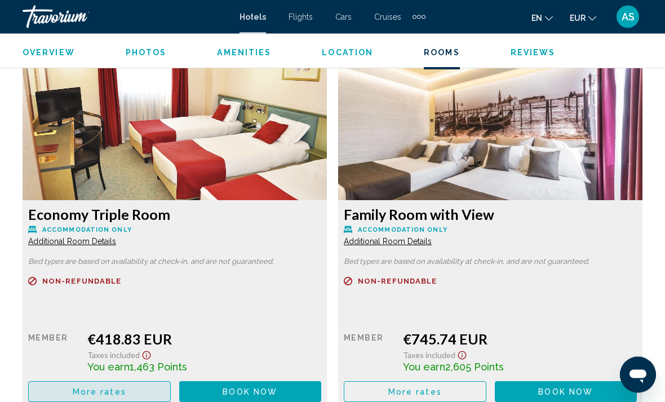
click at [69, 394] on button "More rates" at bounding box center [99, 391] width 142 height 21
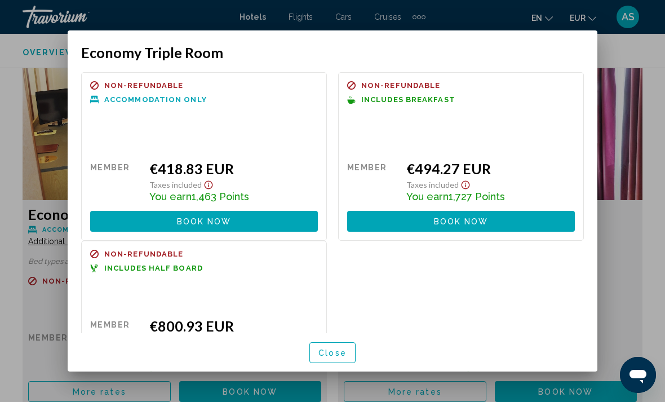
click at [39, 140] on div at bounding box center [332, 201] width 665 height 402
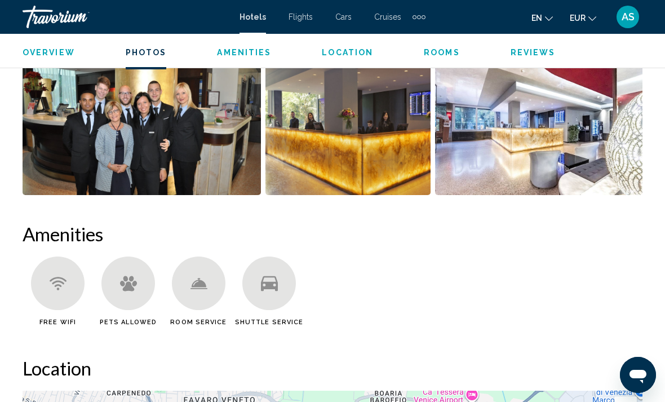
scroll to position [938, 0]
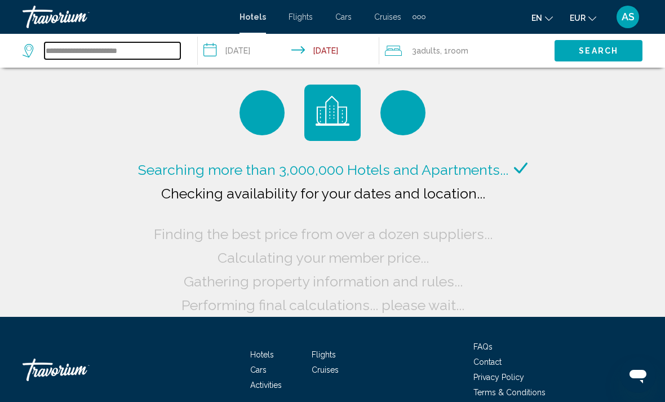
click at [59, 56] on input "**********" at bounding box center [112, 50] width 136 height 17
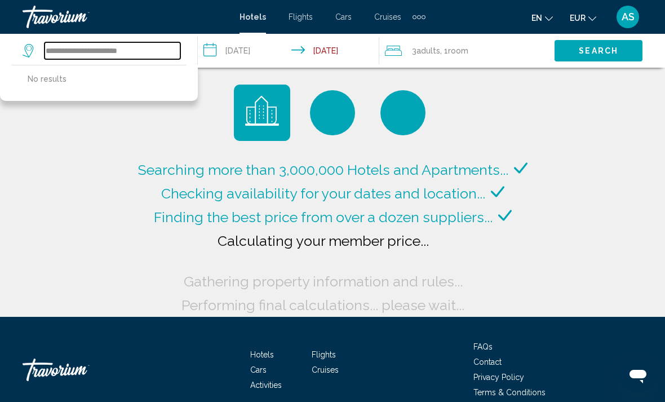
click at [103, 48] on input "**********" at bounding box center [112, 50] width 136 height 17
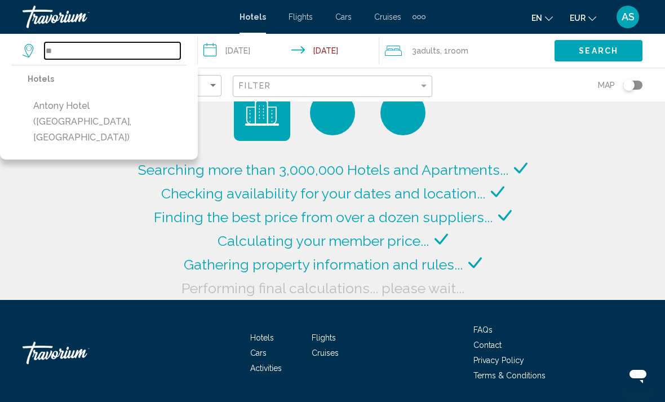
type input "*"
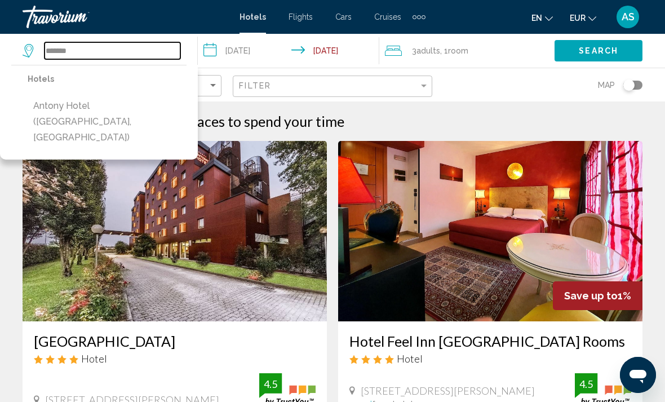
type input "******"
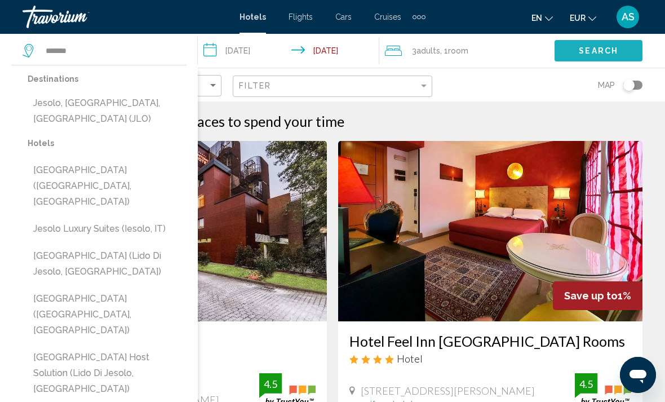
click at [575, 49] on button "Search" at bounding box center [598, 50] width 88 height 21
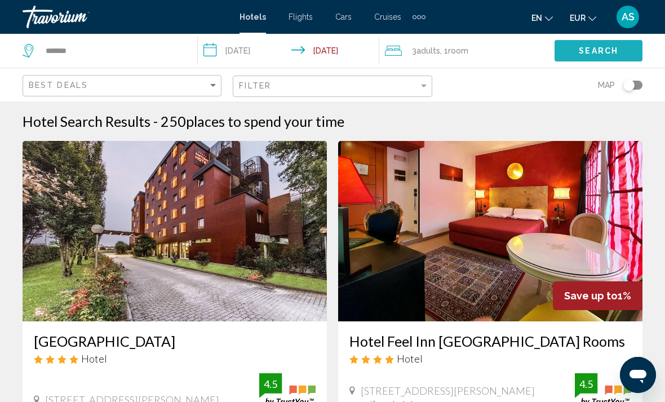
click at [580, 49] on span "Search" at bounding box center [597, 51] width 39 height 9
click at [600, 56] on span "Search" at bounding box center [597, 51] width 39 height 9
click at [590, 55] on span "Search" at bounding box center [597, 51] width 39 height 9
click at [592, 52] on span "Search" at bounding box center [597, 51] width 39 height 9
click at [588, 47] on span "Search" at bounding box center [597, 51] width 39 height 9
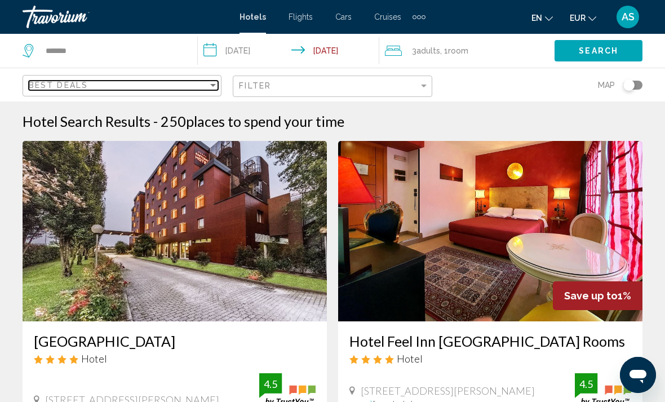
click at [149, 88] on div "Best Deals" at bounding box center [118, 85] width 179 height 9
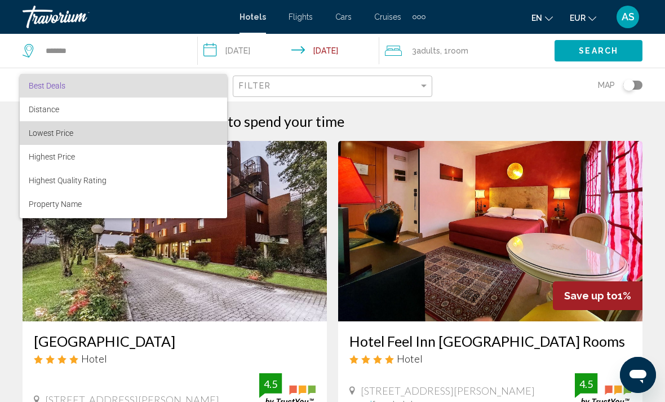
click at [43, 127] on span "Lowest Price" at bounding box center [123, 133] width 189 height 24
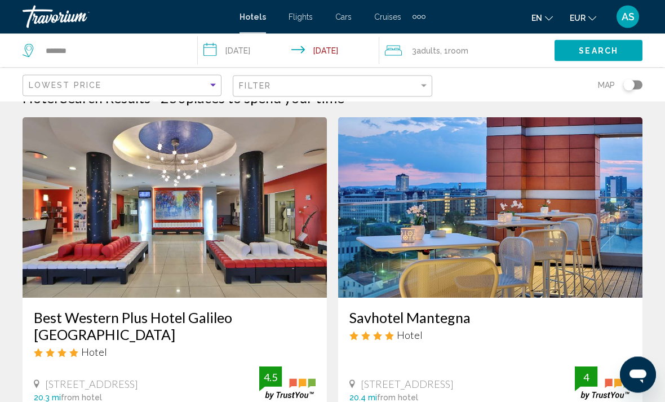
click at [63, 236] on img "Main content" at bounding box center [175, 208] width 304 height 180
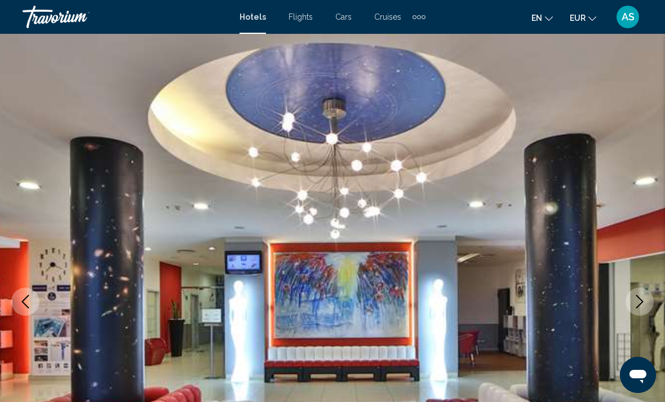
click at [583, 22] on span "EUR" at bounding box center [577, 18] width 16 height 9
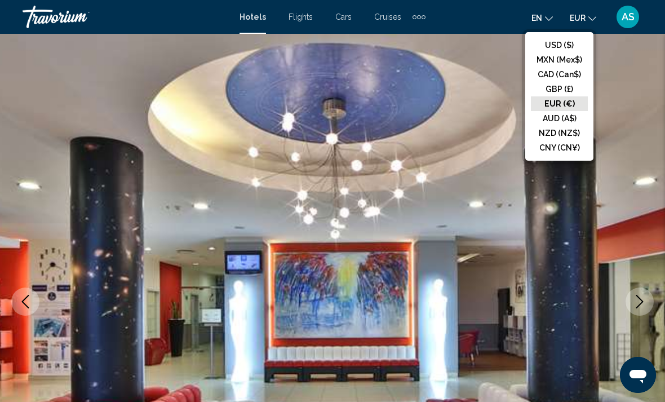
click at [556, 43] on button "USD ($)" at bounding box center [559, 45] width 57 height 15
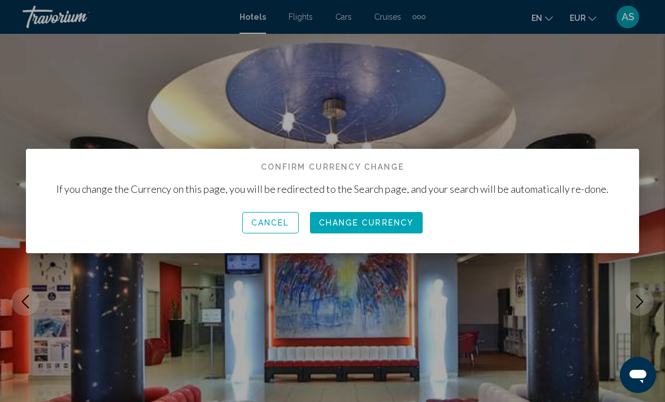
click at [378, 205] on div "Cancel Change Currency" at bounding box center [332, 222] width 552 height 38
click at [375, 221] on span "Change Currency" at bounding box center [366, 223] width 95 height 9
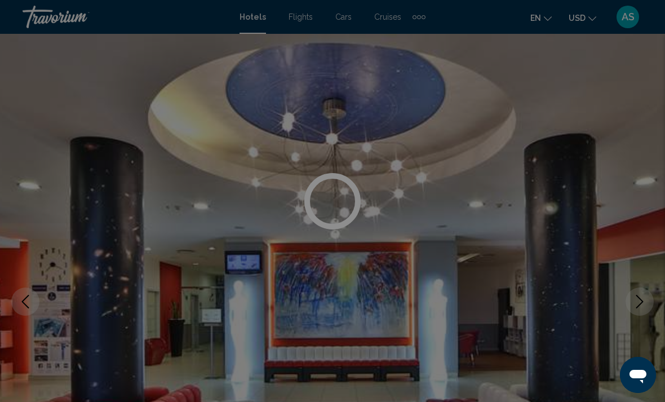
click at [572, 25] on div at bounding box center [332, 201] width 665 height 402
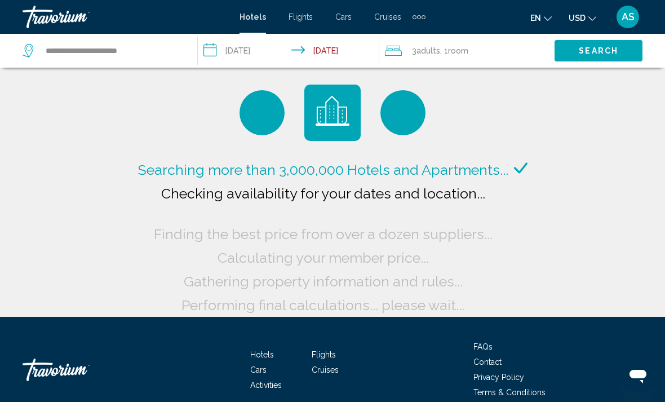
click at [569, 16] on span "USD" at bounding box center [576, 18] width 17 height 9
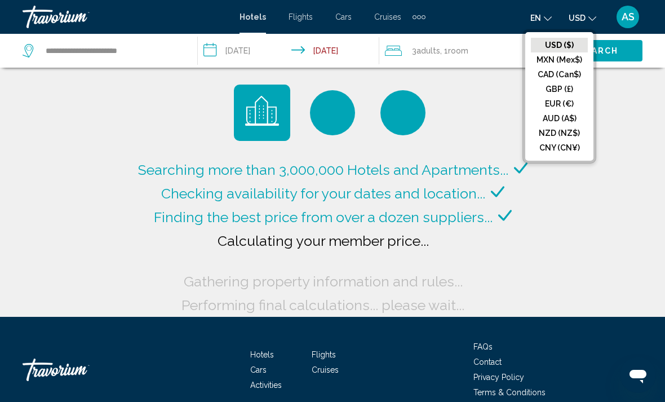
click at [541, 109] on button "EUR (€)" at bounding box center [559, 103] width 57 height 15
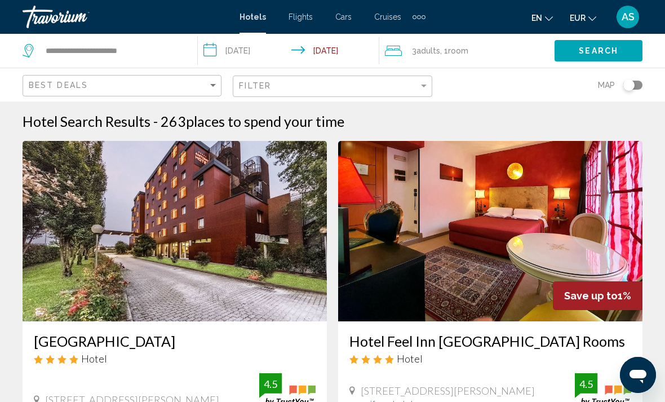
click at [22, 92] on app-hotels-search-filters "Best Deals Filter Map" at bounding box center [332, 85] width 665 height 34
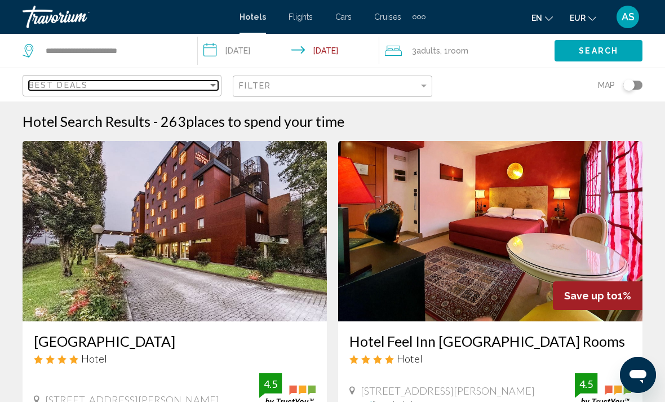
click at [46, 82] on span "Best Deals" at bounding box center [58, 85] width 59 height 9
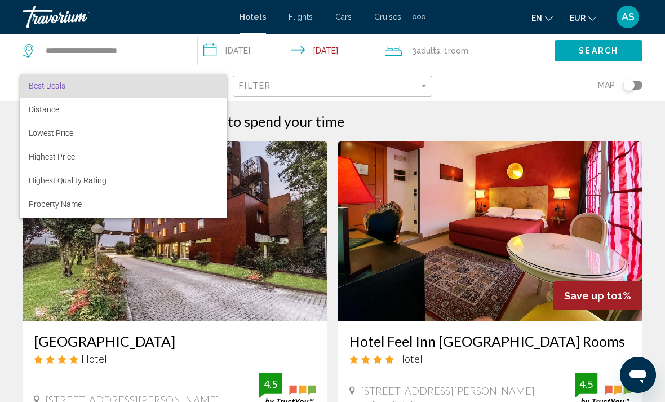
click at [54, 55] on div at bounding box center [332, 201] width 665 height 402
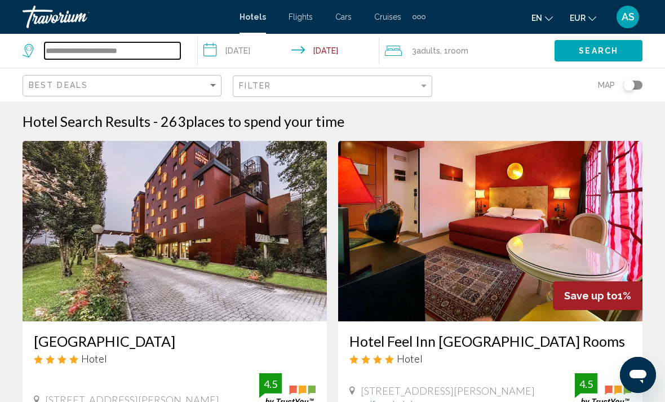
click at [63, 51] on input "**********" at bounding box center [112, 50] width 136 height 17
click at [92, 56] on input "**********" at bounding box center [112, 50] width 136 height 17
click at [91, 48] on input "**********" at bounding box center [112, 50] width 136 height 17
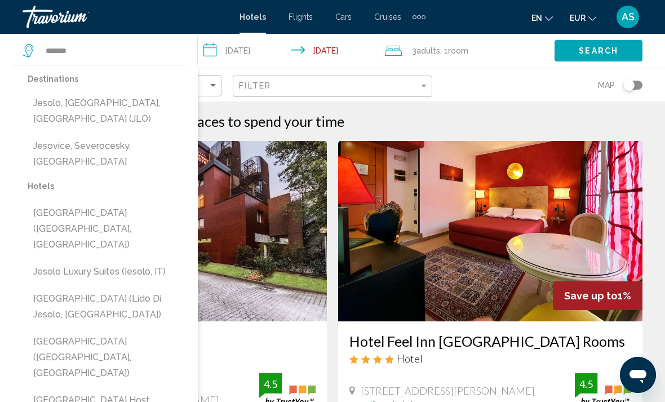
click at [41, 99] on button "Jesolo, Venetian Riviera, Italy (JLO)" at bounding box center [107, 110] width 159 height 37
type input "**********"
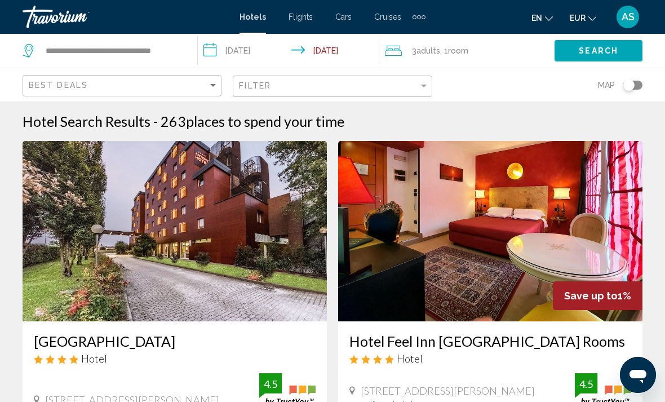
click at [581, 50] on span "Search" at bounding box center [597, 51] width 39 height 9
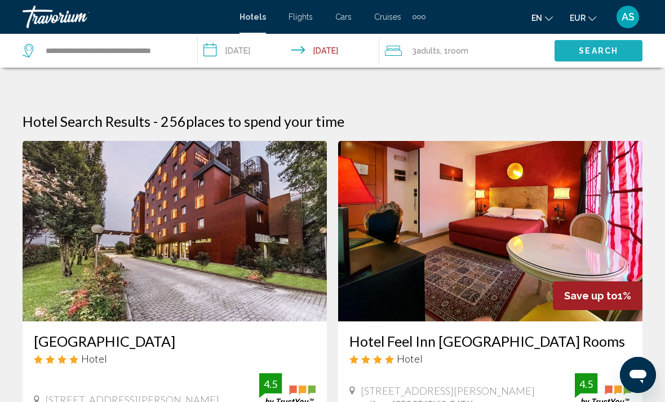
click at [589, 50] on span "Search" at bounding box center [597, 51] width 39 height 9
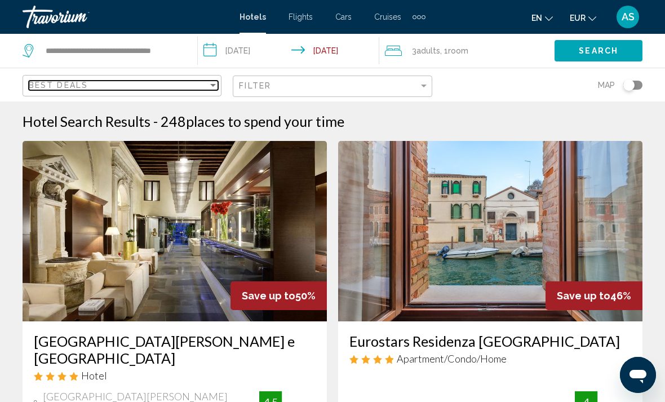
click at [41, 83] on span "Best Deals" at bounding box center [58, 85] width 59 height 9
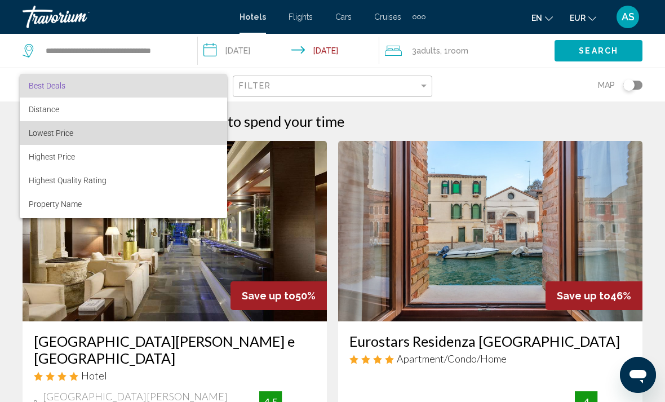
click at [38, 132] on span "Lowest Price" at bounding box center [51, 132] width 44 height 9
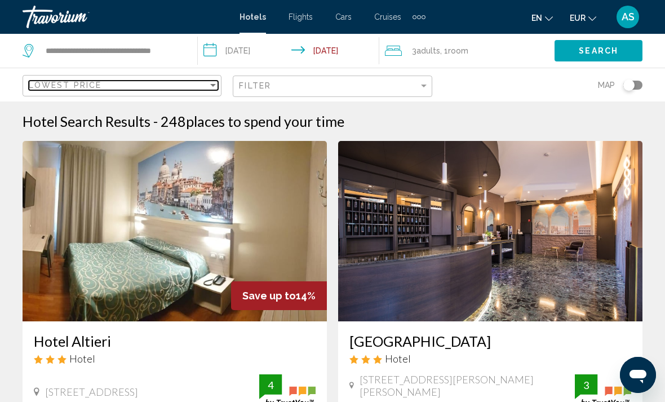
click at [63, 87] on span "Lowest Price" at bounding box center [65, 85] width 73 height 9
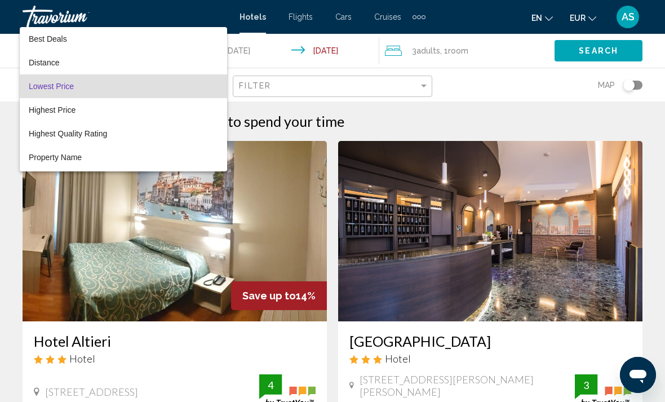
click at [11, 229] on div at bounding box center [332, 201] width 665 height 402
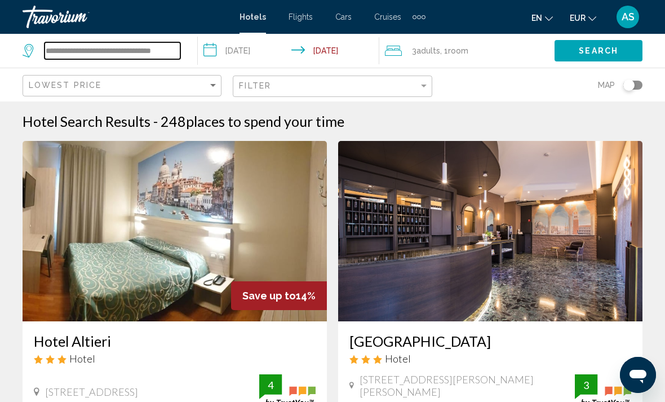
click at [60, 52] on input "**********" at bounding box center [112, 50] width 136 height 17
click at [98, 55] on input "**********" at bounding box center [112, 50] width 136 height 17
click at [93, 50] on input "**********" at bounding box center [112, 50] width 136 height 17
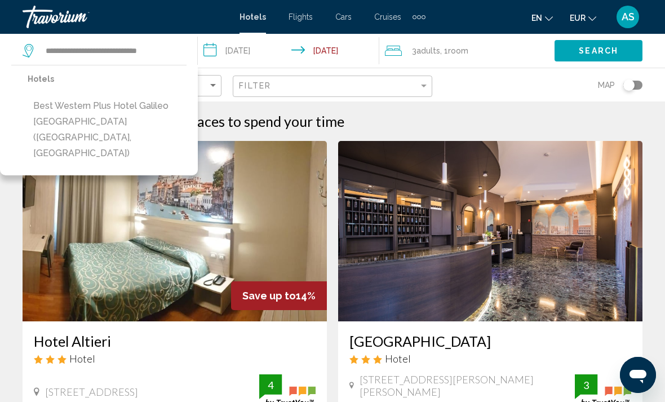
click at [42, 121] on button "Best Western Plus Hotel Galileo [GEOGRAPHIC_DATA] ([GEOGRAPHIC_DATA], [GEOGRAPH…" at bounding box center [107, 129] width 159 height 69
type input "**********"
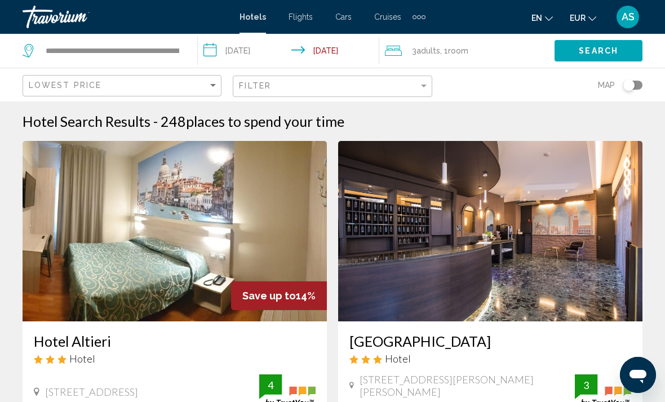
click at [577, 43] on button "Search" at bounding box center [598, 50] width 88 height 21
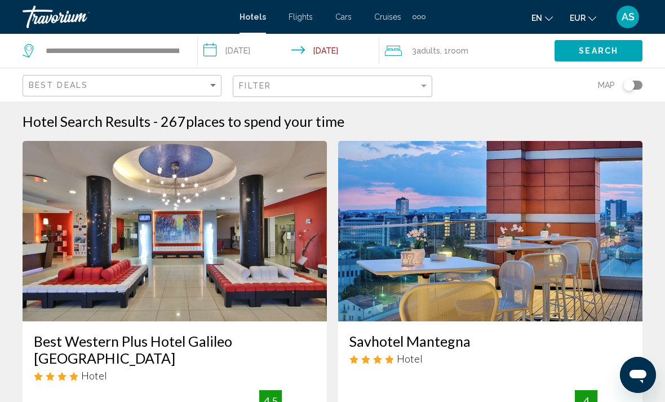
click at [75, 265] on img "Main content" at bounding box center [175, 231] width 304 height 180
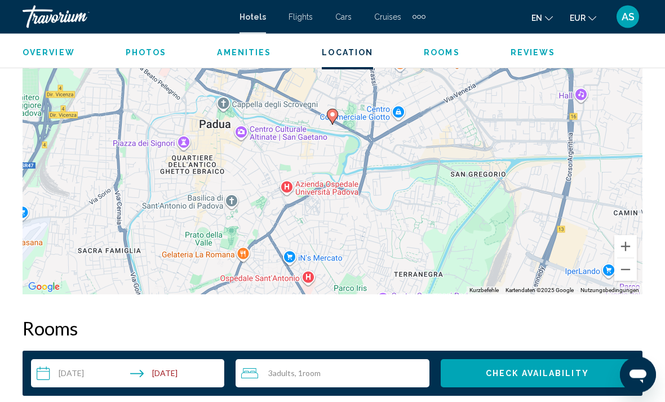
scroll to position [1364, 0]
